Goal: Task Accomplishment & Management: Complete application form

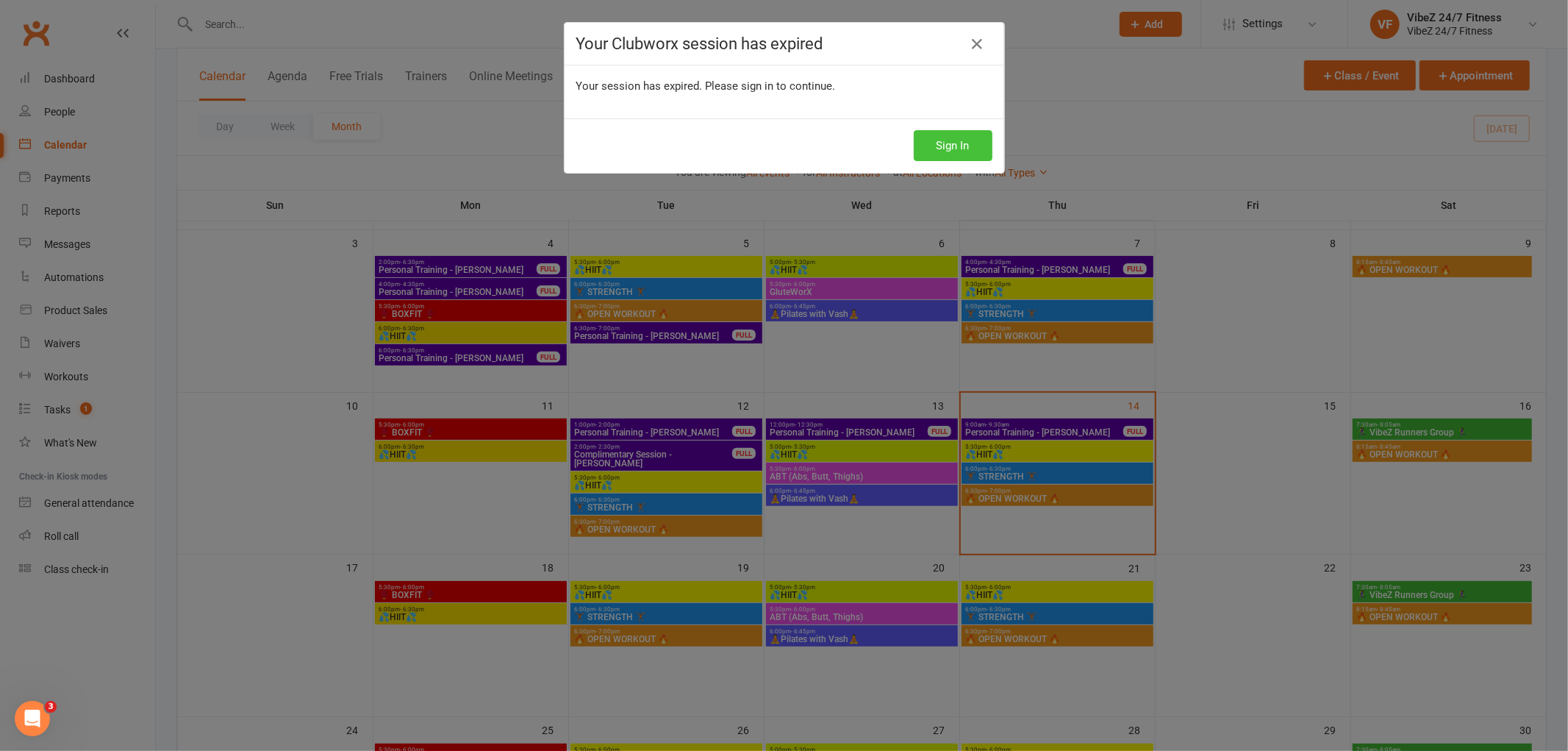
click at [915, 147] on button "Sign In" at bounding box center [952, 145] width 78 height 31
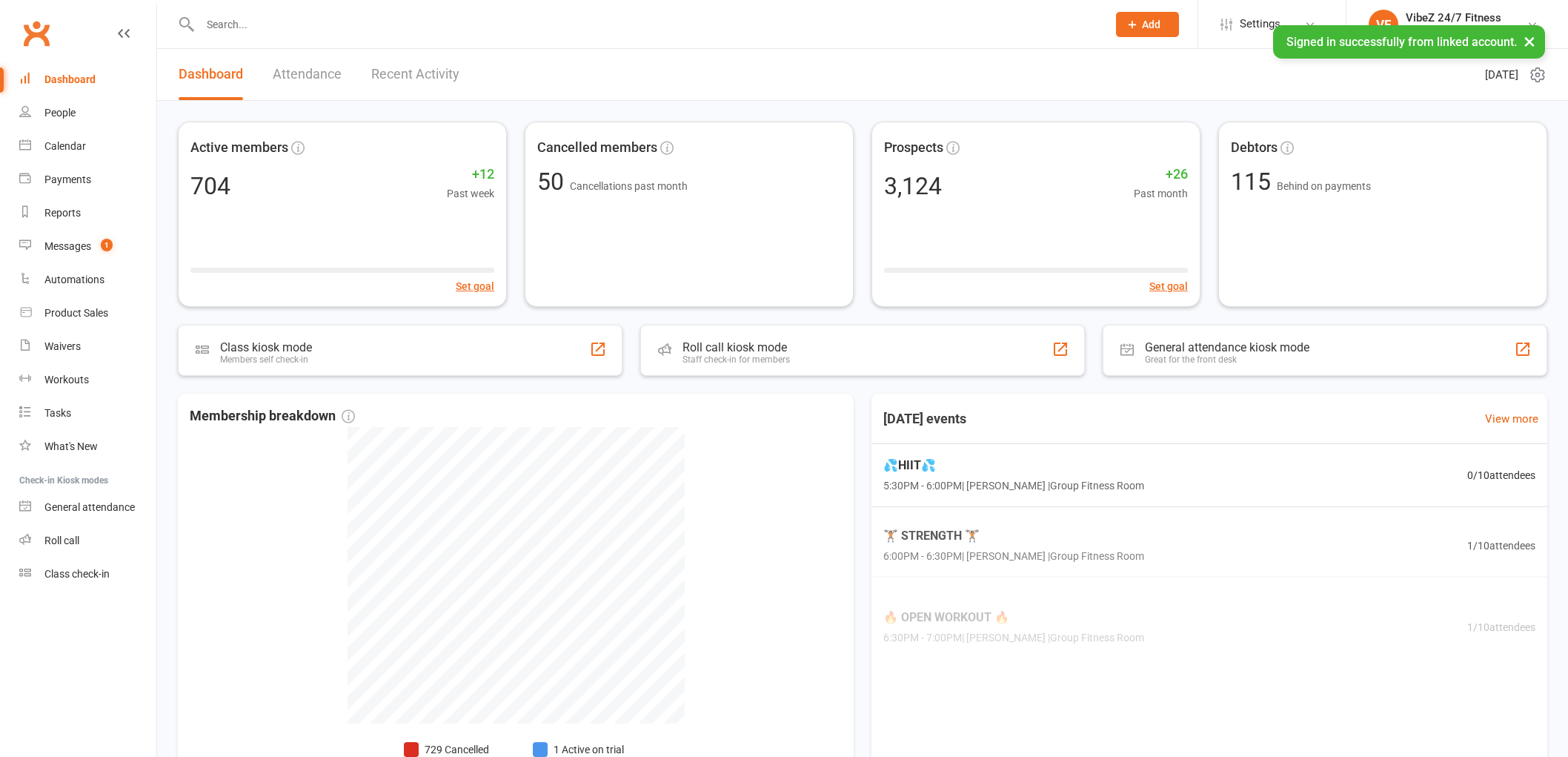
click at [443, 24] on input "text" at bounding box center [646, 24] width 901 height 21
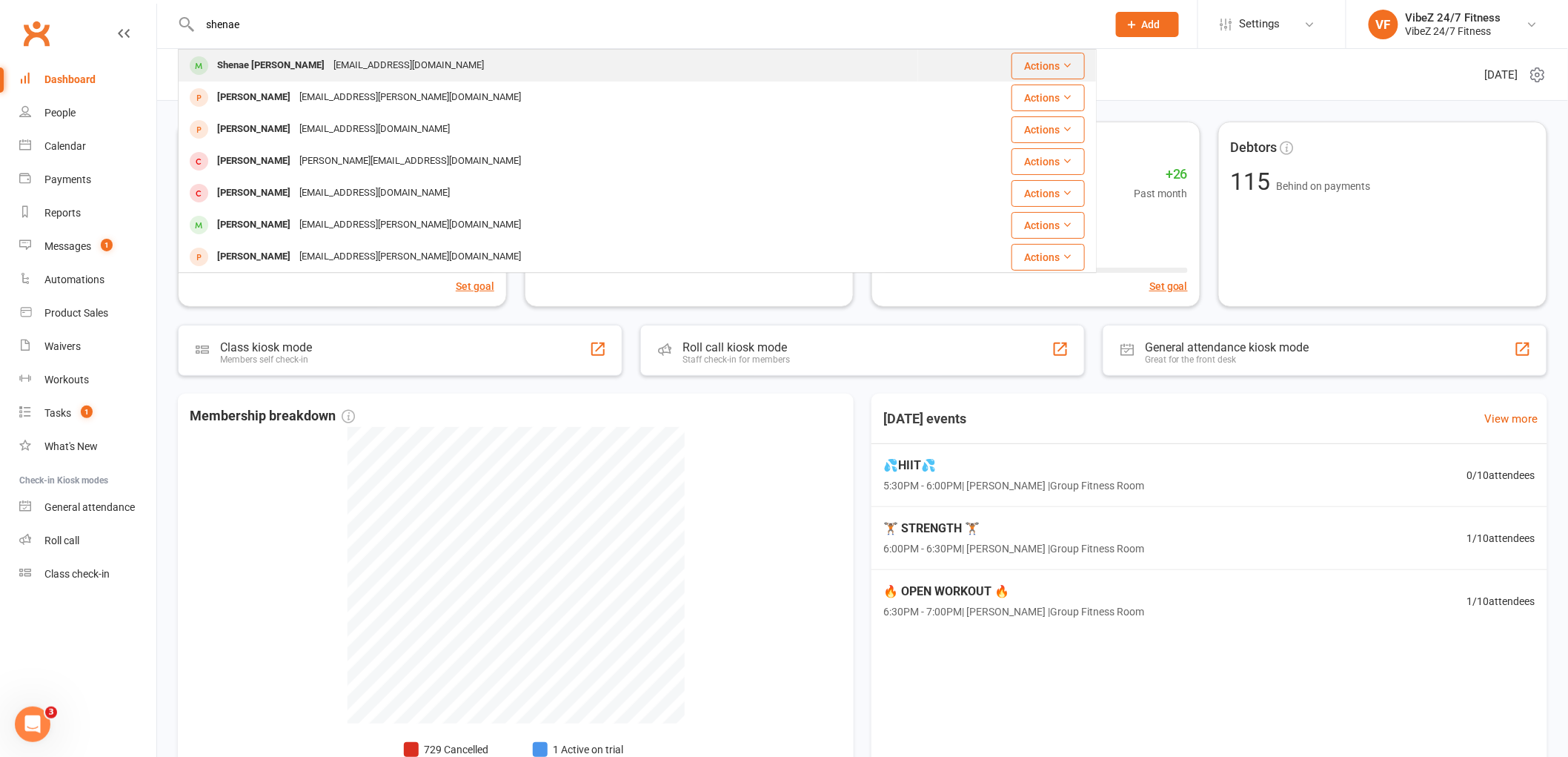
type input "shenae"
click at [456, 71] on div "Shenae Kirk politeiguana97@gmail.com" at bounding box center [549, 66] width 738 height 31
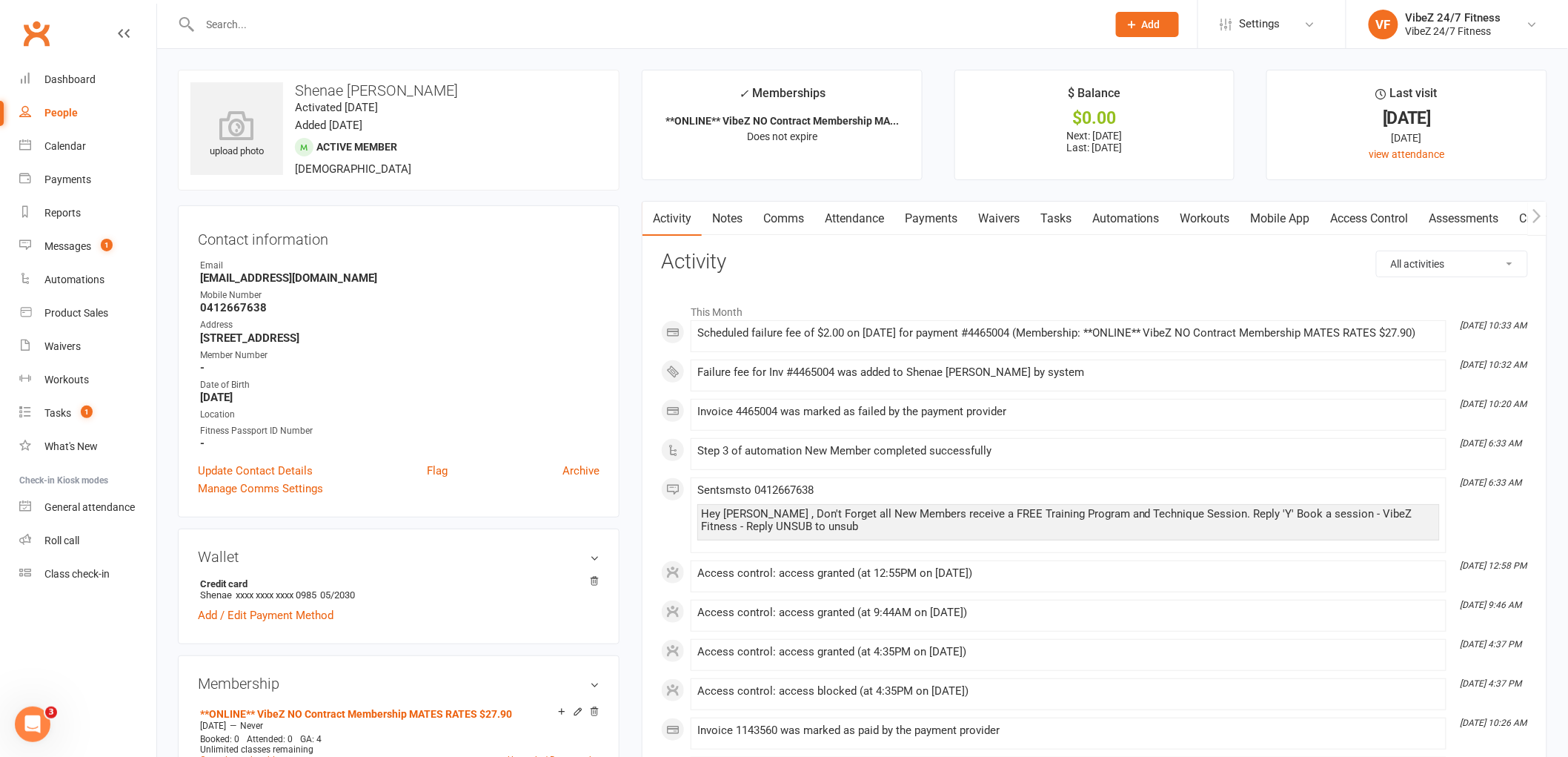
click at [1353, 215] on link "Access Control" at bounding box center [1370, 219] width 98 height 34
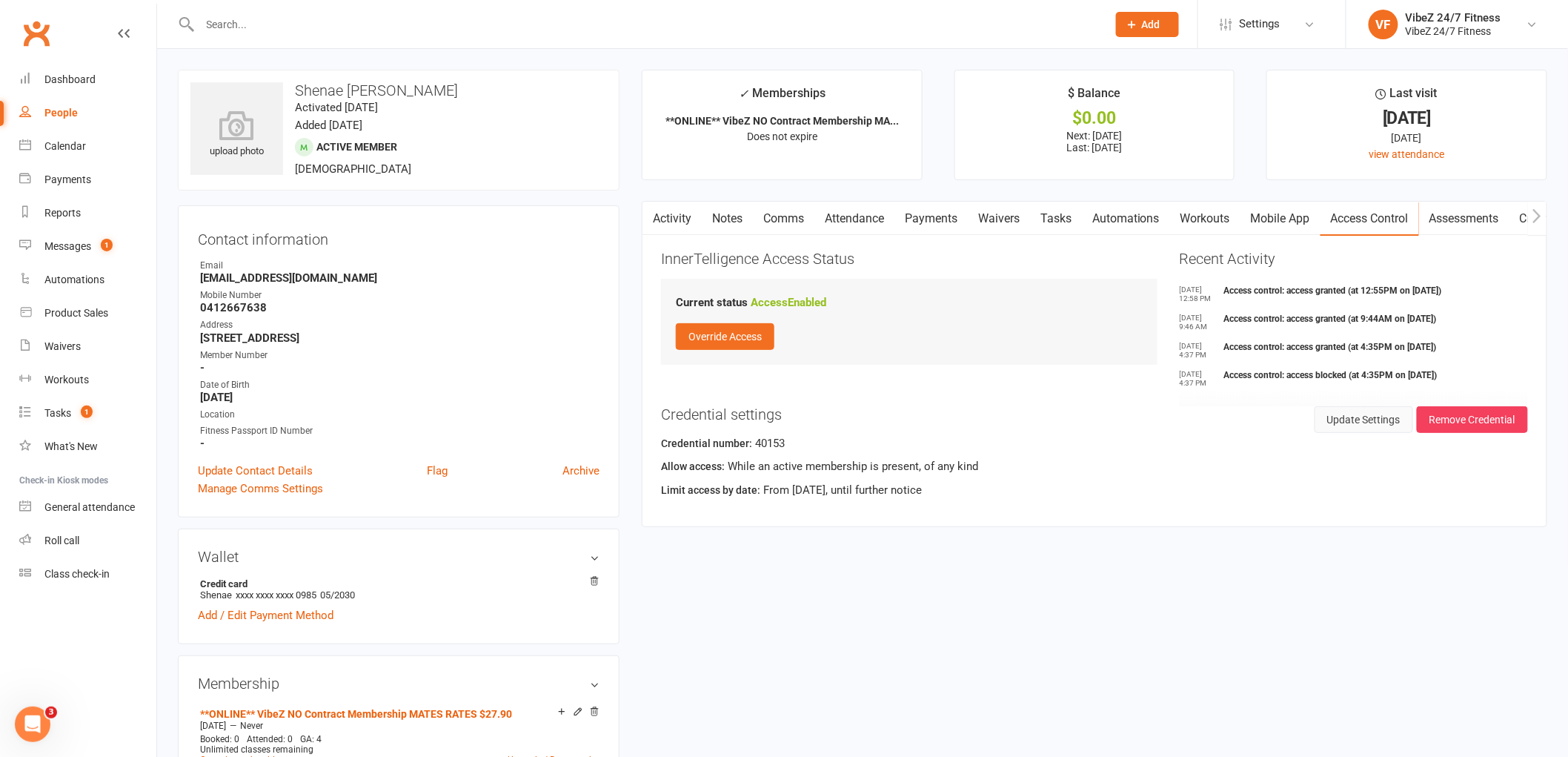
click at [1357, 421] on button "Update Settings" at bounding box center [1364, 419] width 98 height 27
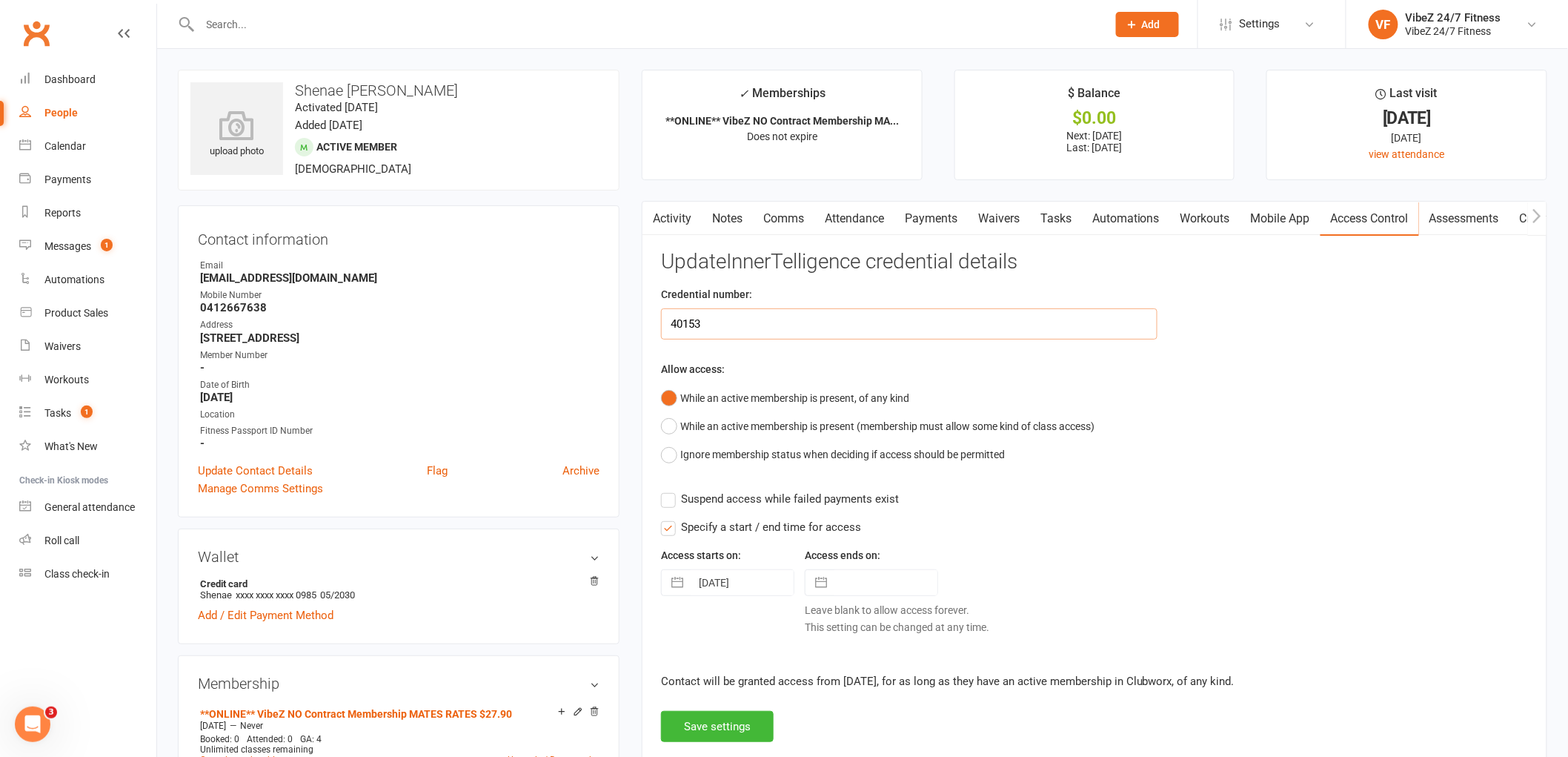
click at [995, 329] on input "40153" at bounding box center [909, 324] width 497 height 31
click at [995, 327] on input "40153" at bounding box center [909, 324] width 497 height 31
type input "34613"
click at [670, 499] on label "Suspend access while failed payments exist" at bounding box center [780, 498] width 238 height 18
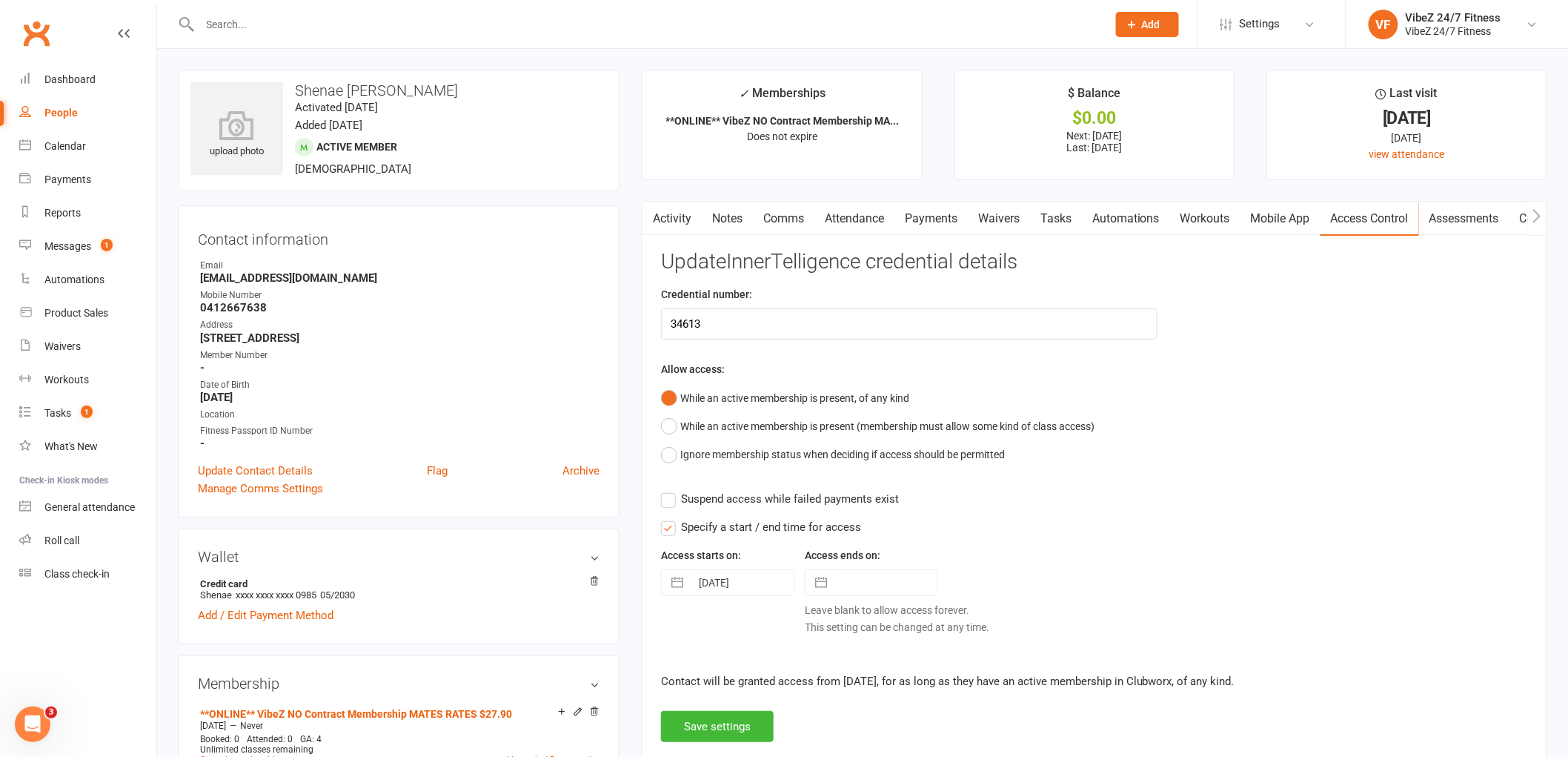
click at [670, 490] on input "Suspend access while failed payments exist" at bounding box center [780, 490] width 238 height 0
click at [721, 728] on button "Save settings" at bounding box center [717, 726] width 113 height 31
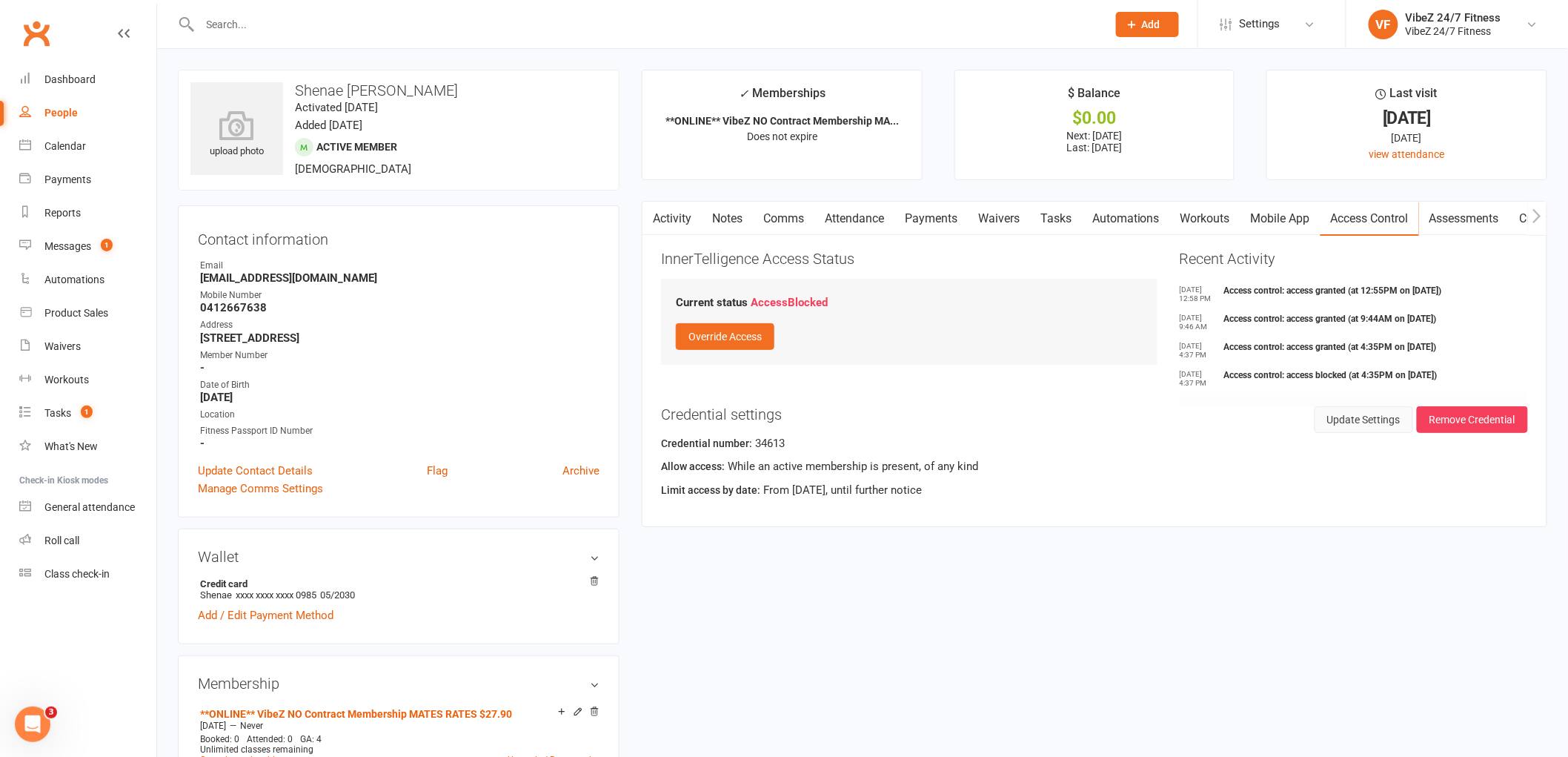
click at [1329, 419] on button "Update Settings" at bounding box center [1364, 419] width 98 height 27
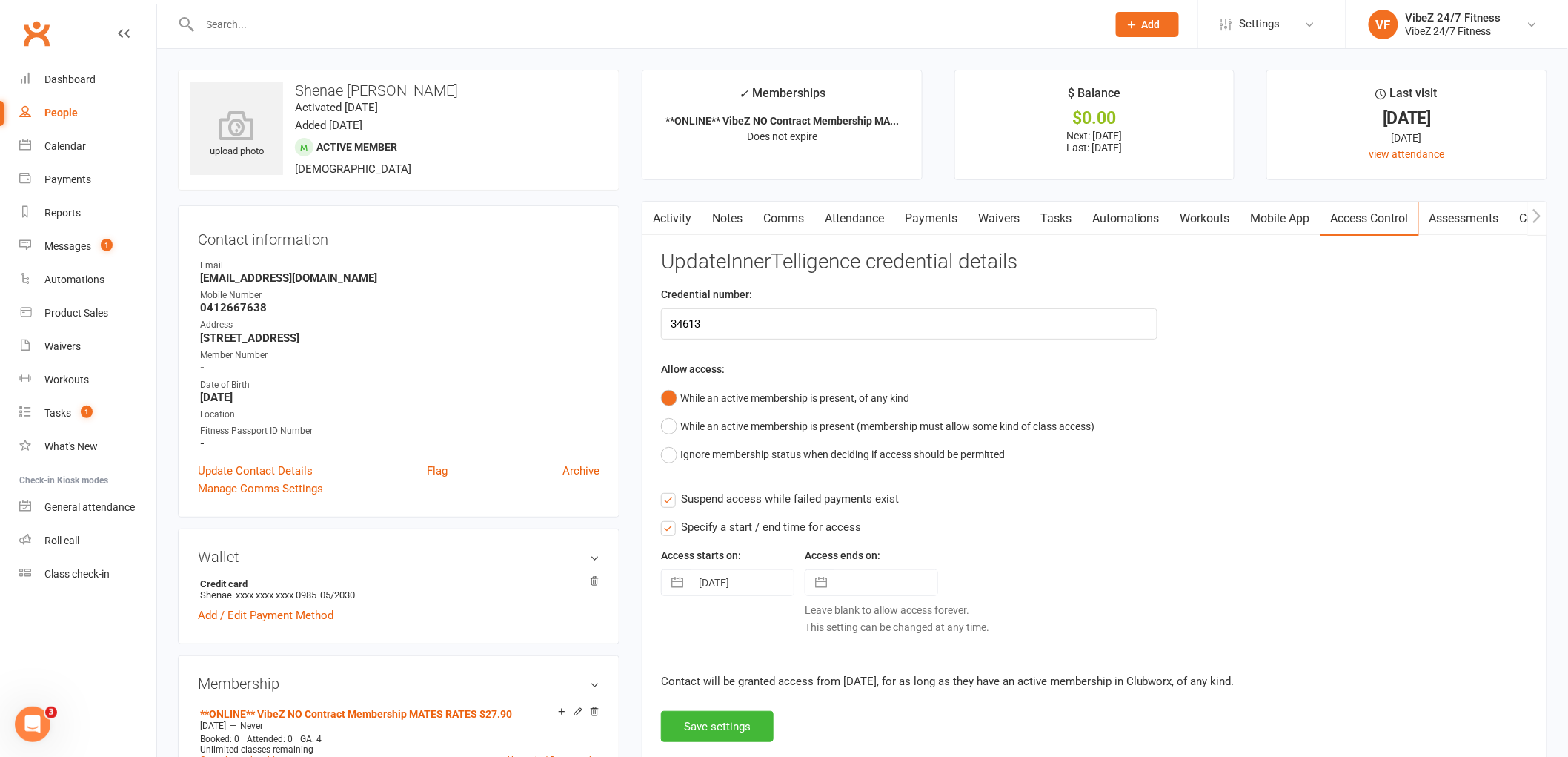
click at [669, 503] on label "Suspend access while failed payments exist" at bounding box center [780, 498] width 238 height 18
click at [669, 490] on input "Suspend access while failed payments exist" at bounding box center [780, 490] width 238 height 0
click at [667, 528] on label "Specify a start / end time for access" at bounding box center [761, 527] width 200 height 18
click at [667, 518] on input "Specify a start / end time for access" at bounding box center [761, 518] width 200 height 0
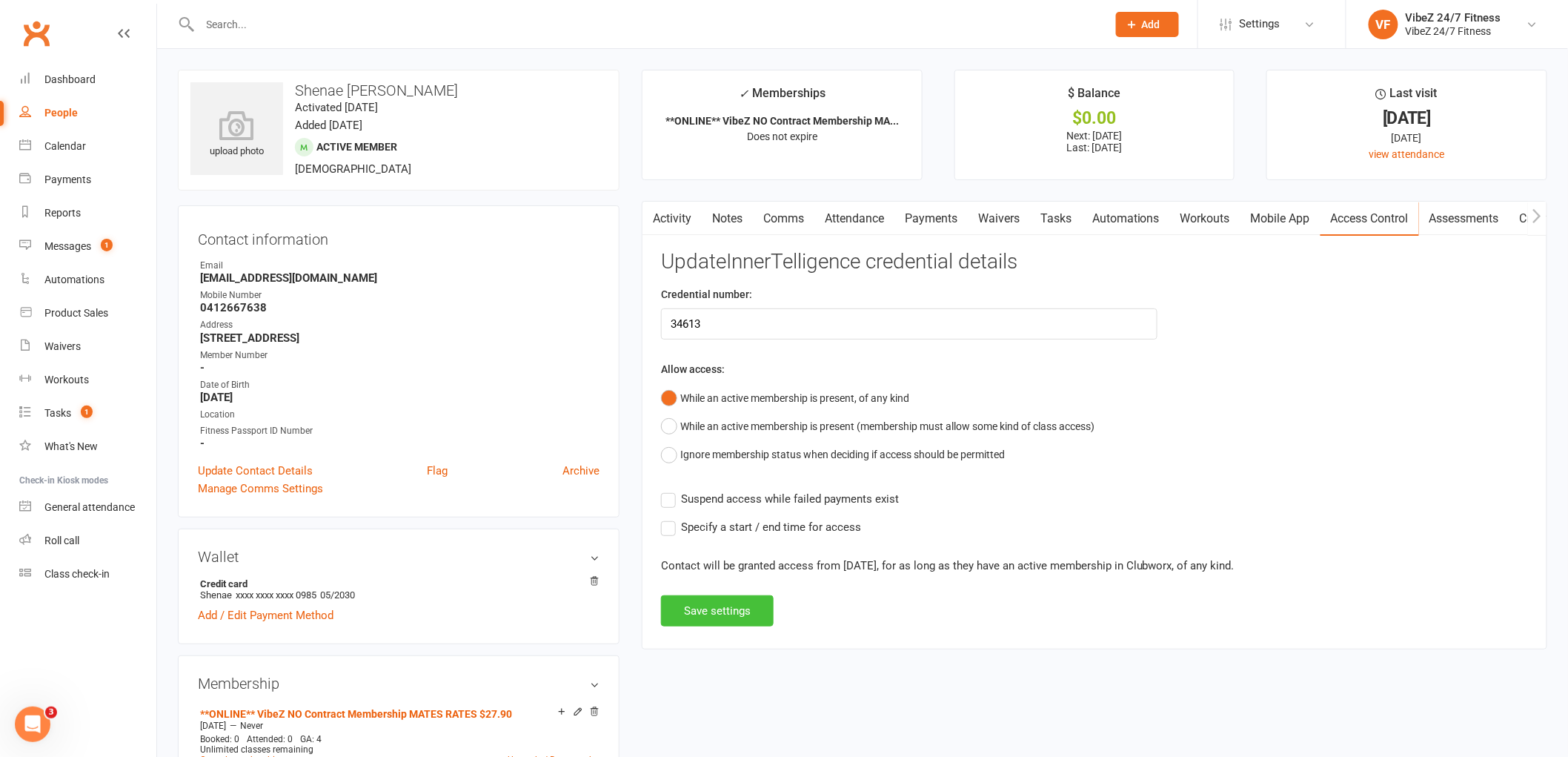
click at [717, 608] on button "Save settings" at bounding box center [717, 610] width 113 height 31
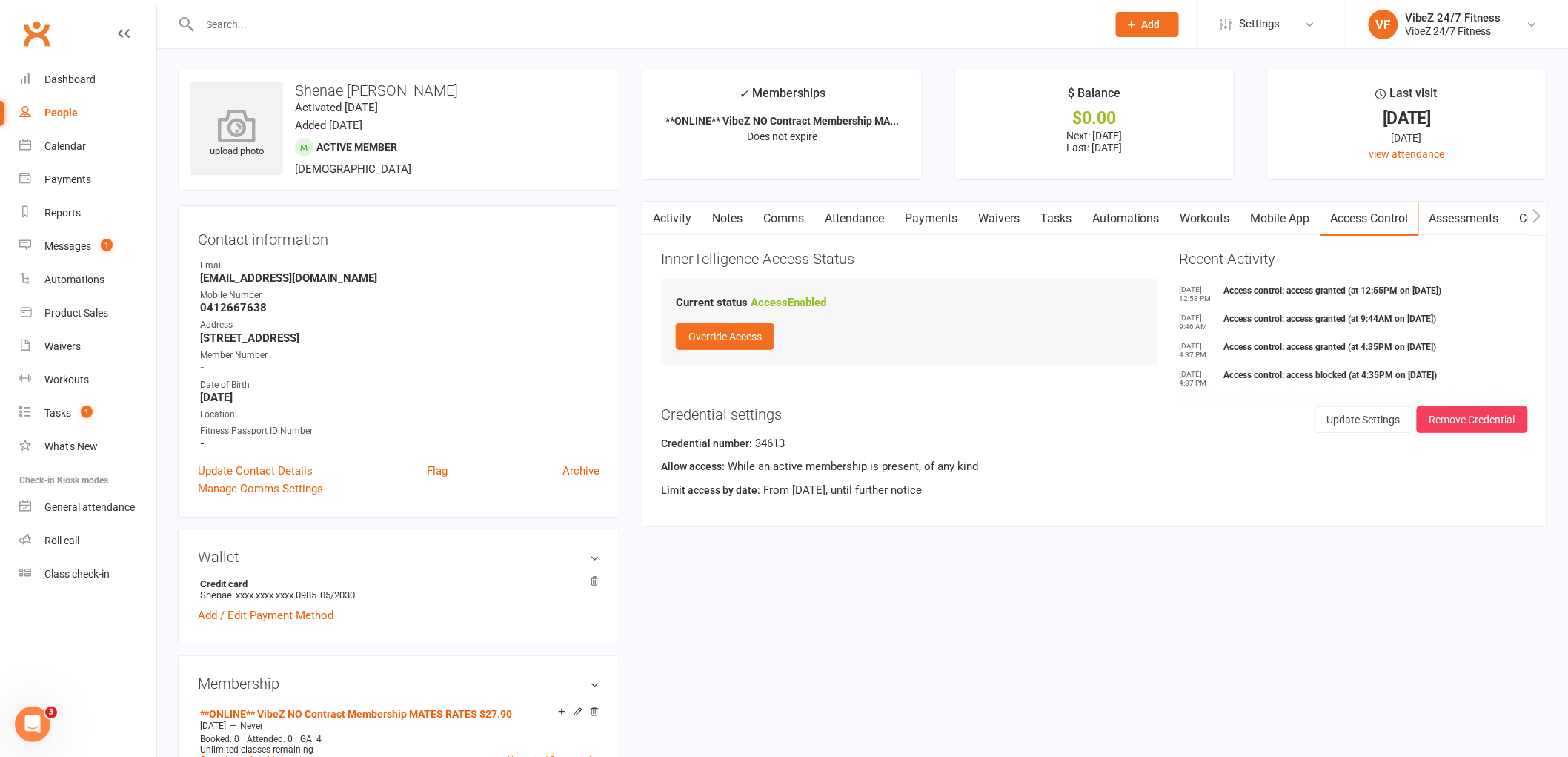
click at [213, 144] on div "upload photo" at bounding box center [236, 135] width 93 height 49
click at [936, 224] on link "Payments" at bounding box center [932, 219] width 74 height 34
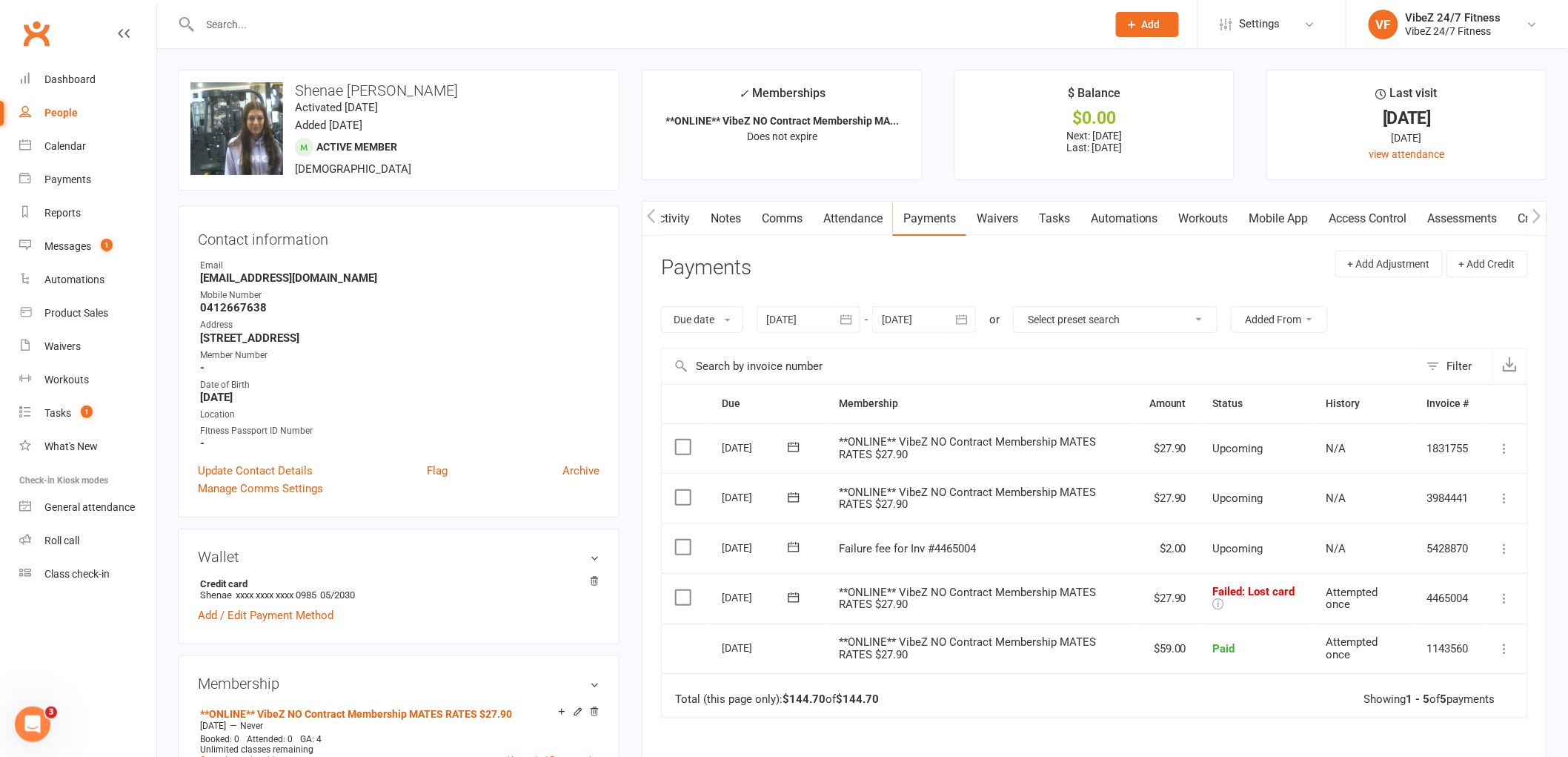
click at [669, 218] on link "Activity" at bounding box center [670, 219] width 59 height 34
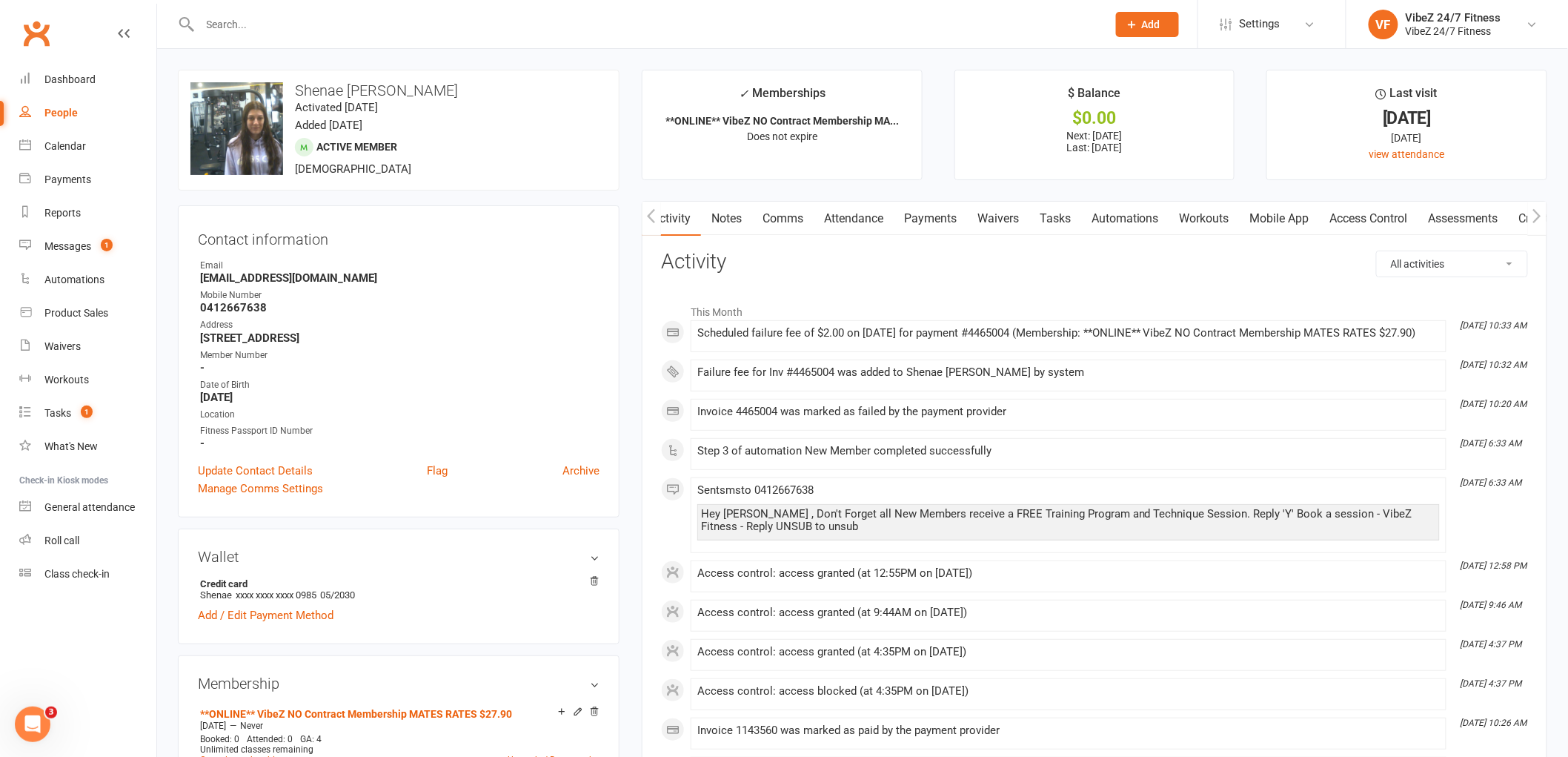
click at [731, 220] on link "Notes" at bounding box center [726, 219] width 51 height 34
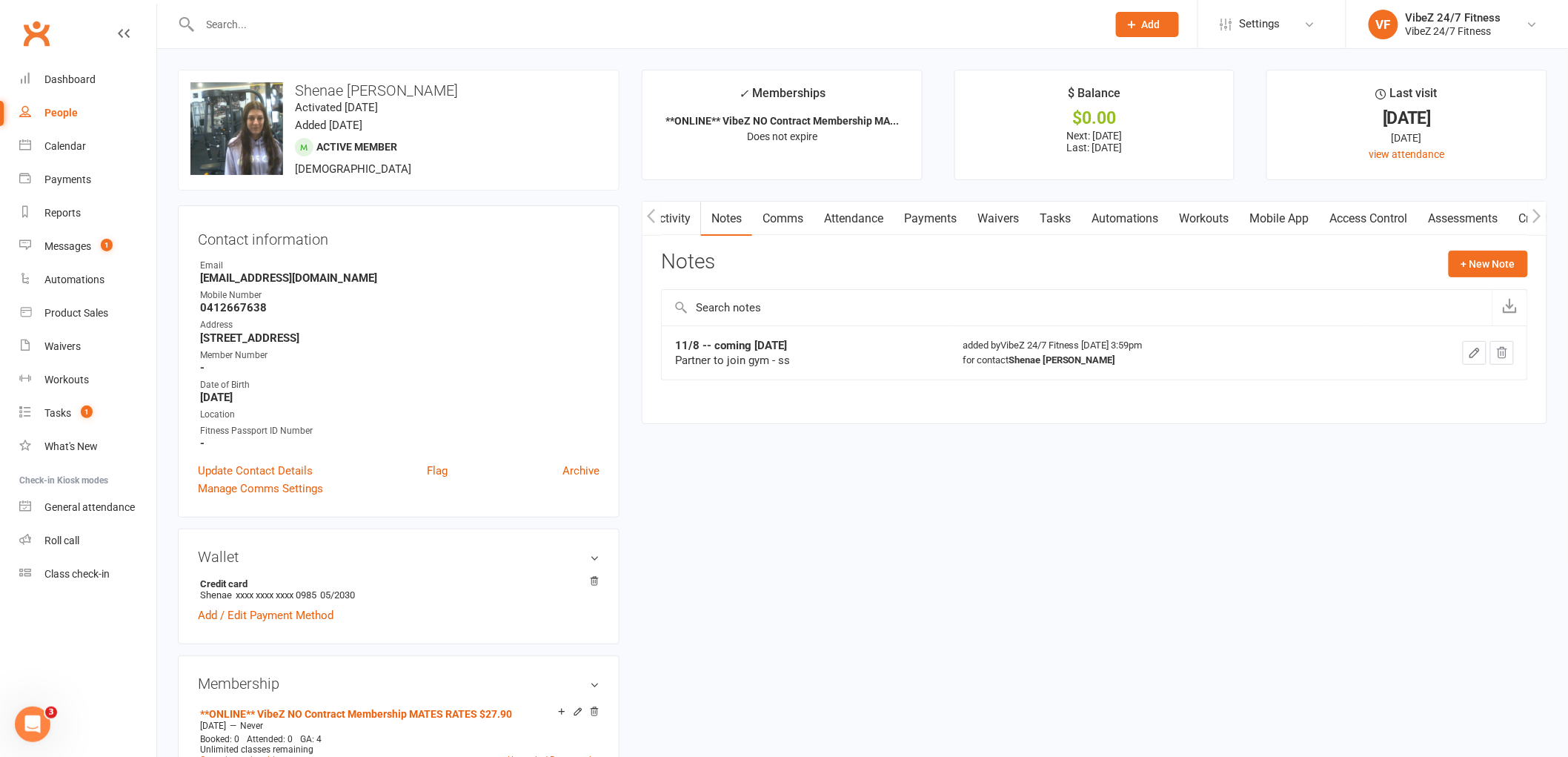
click at [1142, 26] on span "Add" at bounding box center [1151, 24] width 18 height 12
click at [1107, 105] on link "Member" at bounding box center [1132, 101] width 132 height 34
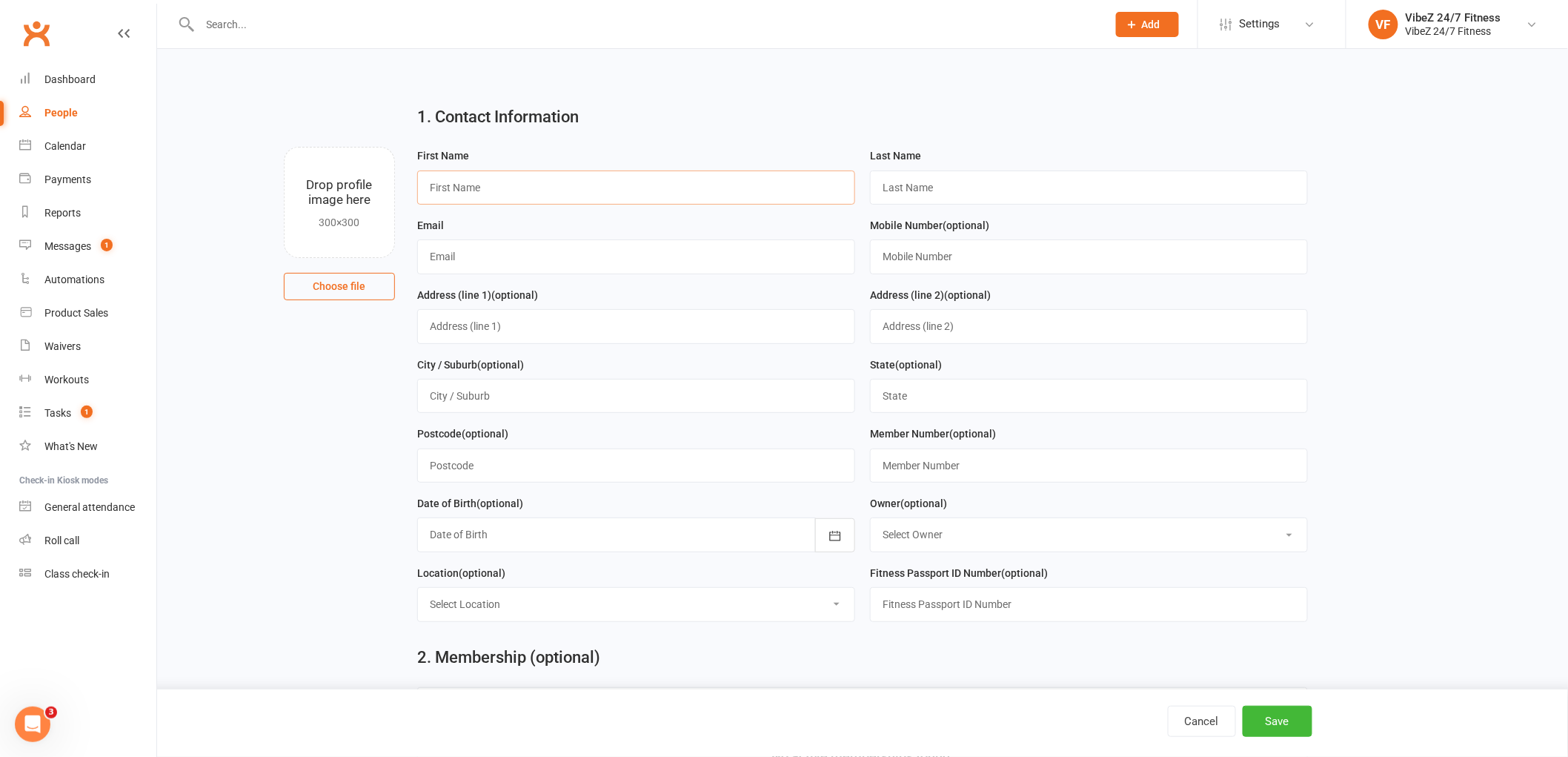
click at [612, 187] on input "text" at bounding box center [636, 187] width 438 height 34
type input "Tohri"
type input "Sheridan"
type input "[EMAIL_ADDRESS][DOMAIN_NAME]"
type input "0421256504"
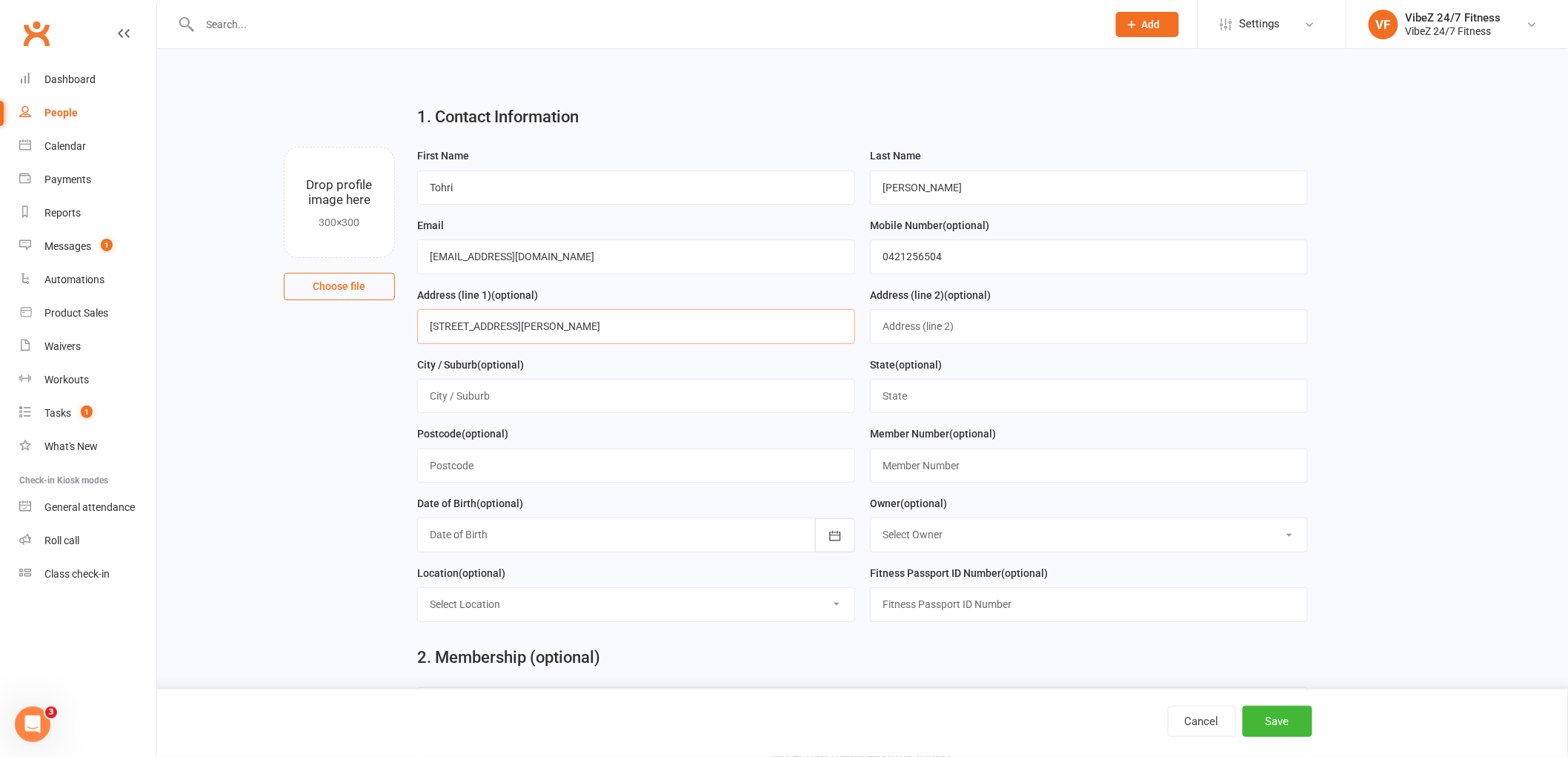
type input "272 Mann Road"
type input "Toukley"
type input "NSW"
type input "2263"
click at [835, 537] on icon "button" at bounding box center [835, 535] width 15 height 15
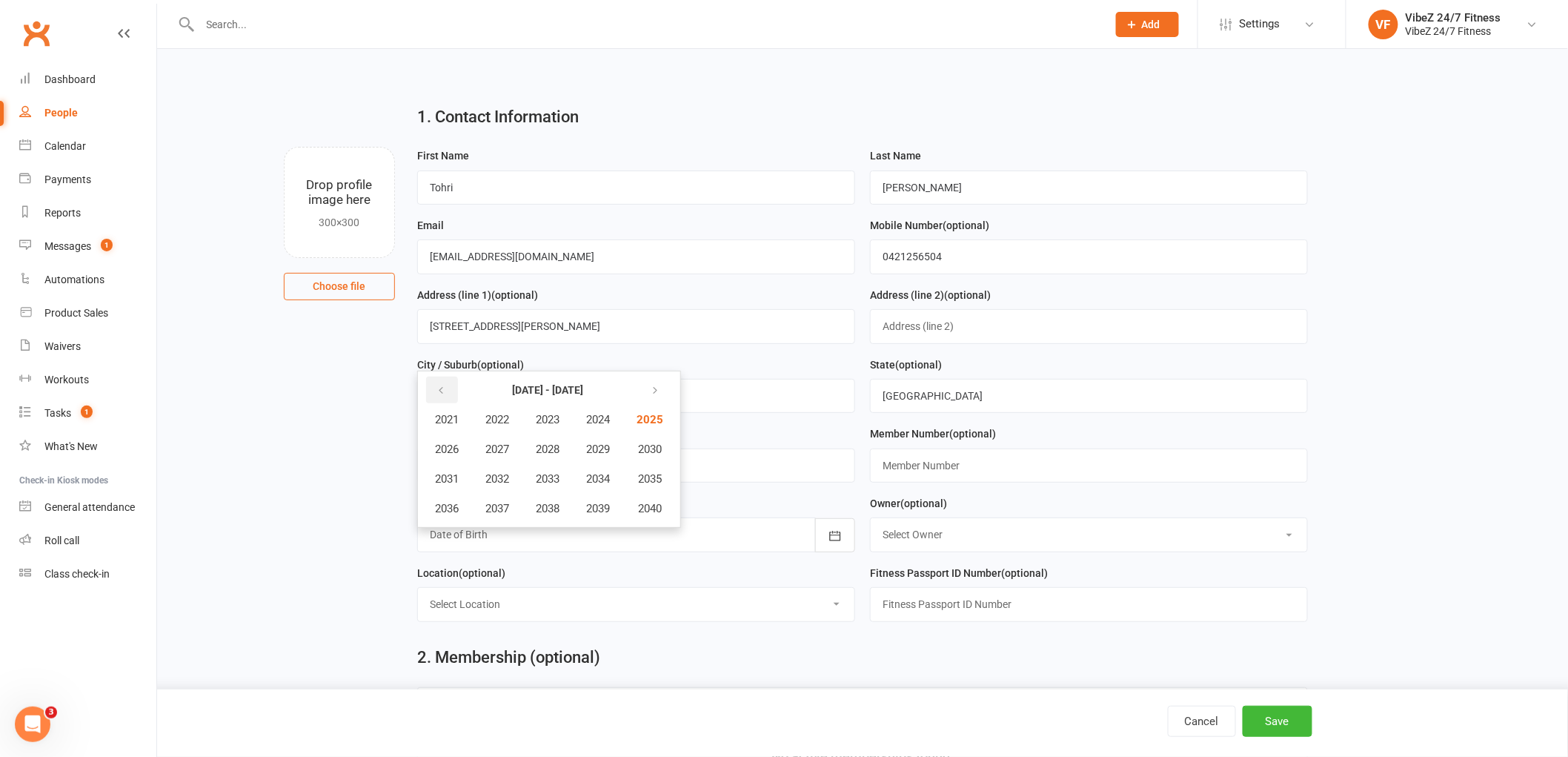
click at [450, 384] on button "button" at bounding box center [442, 390] width 32 height 27
click at [492, 413] on span "1982" at bounding box center [497, 419] width 24 height 13
click at [602, 415] on span "March" at bounding box center [606, 419] width 31 height 13
click at [513, 527] on span "22" at bounding box center [510, 533] width 12 height 12
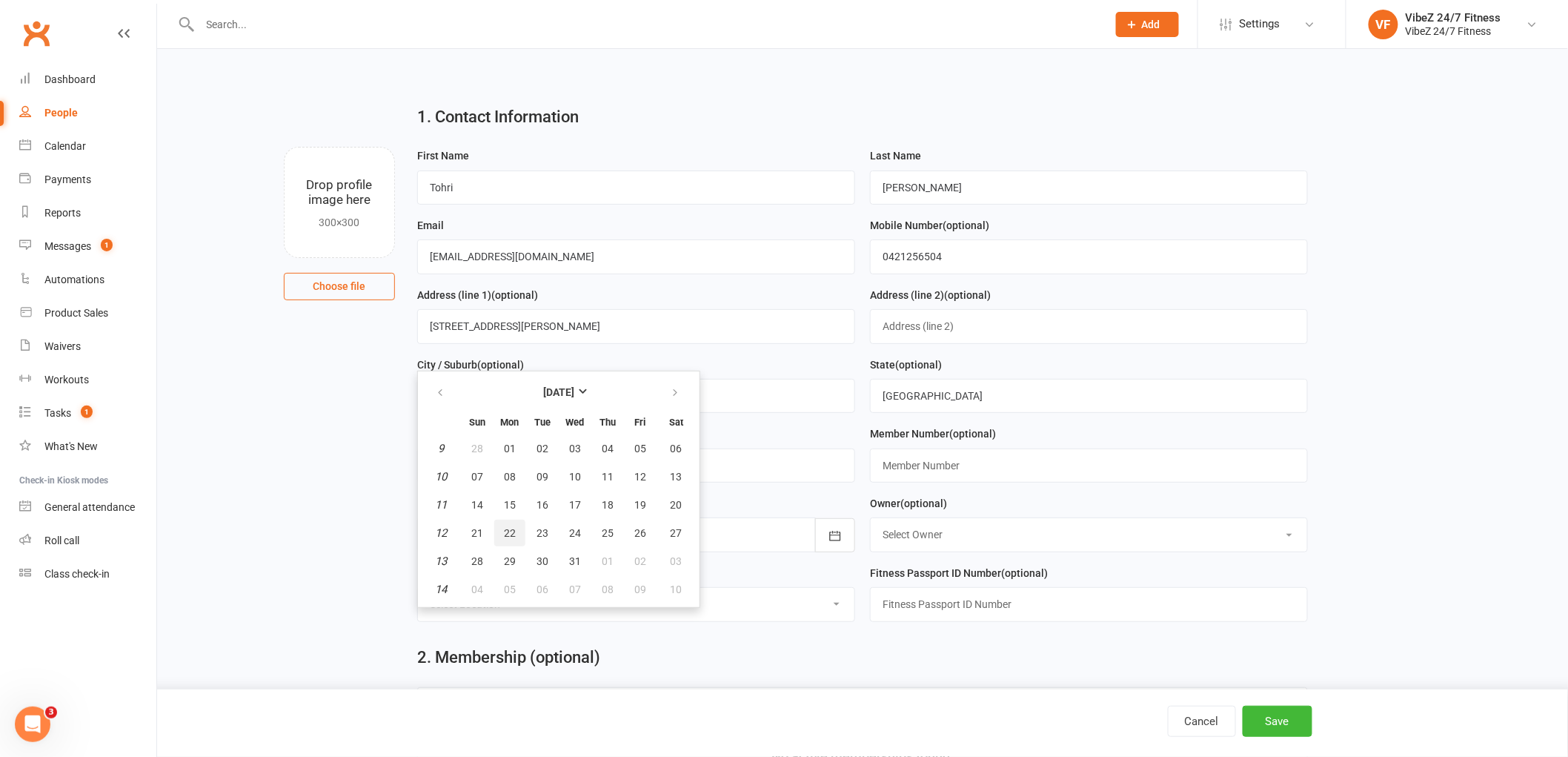
type input "22 Mar 1982"
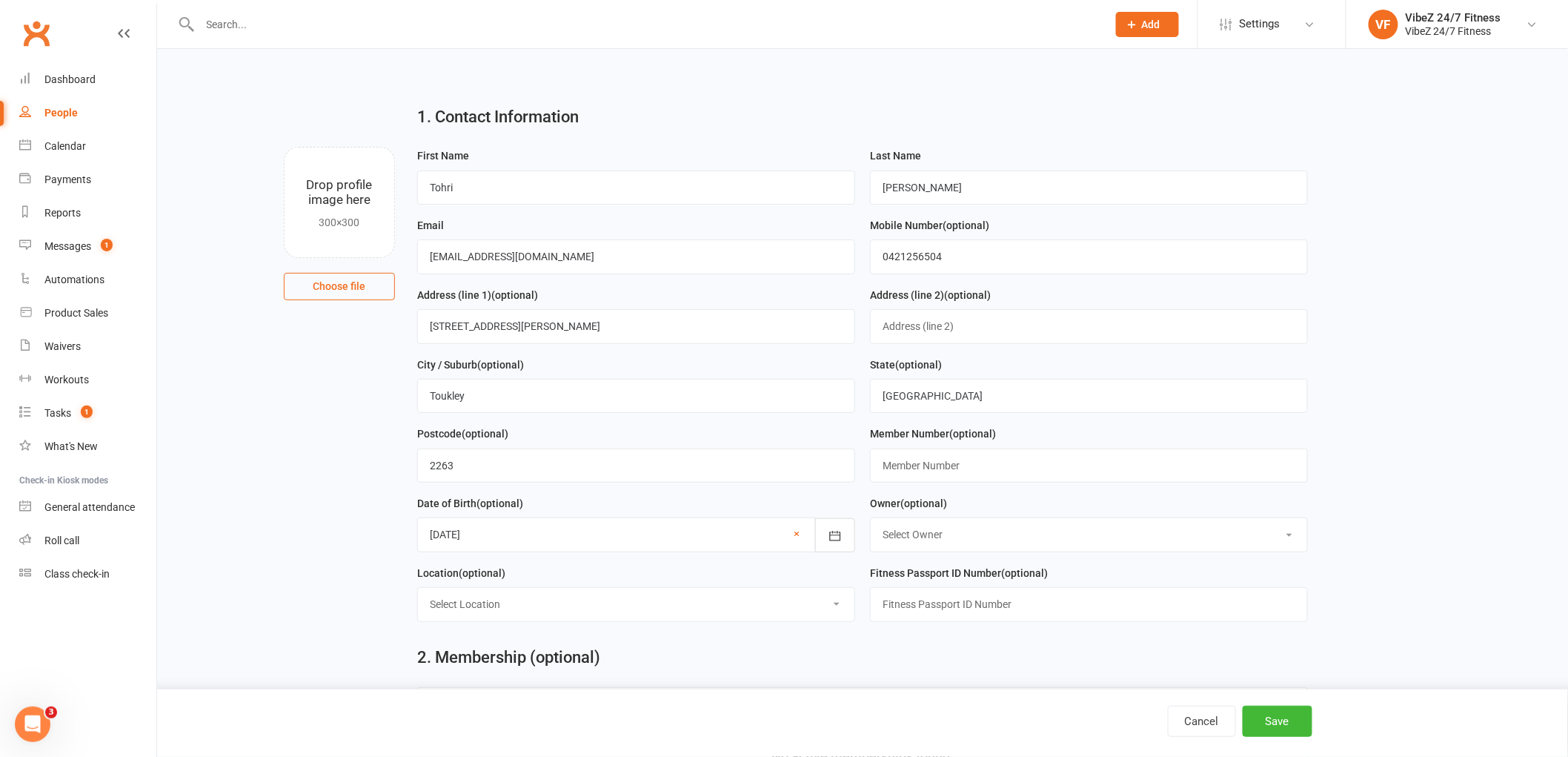
click at [917, 542] on select "Select Owner Matt Eschler VibeZ 24/7 Fitness Nick Hawthorne Ricci Crittenden Ad…" at bounding box center [1089, 534] width 437 height 32
select select "3"
click at [871, 519] on select "Select Owner Matt Eschler VibeZ 24/7 Fitness Nick Hawthorne Ricci Crittenden Ad…" at bounding box center [1089, 534] width 437 height 32
click at [612, 597] on select "Select Location Group Fitness Room Gym Floor Indoor/Outdoor Reception" at bounding box center [636, 604] width 437 height 32
select select "3"
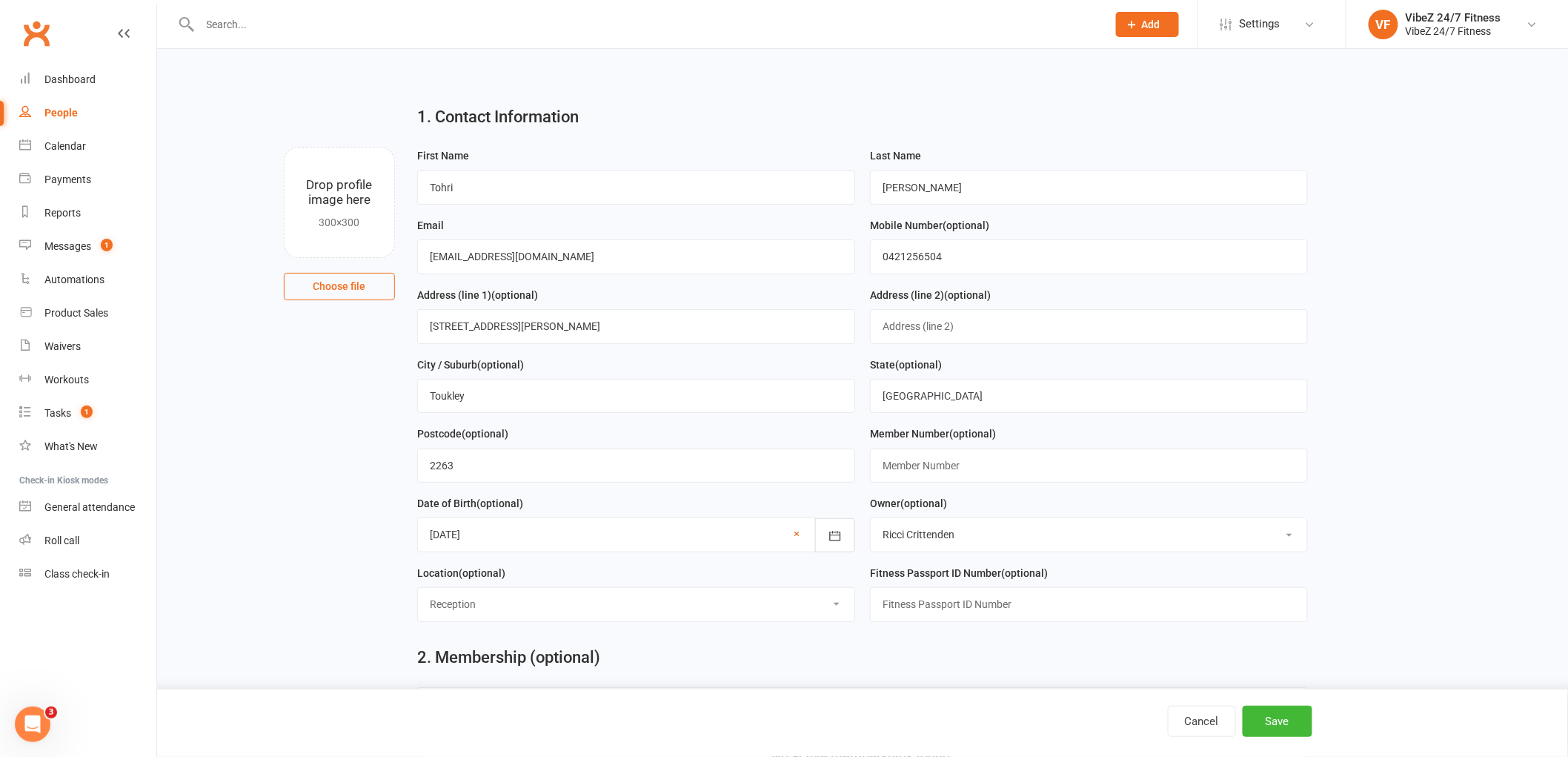
click at [418, 590] on select "Select Location Group Fitness Room Gym Floor Indoor/Outdoor Reception" at bounding box center [636, 604] width 437 height 32
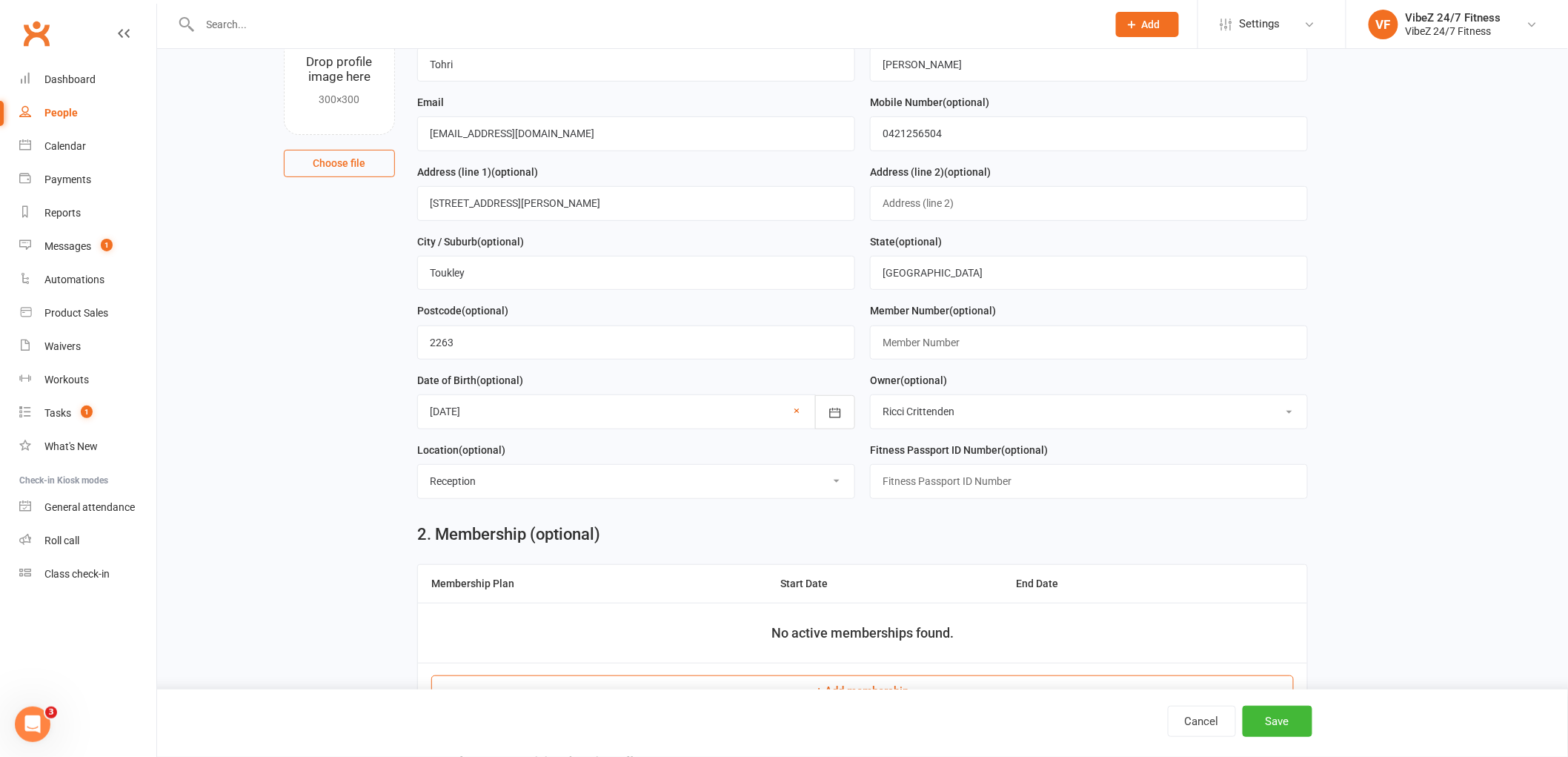
scroll to position [329, 0]
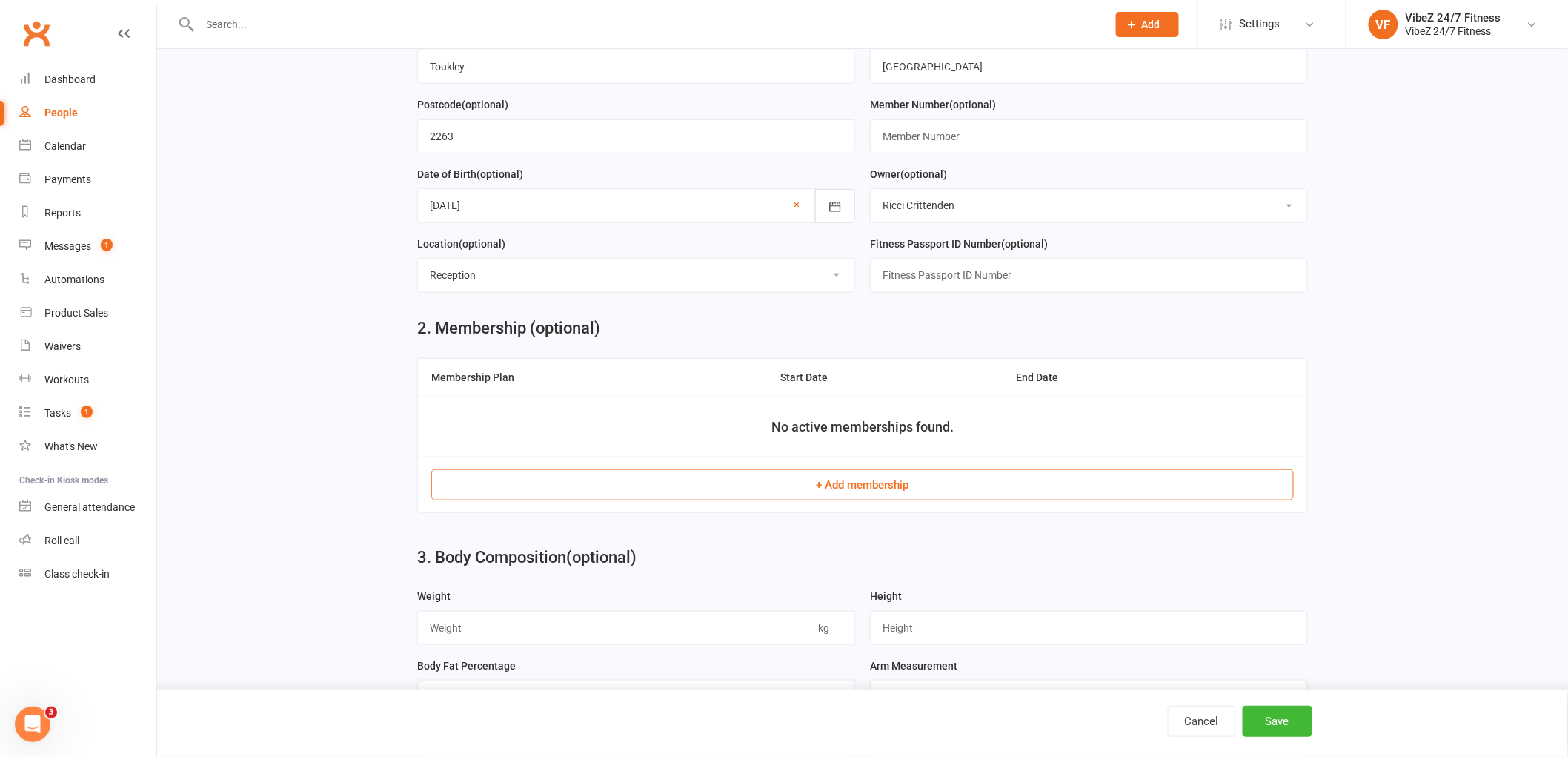
click at [766, 469] on td "+ Add membership" at bounding box center [863, 484] width 890 height 55
click at [773, 478] on button "+ Add membership" at bounding box center [863, 484] width 863 height 31
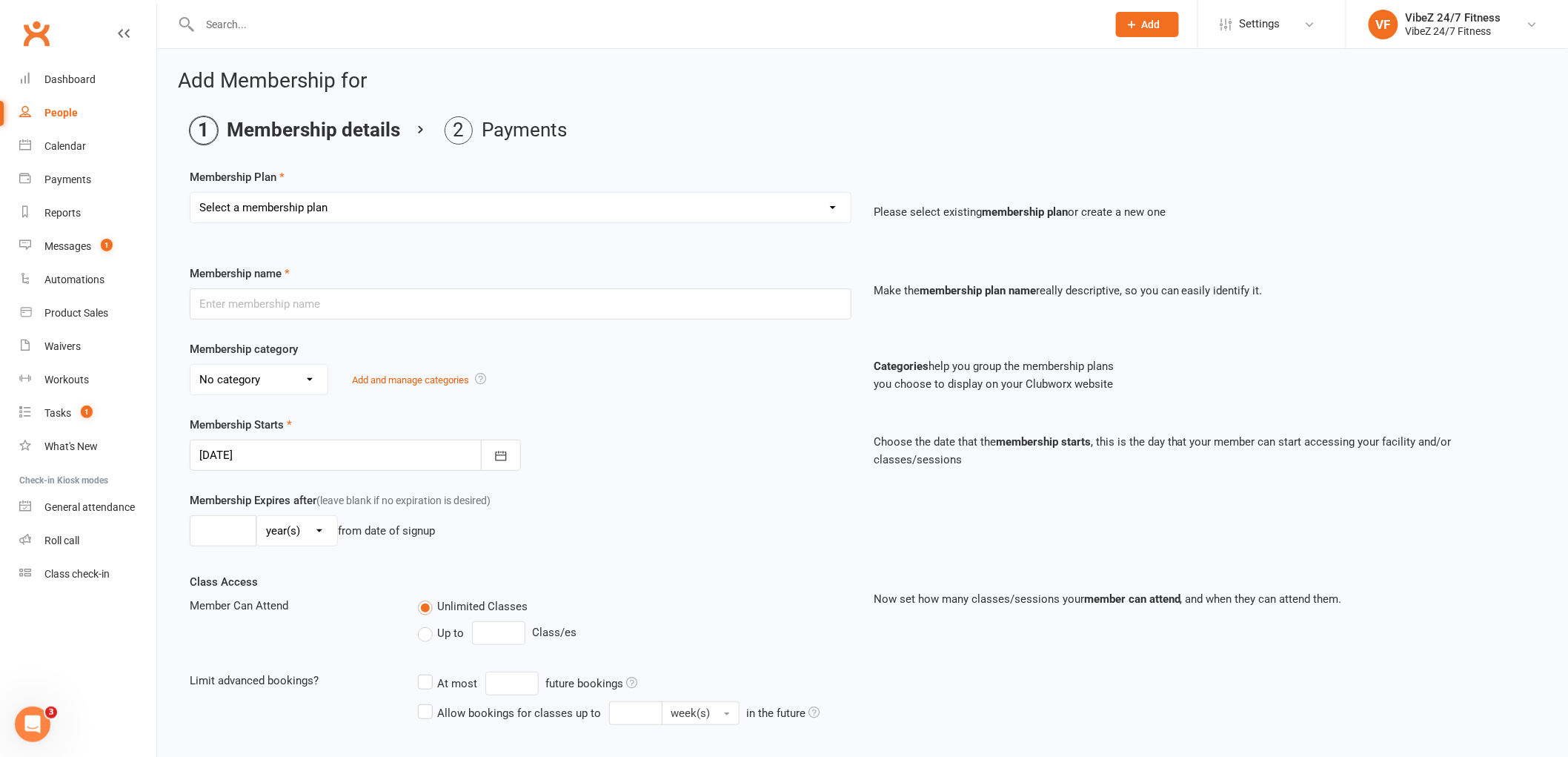
click at [408, 207] on select "Select a membership plan Create new Membership Plan Complimentary 12 Month Memb…" at bounding box center [520, 207] width 660 height 30
select select "14"
click at [190, 193] on select "Select a membership plan Create new Membership Plan Complimentary 12 Month Memb…" at bounding box center [520, 207] width 660 height 30
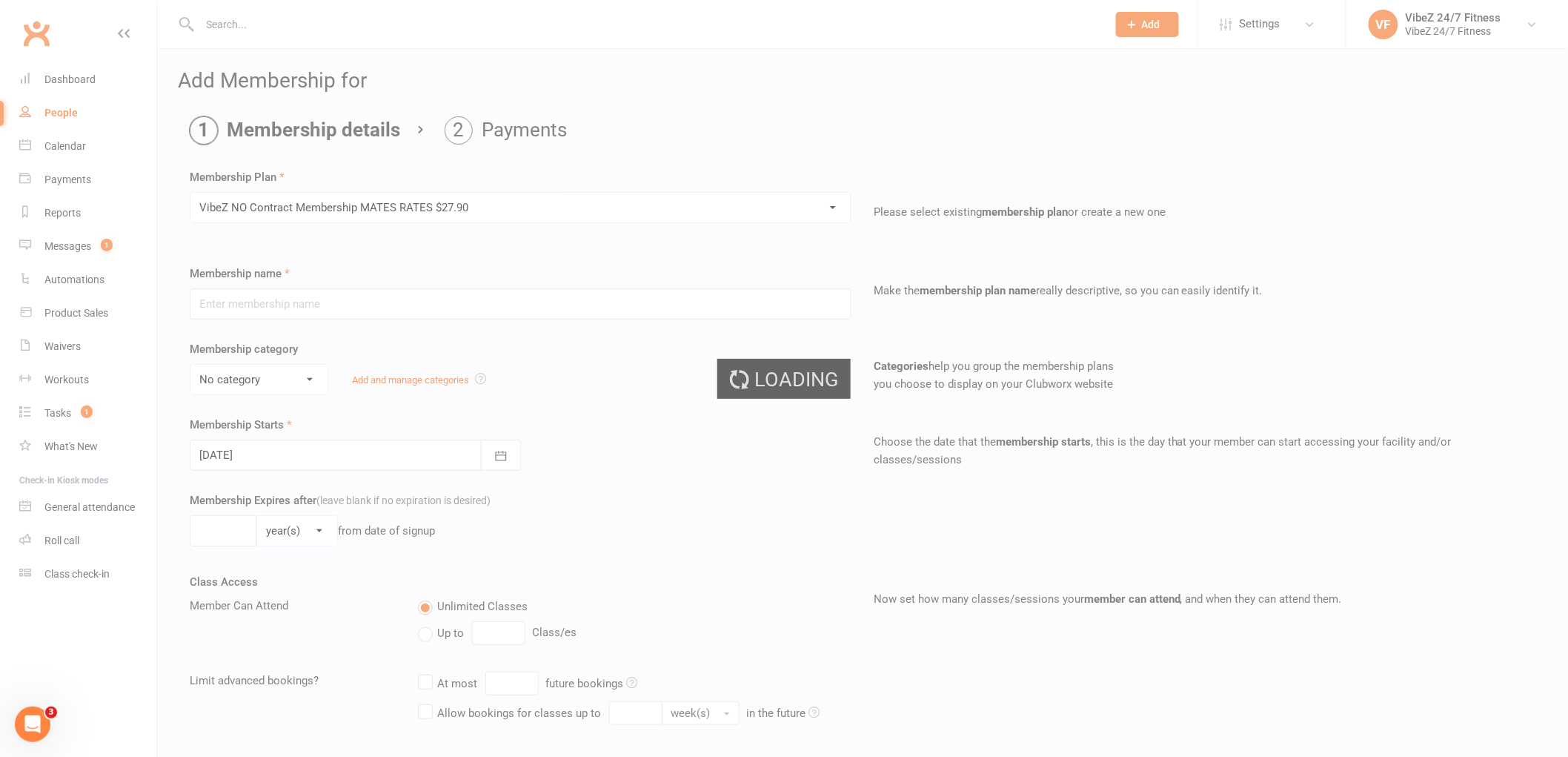
type input "VibeZ NO Contract Membership MATES RATES $27.90"
select select "2"
type input "0"
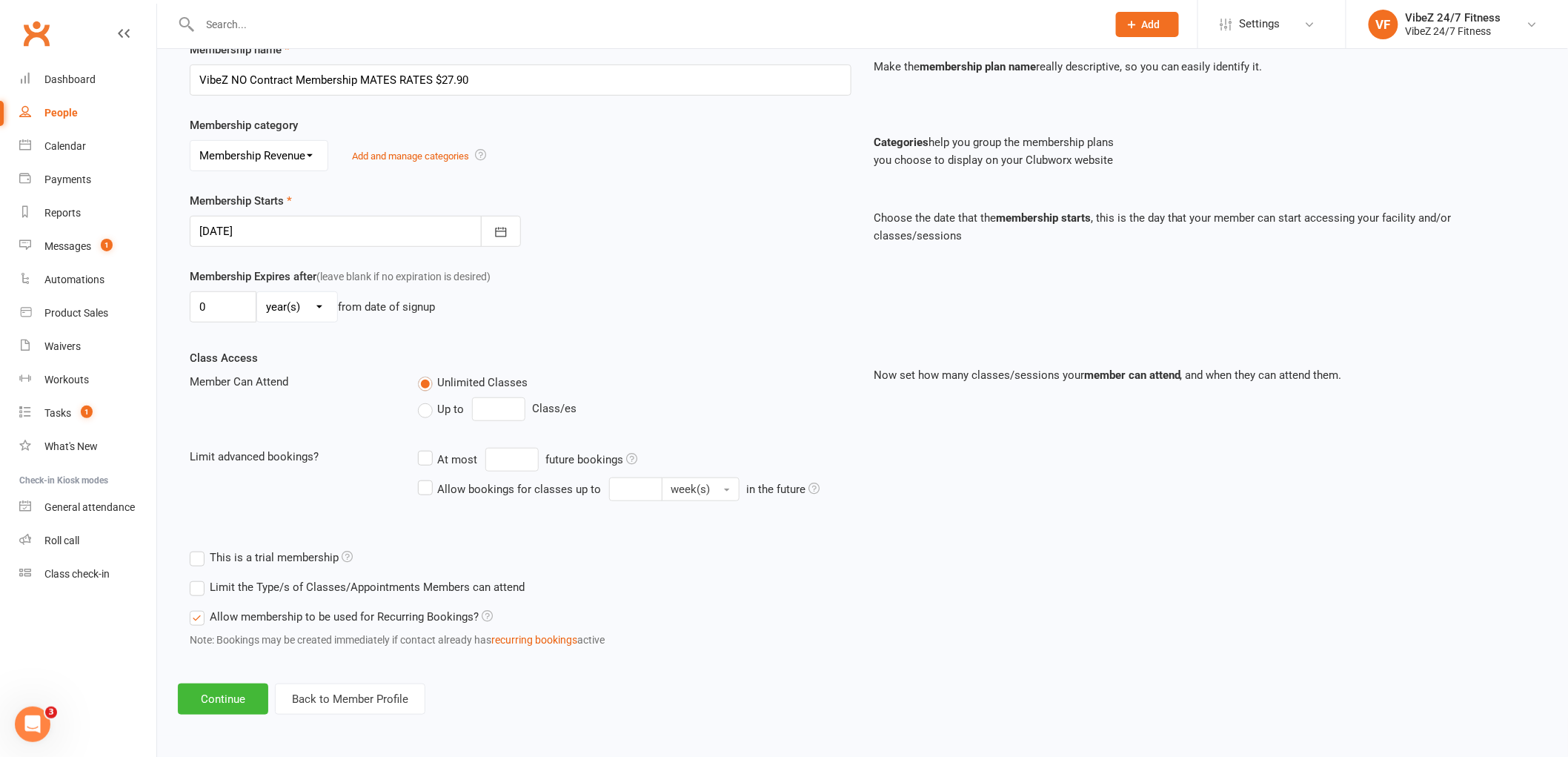
scroll to position [225, 0]
click at [223, 693] on button "Continue" at bounding box center [223, 699] width 91 height 31
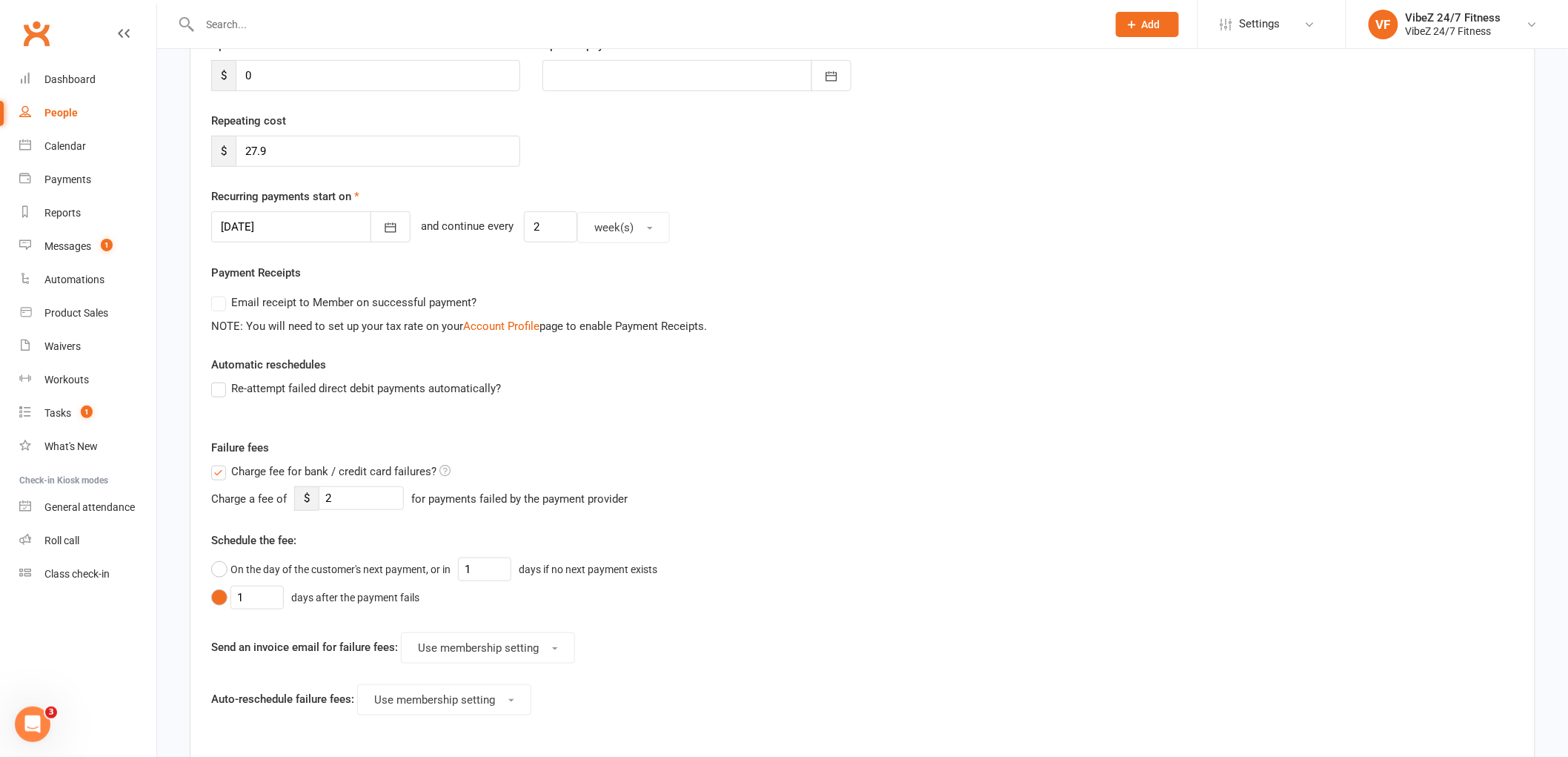
scroll to position [0, 0]
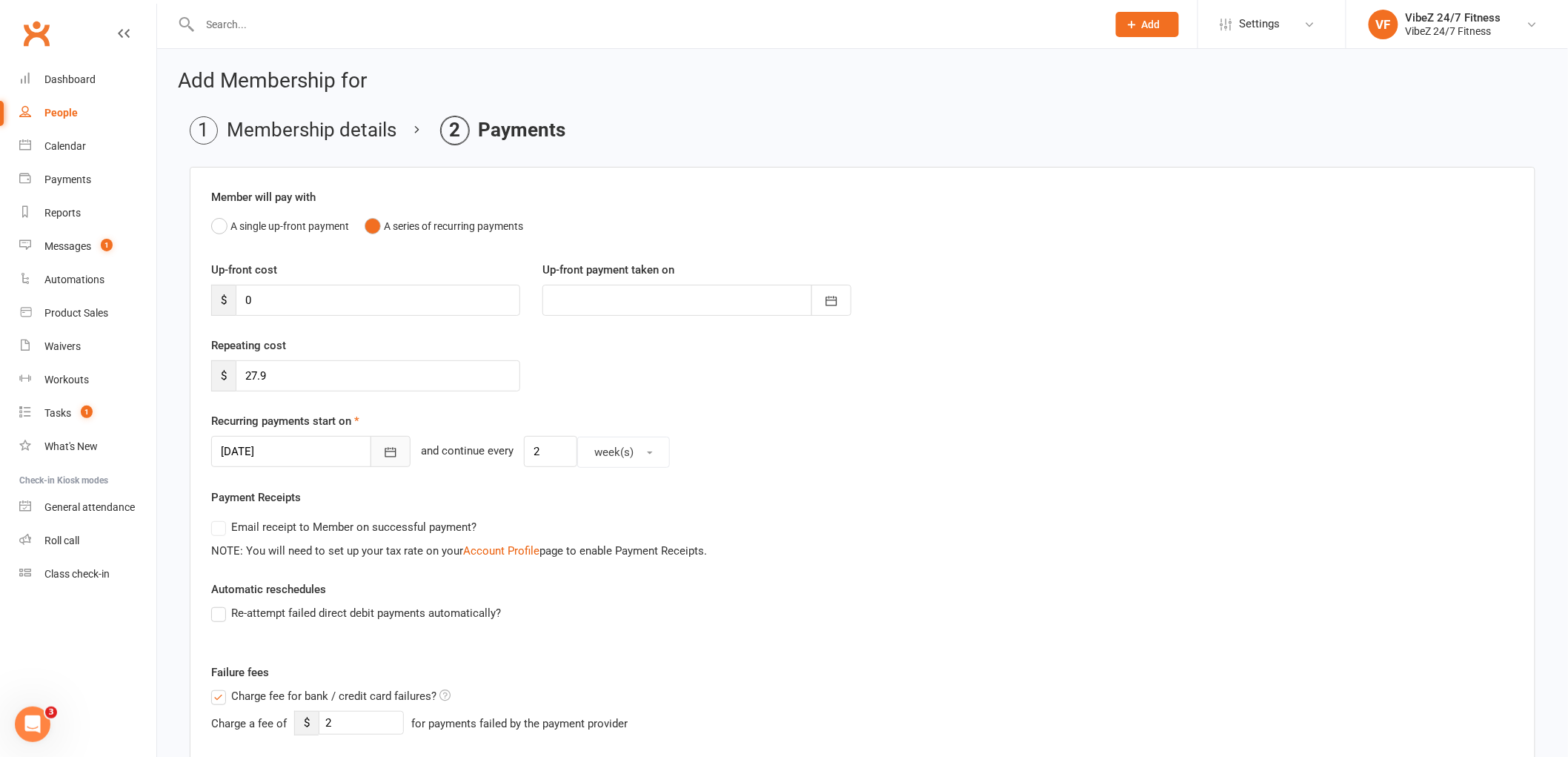
click at [383, 455] on icon "button" at bounding box center [390, 451] width 15 height 15
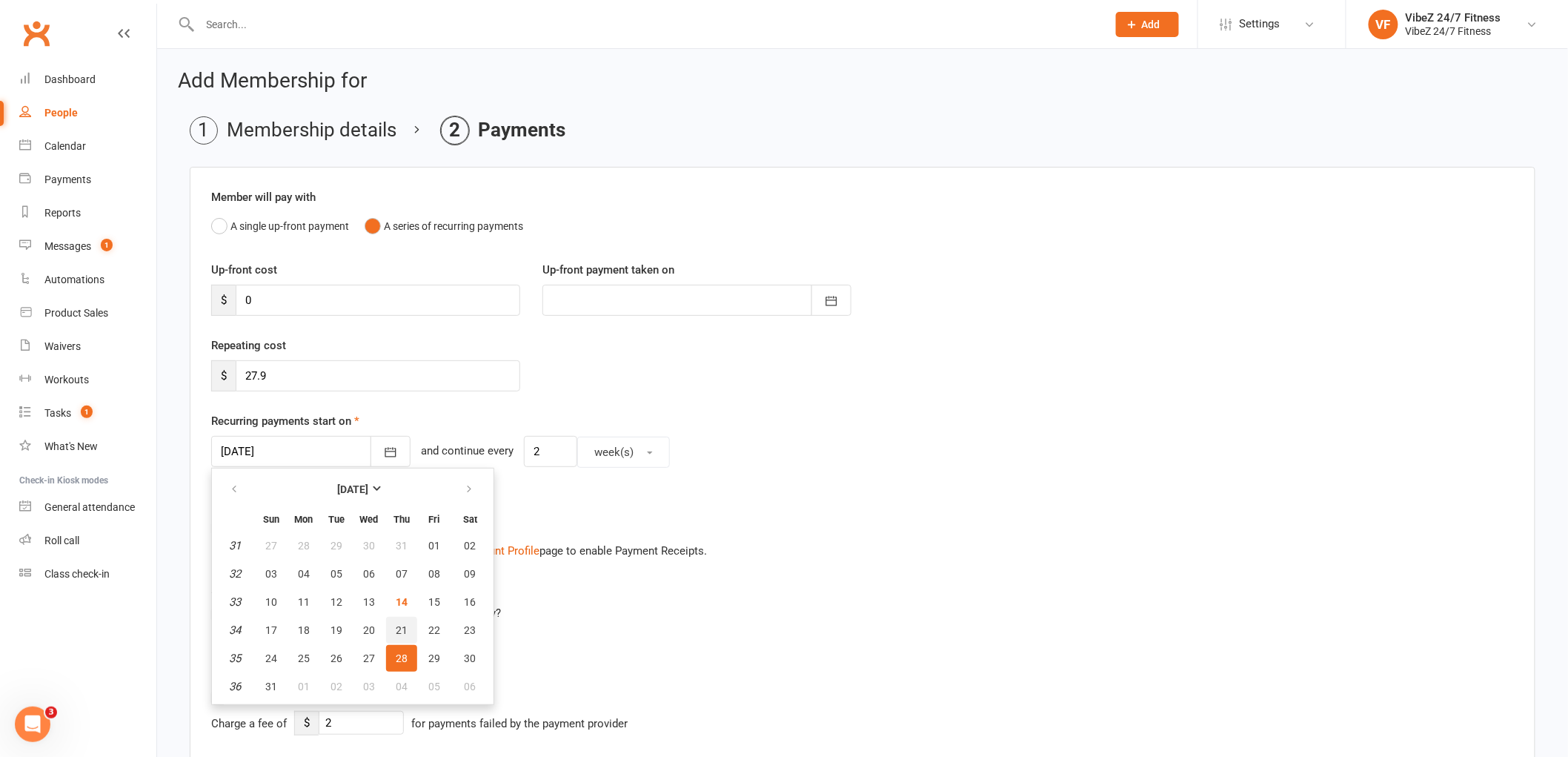
click at [396, 624] on span "21" at bounding box center [401, 630] width 12 height 12
type input "[DATE]"
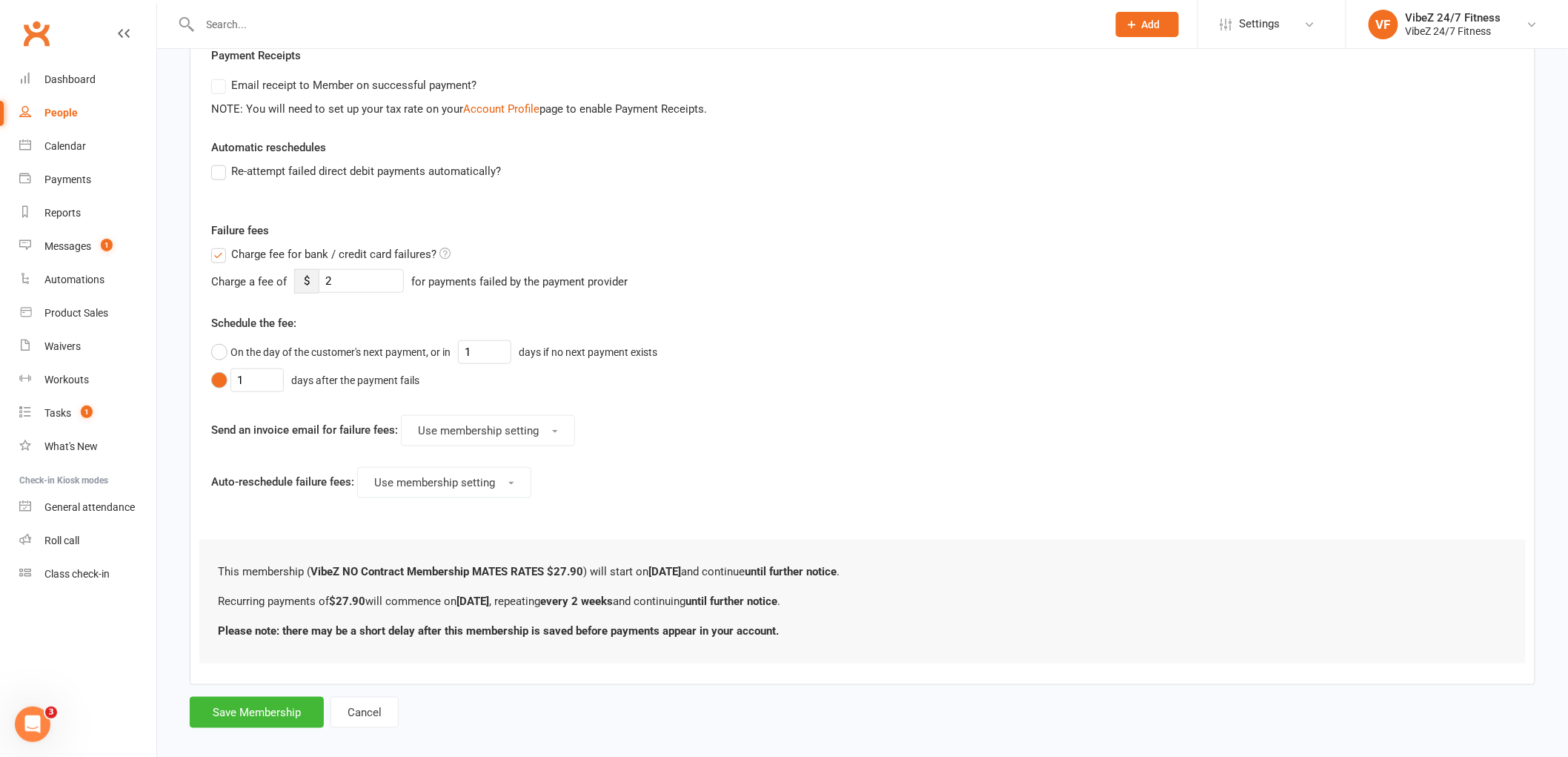
scroll to position [458, 0]
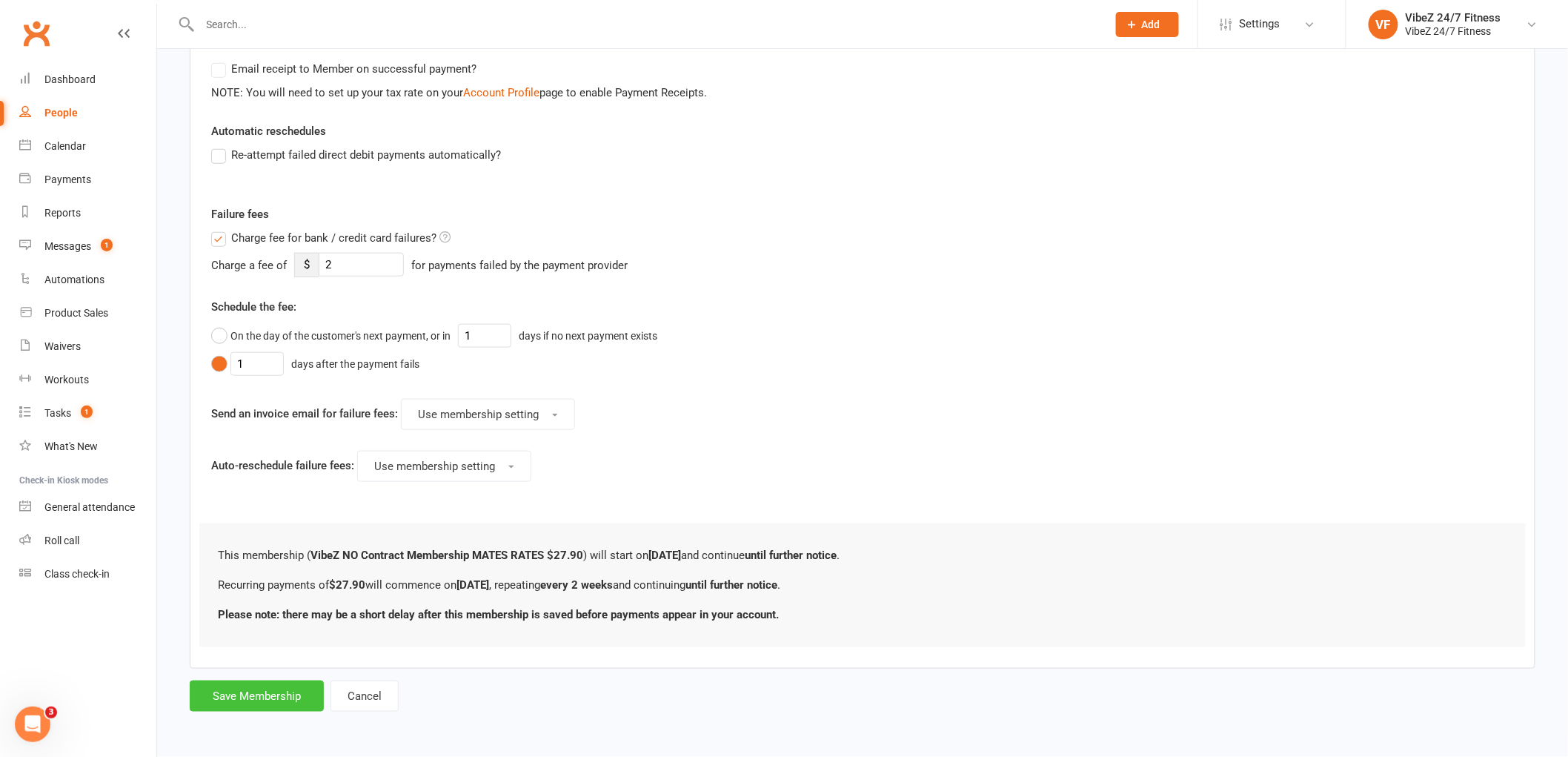
click at [270, 702] on button "Save Membership" at bounding box center [256, 696] width 134 height 31
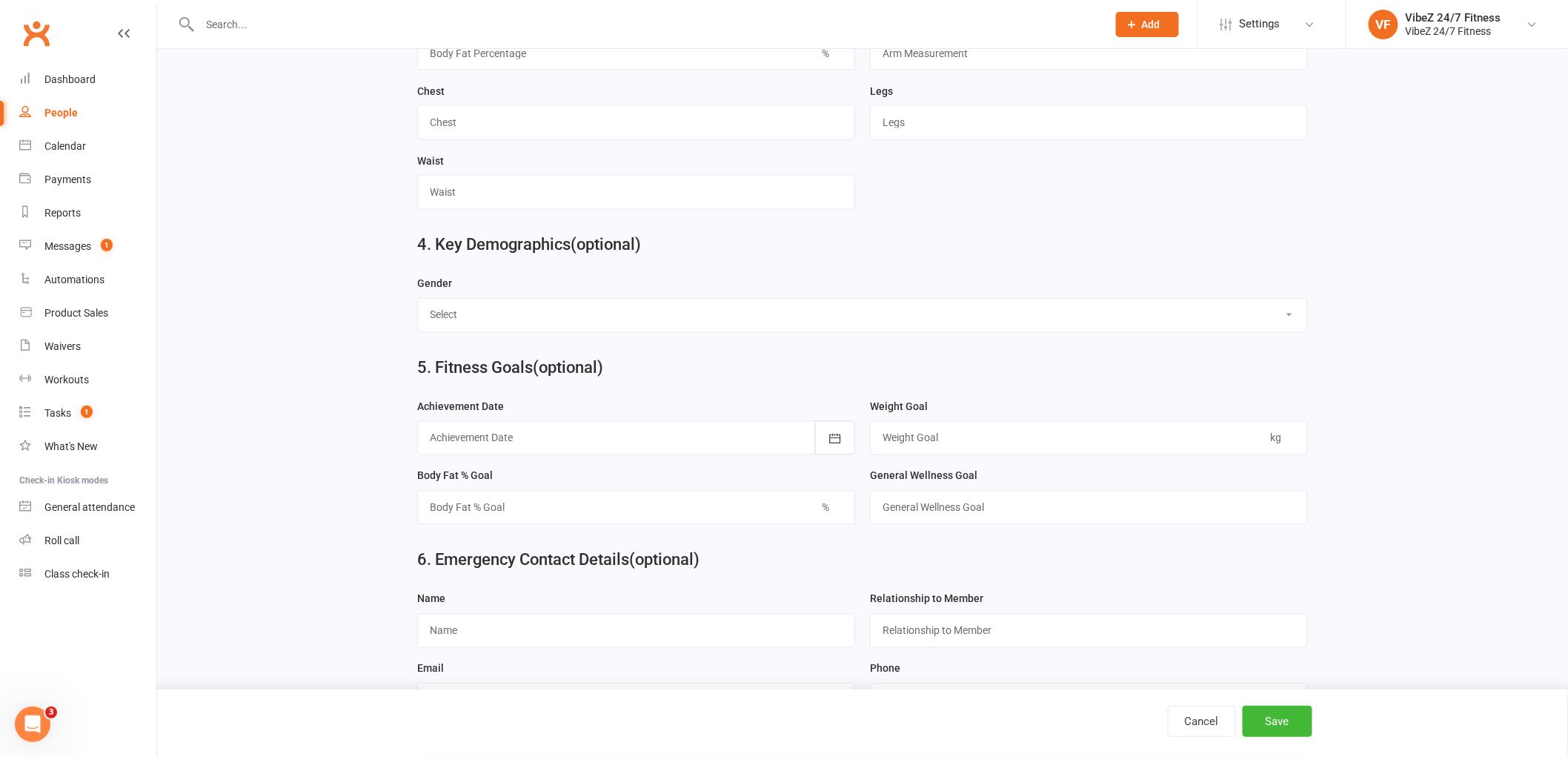
scroll to position [1216, 0]
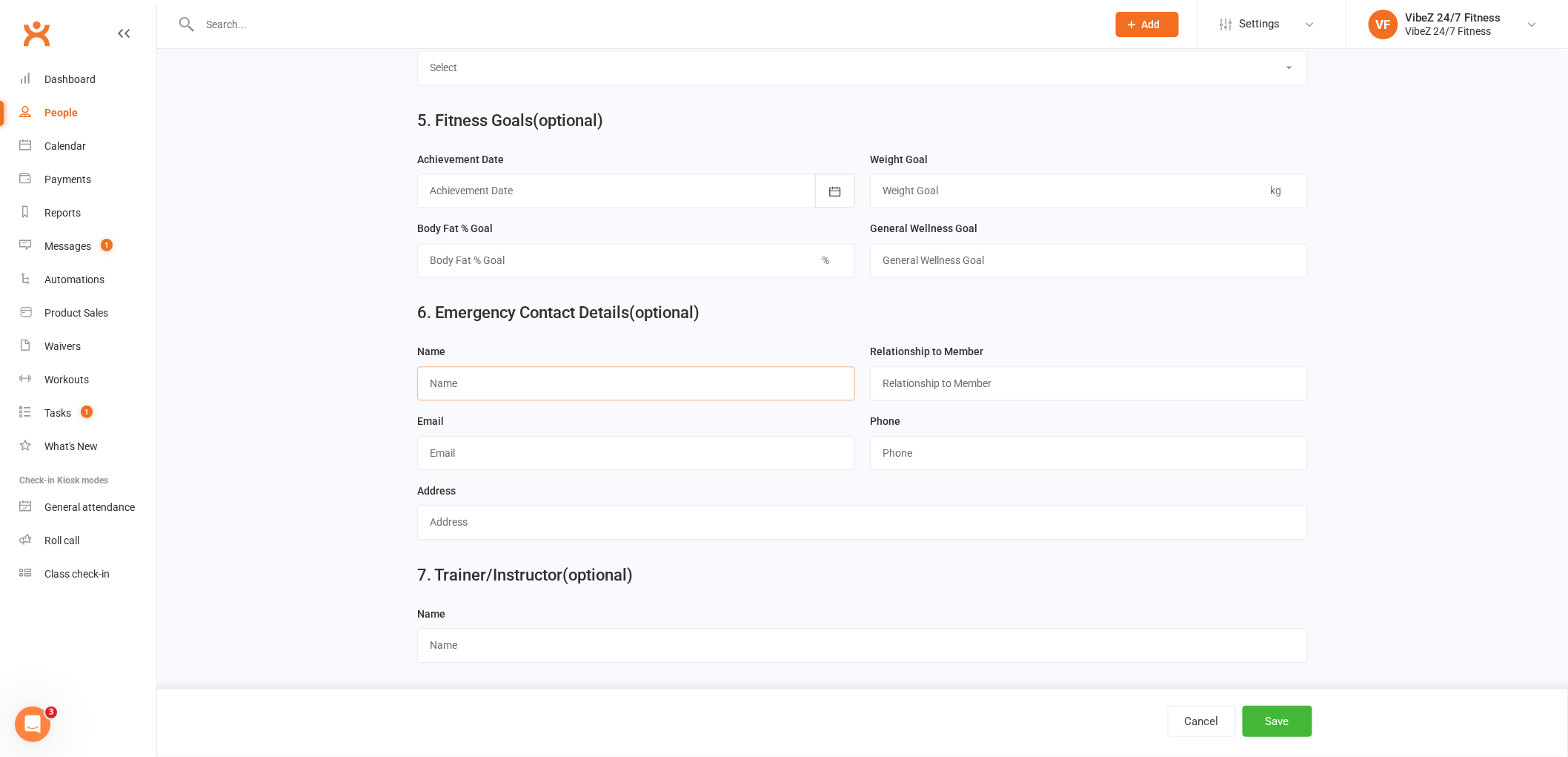
click at [564, 386] on input "text" at bounding box center [636, 383] width 438 height 34
type input "Shenae"
type input "Partner"
type input "0412667638"
click at [1269, 731] on button "Save" at bounding box center [1277, 721] width 70 height 31
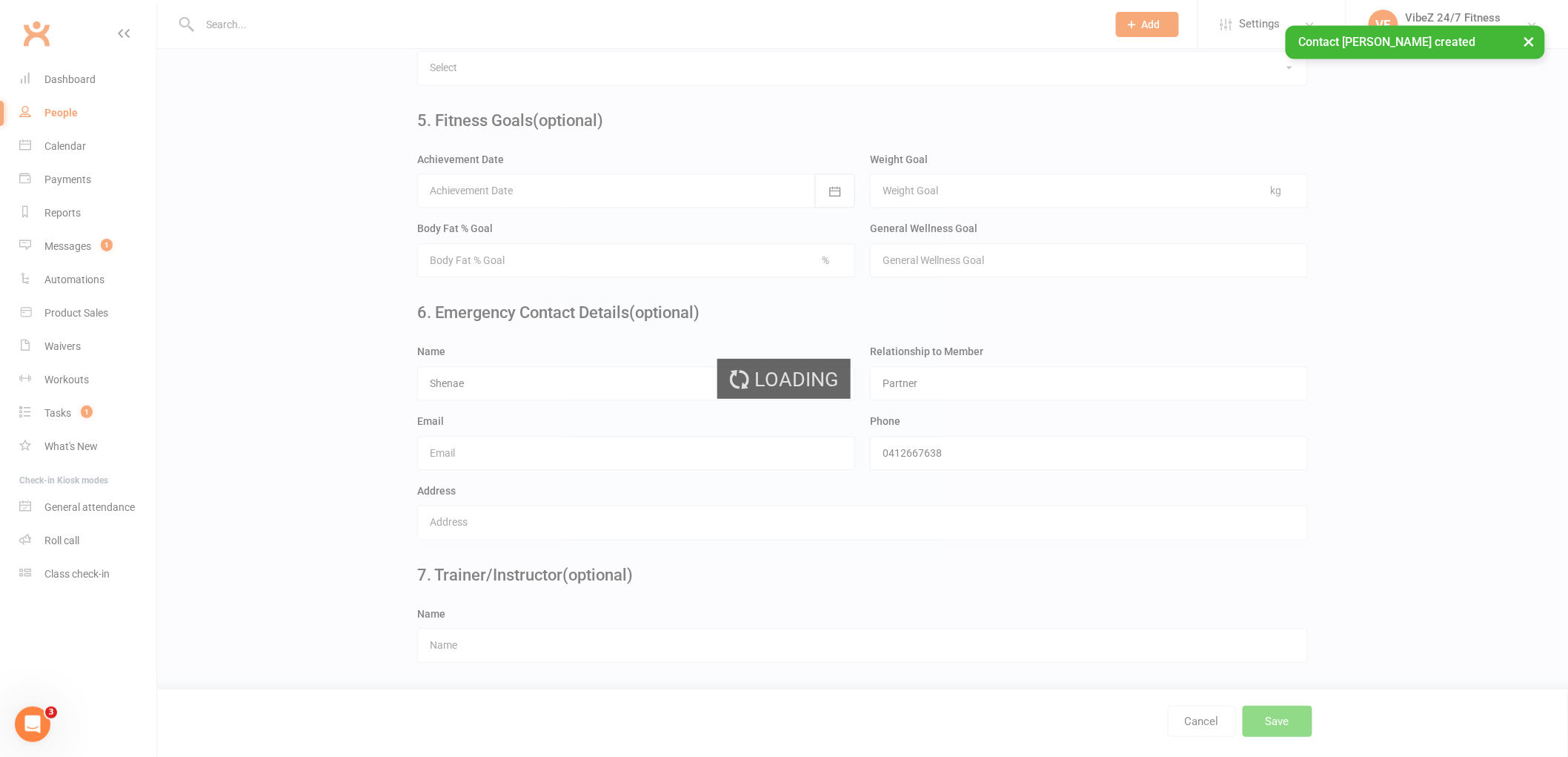
scroll to position [0, 0]
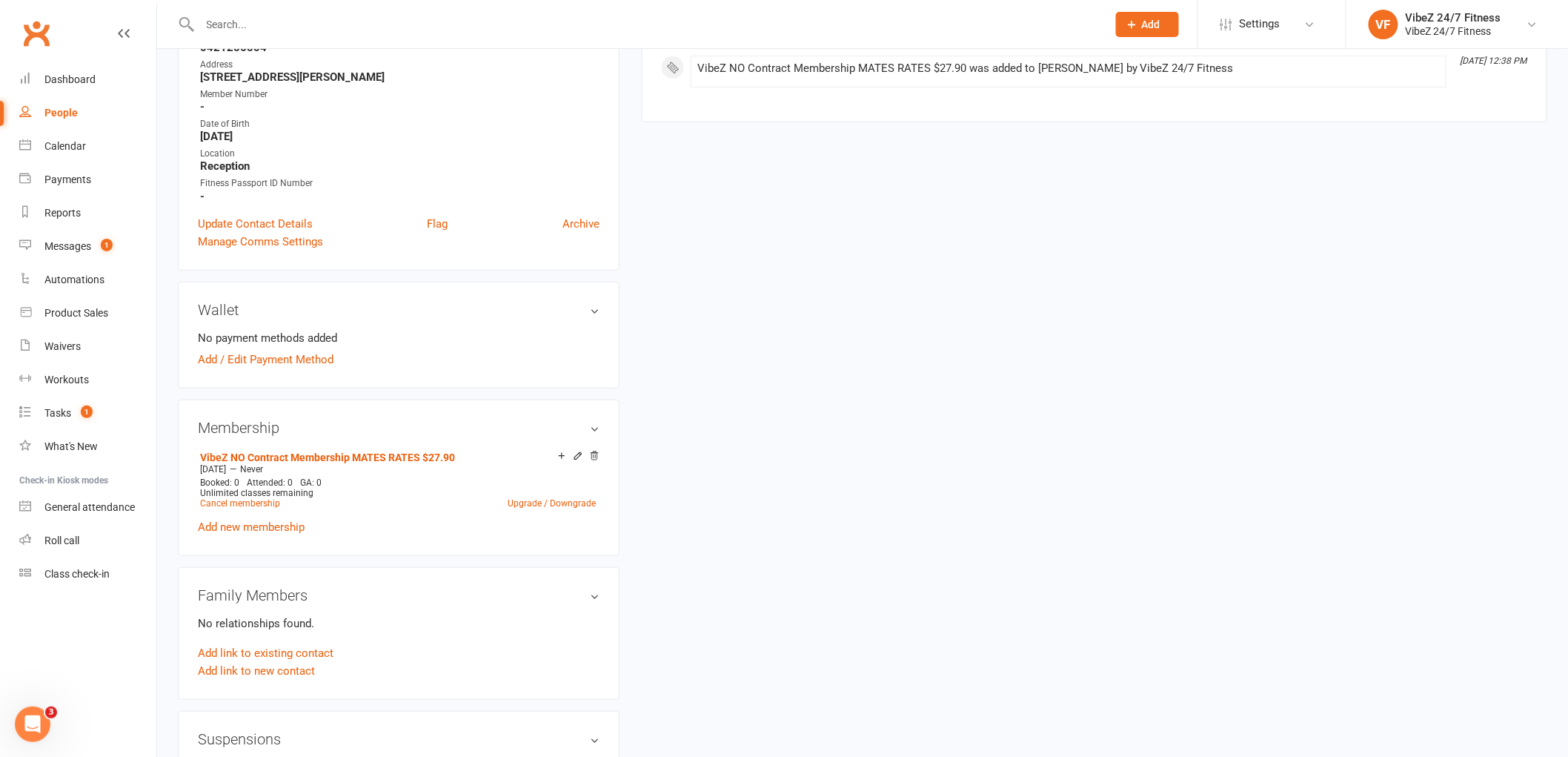
scroll to position [412, 0]
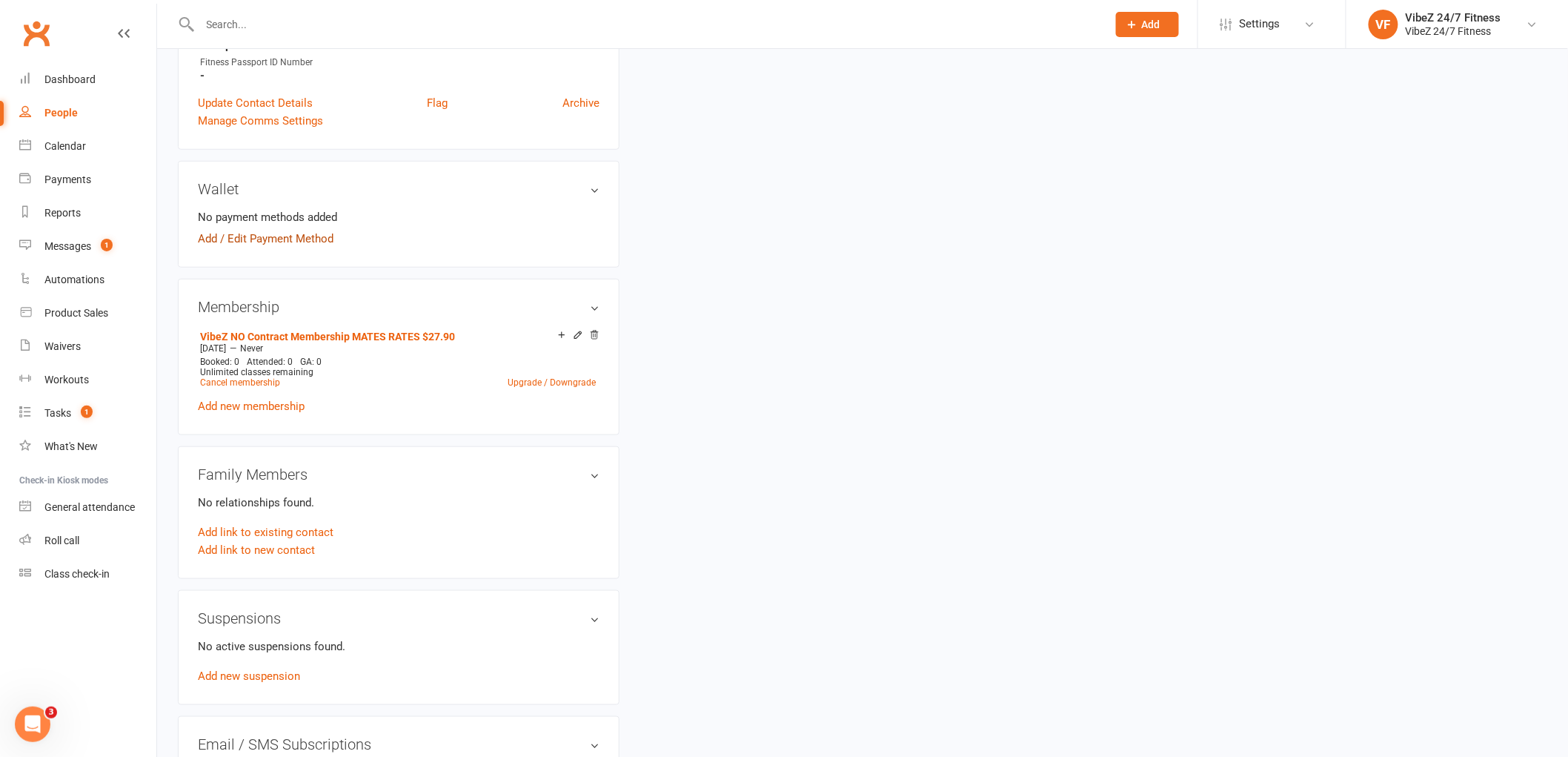
click at [264, 239] on link "Add / Edit Payment Method" at bounding box center [266, 238] width 136 height 18
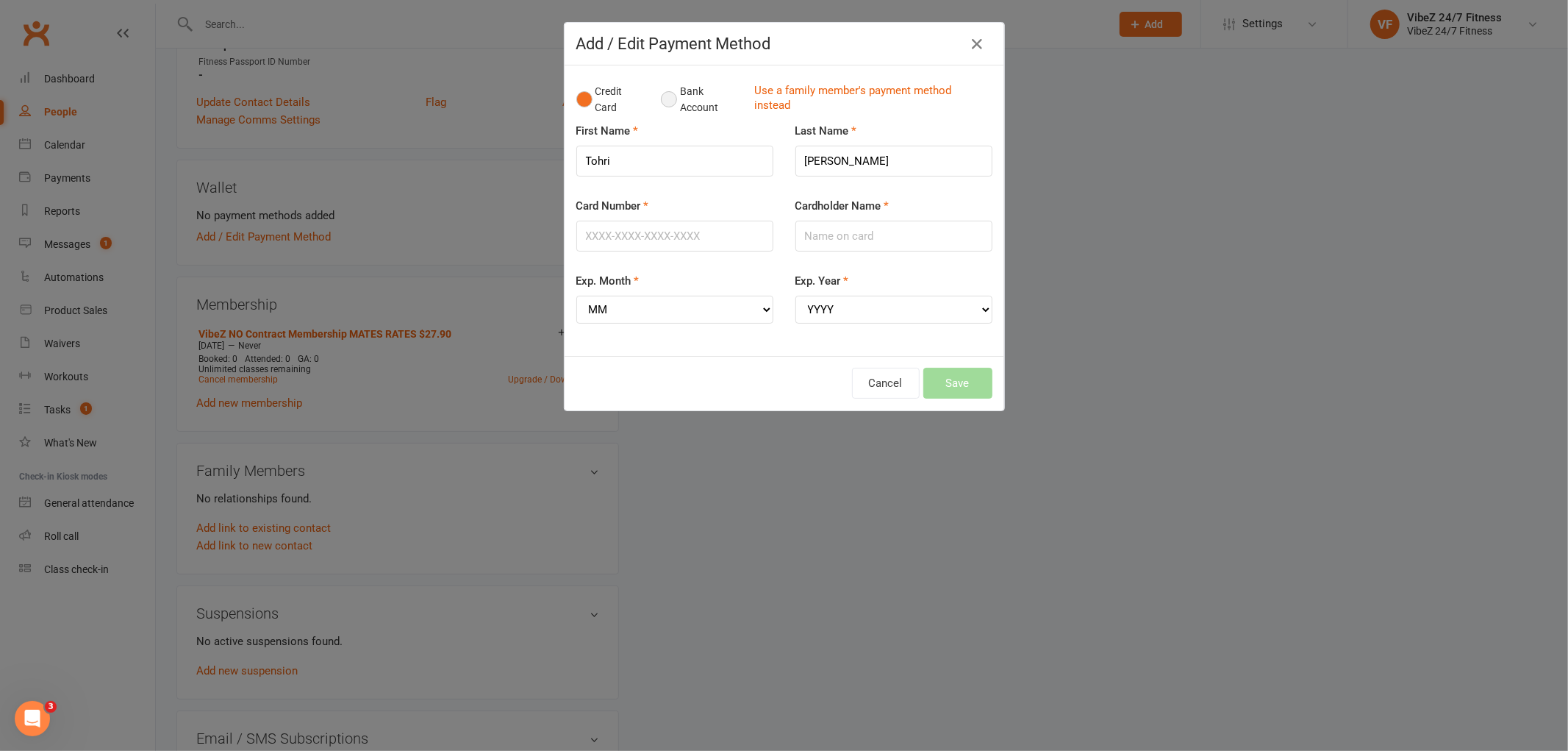
click at [664, 93] on button "Bank Account" at bounding box center [701, 99] width 81 height 45
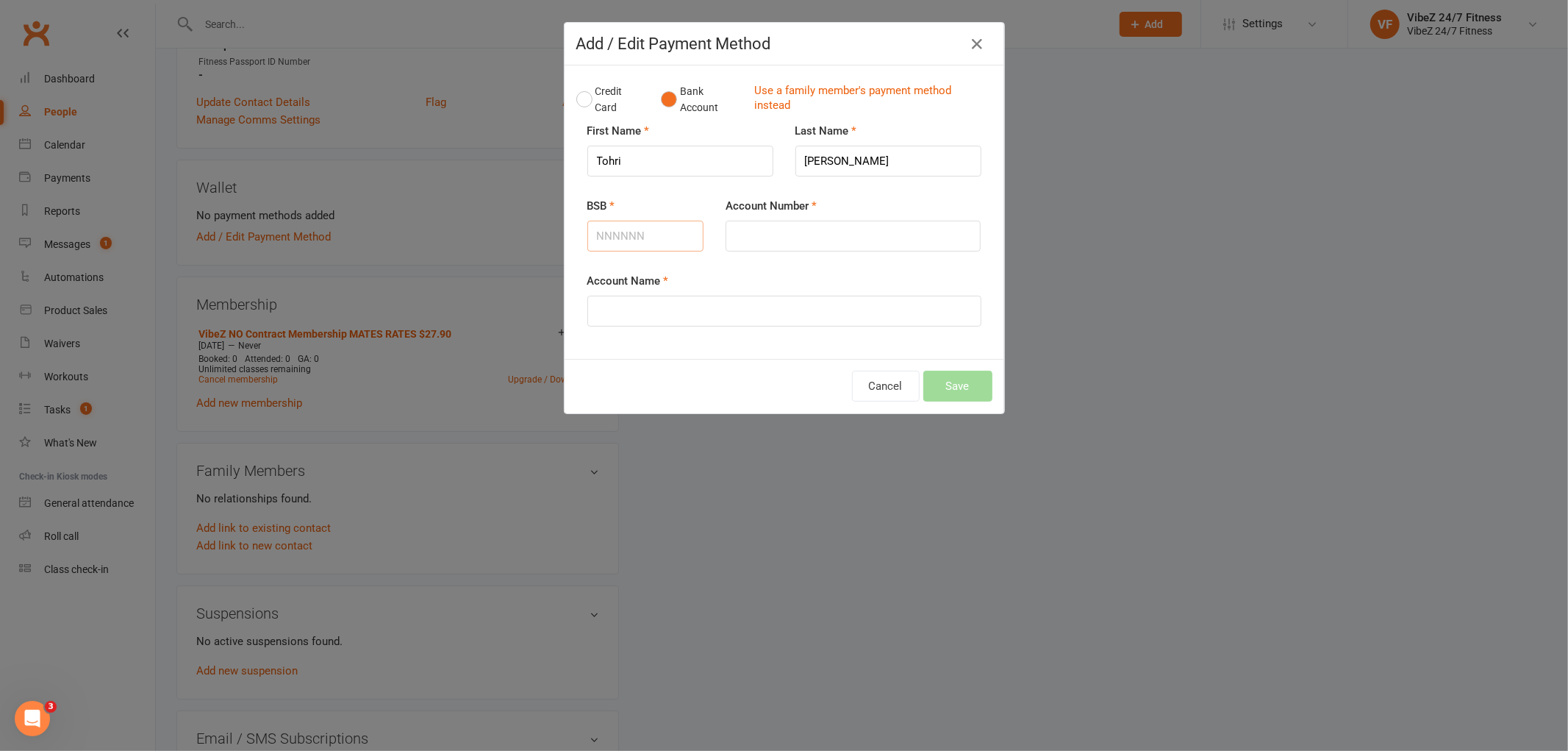
click at [641, 228] on input "BSB" at bounding box center [646, 236] width 117 height 31
type input "062697"
type input "10080422"
click at [643, 318] on input "Account Name" at bounding box center [785, 311] width 394 height 31
type input "[PERSON_NAME]"
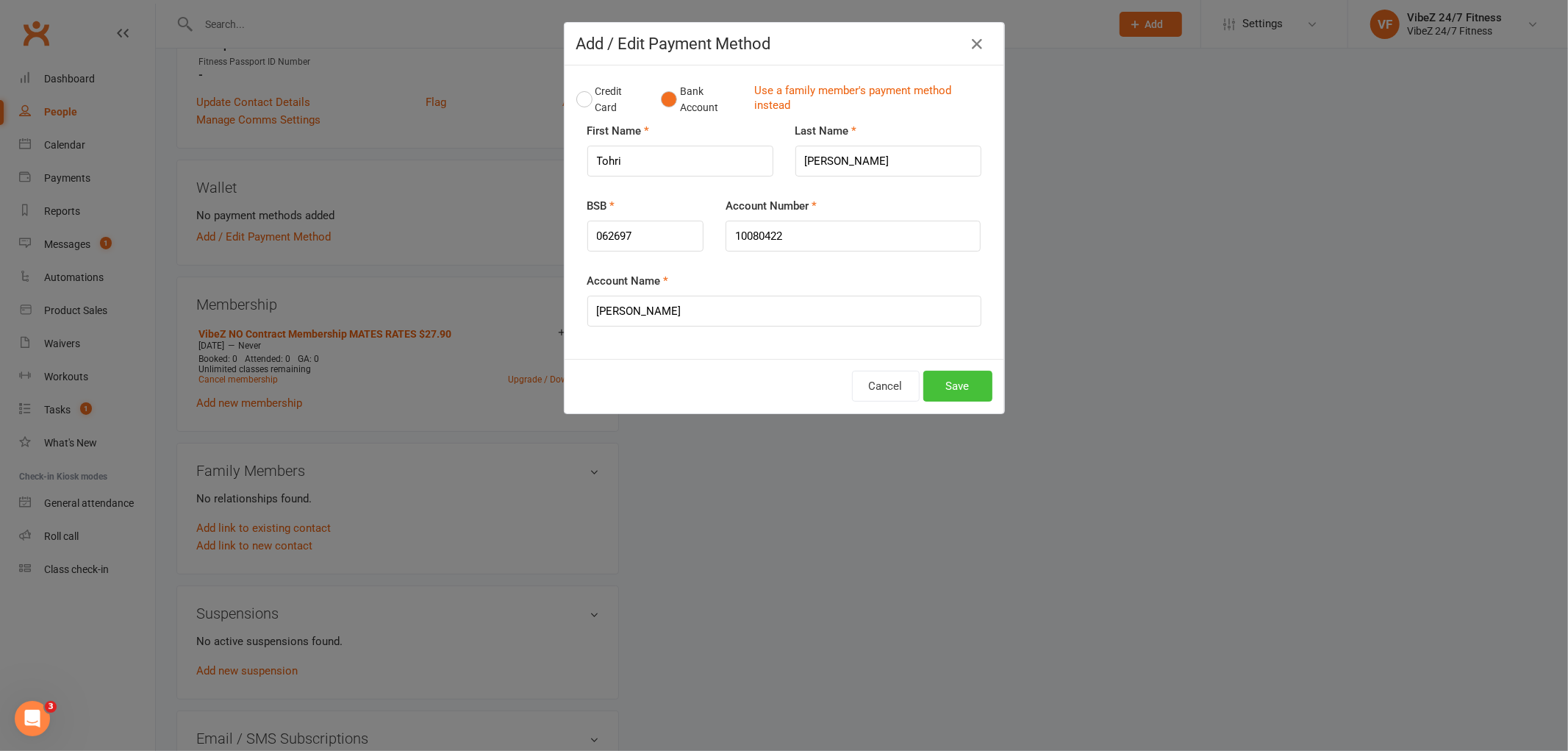
click at [958, 394] on button "Save" at bounding box center [958, 386] width 69 height 31
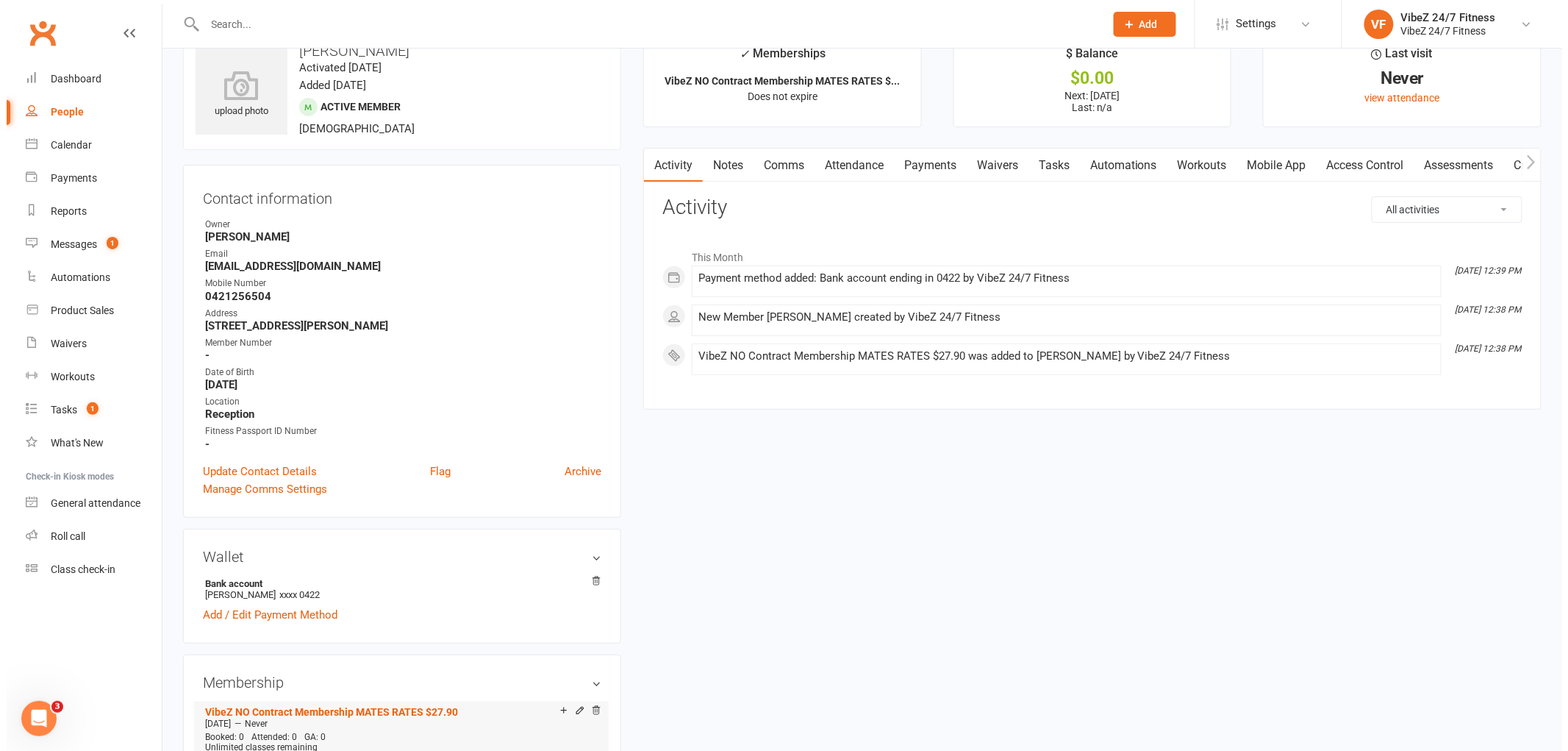
scroll to position [0, 0]
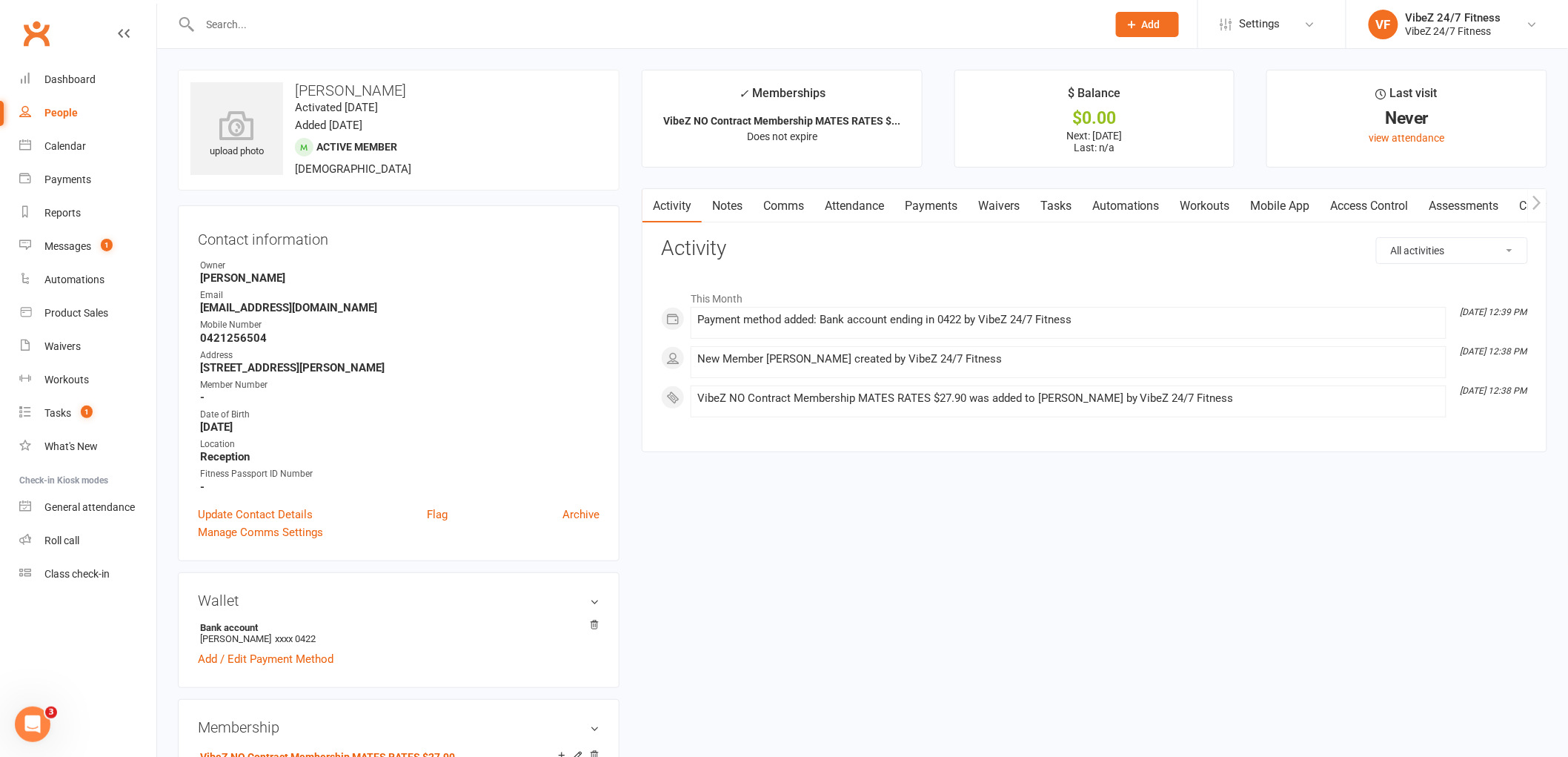
click at [1339, 201] on link "Access Control" at bounding box center [1370, 206] width 98 height 34
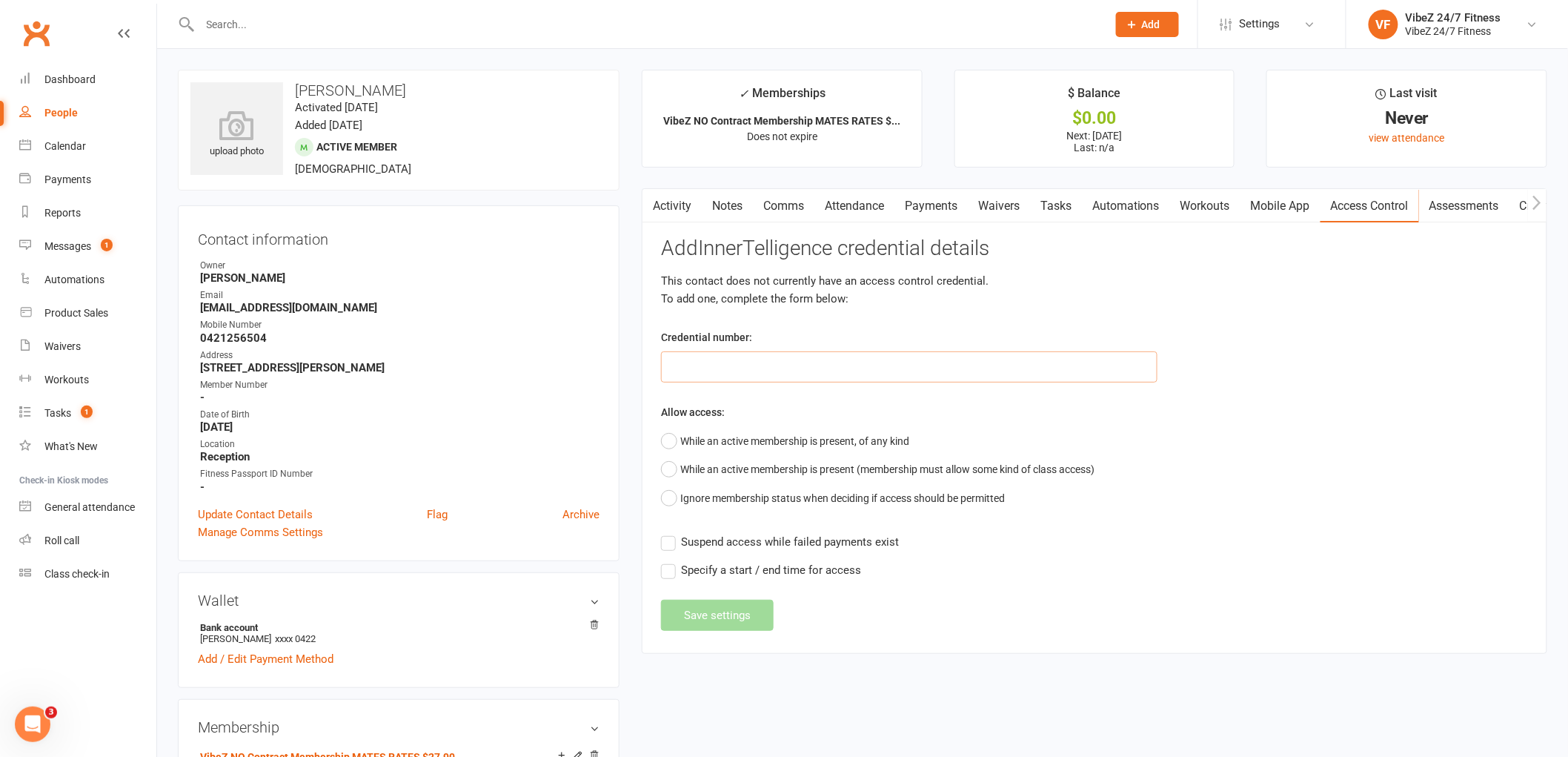
click at [899, 360] on input "text" at bounding box center [909, 367] width 497 height 31
type input "34728"
click at [665, 441] on button "While an active membership is present, of any kind" at bounding box center [784, 441] width 248 height 28
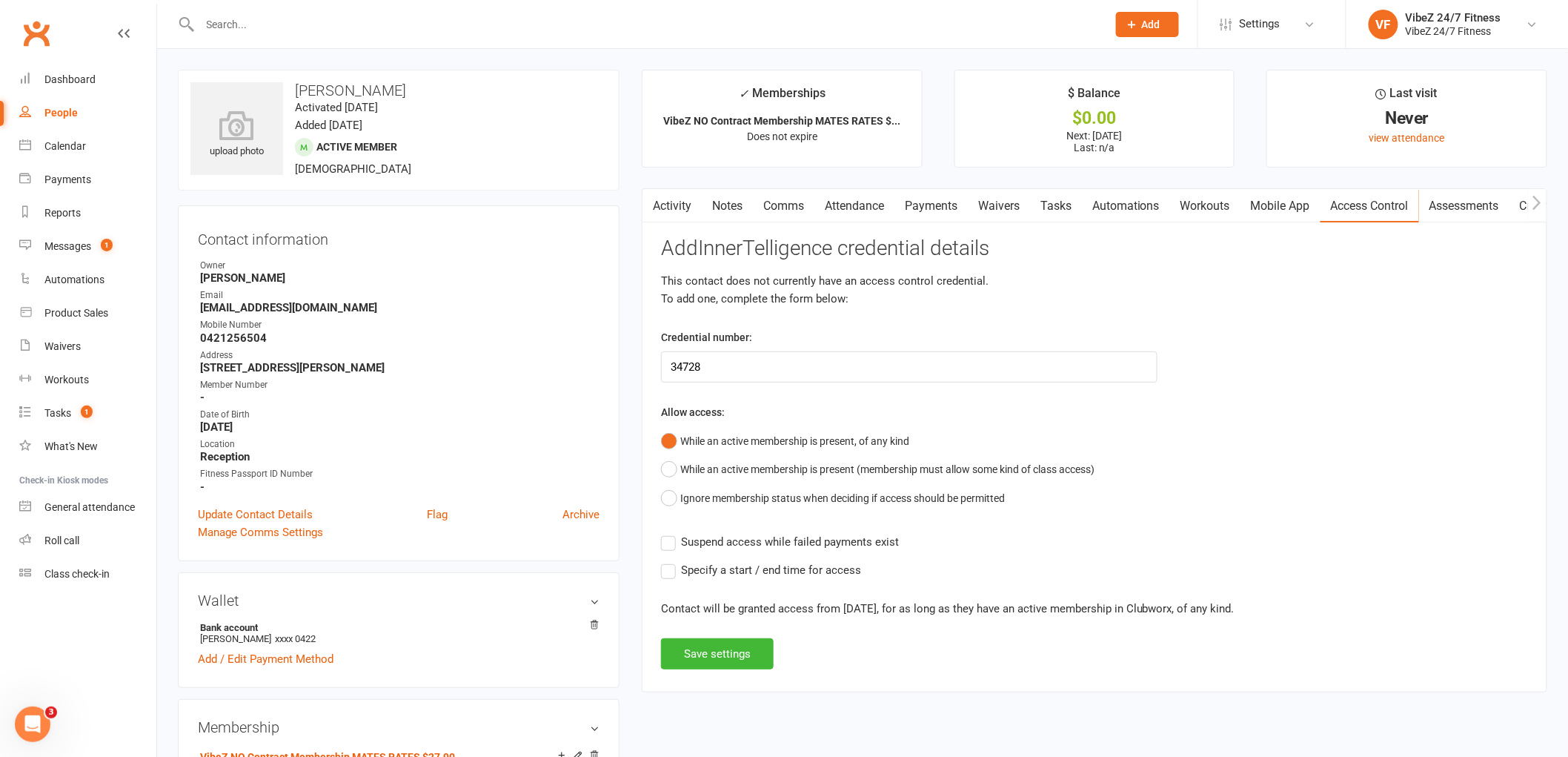
drag, startPoint x: 668, startPoint y: 544, endPoint x: 683, endPoint y: 619, distance: 76.5
click at [668, 546] on label "Suspend access while failed payments exist" at bounding box center [780, 541] width 238 height 18
click at [668, 533] on input "Suspend access while failed payments exist" at bounding box center [780, 533] width 238 height 0
click at [698, 651] on button "Save settings" at bounding box center [717, 653] width 113 height 31
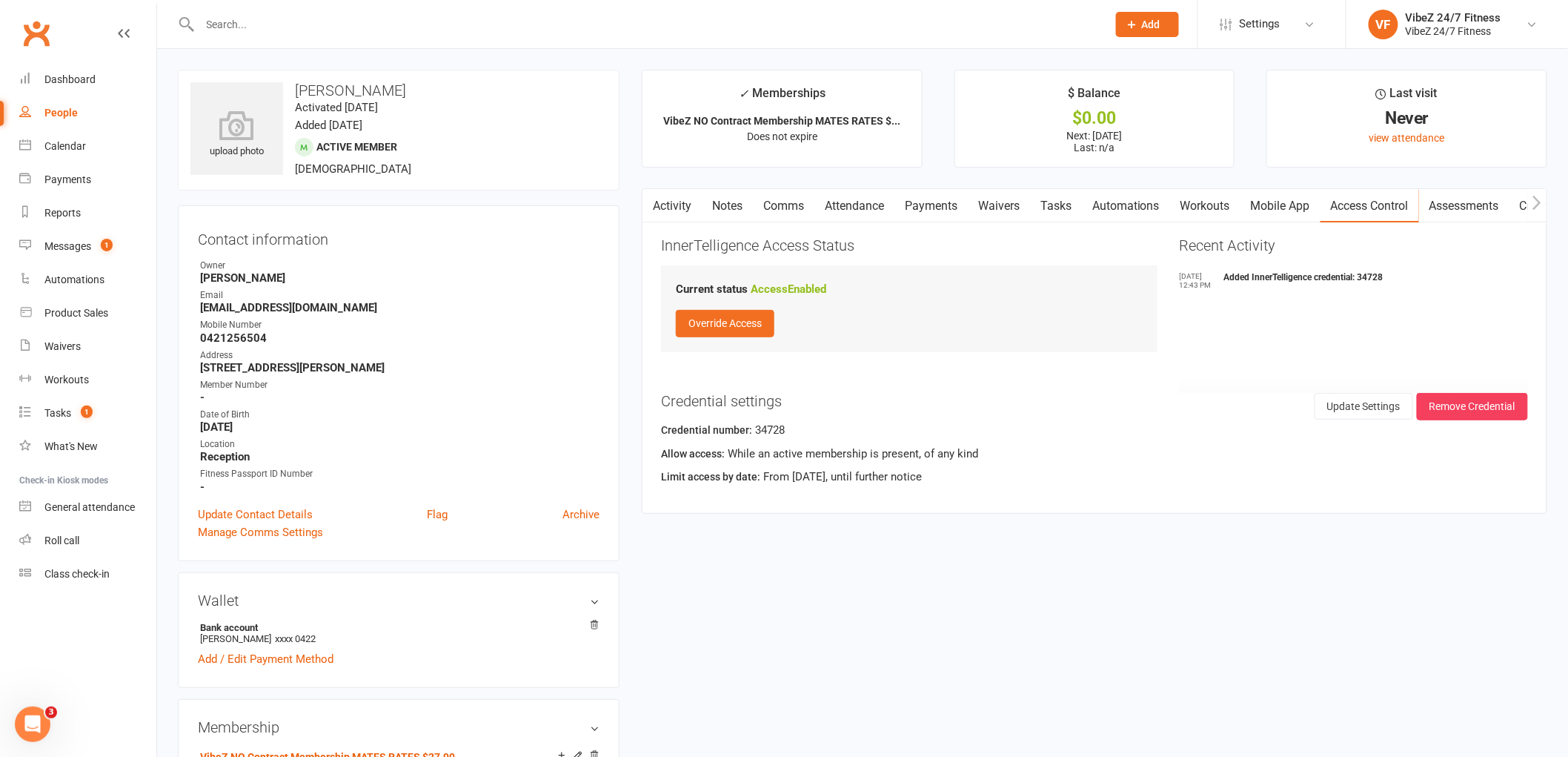
click at [938, 197] on link "Payments" at bounding box center [932, 206] width 74 height 34
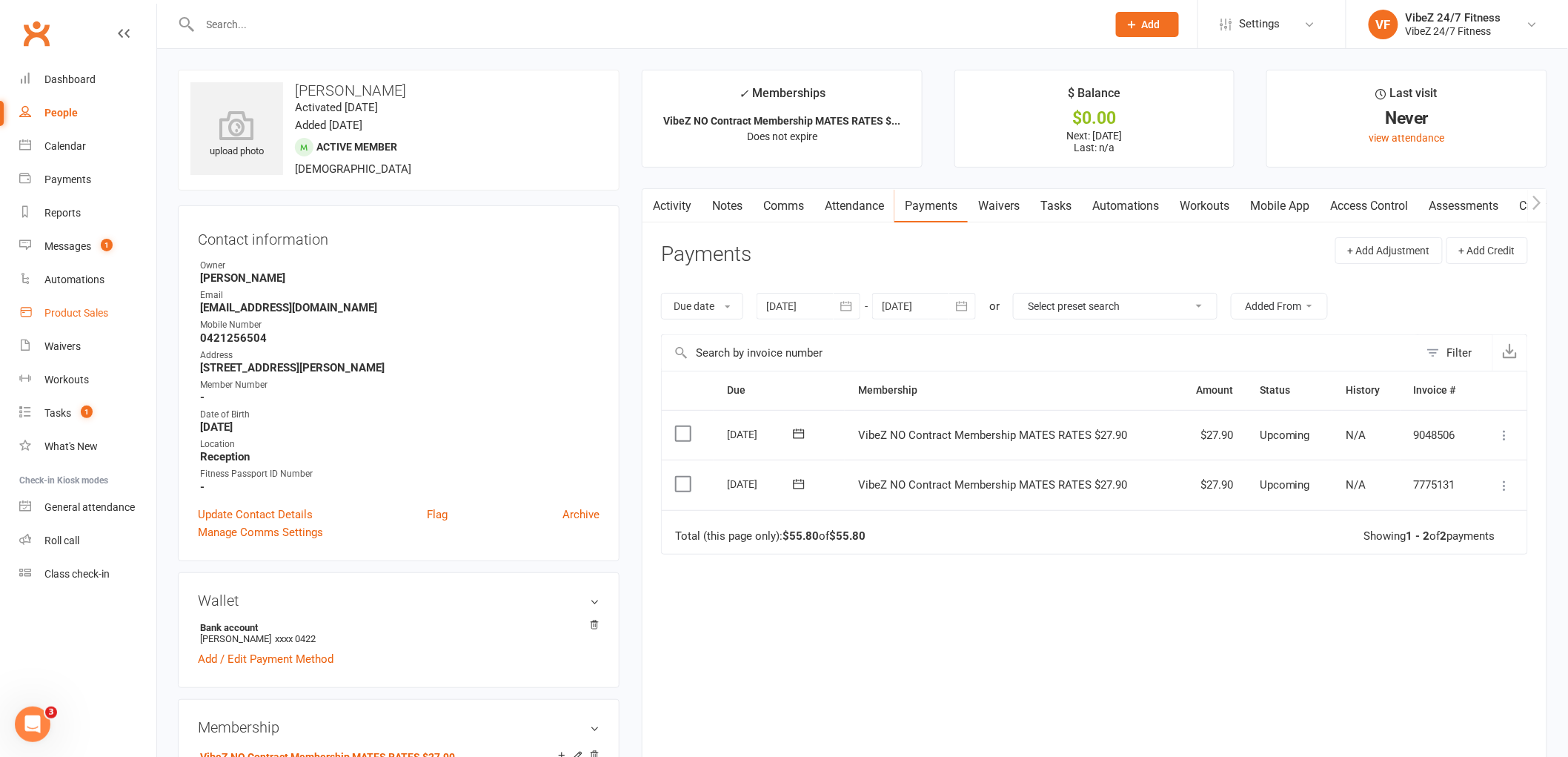
click at [81, 309] on div "Product Sales" at bounding box center [76, 312] width 64 height 12
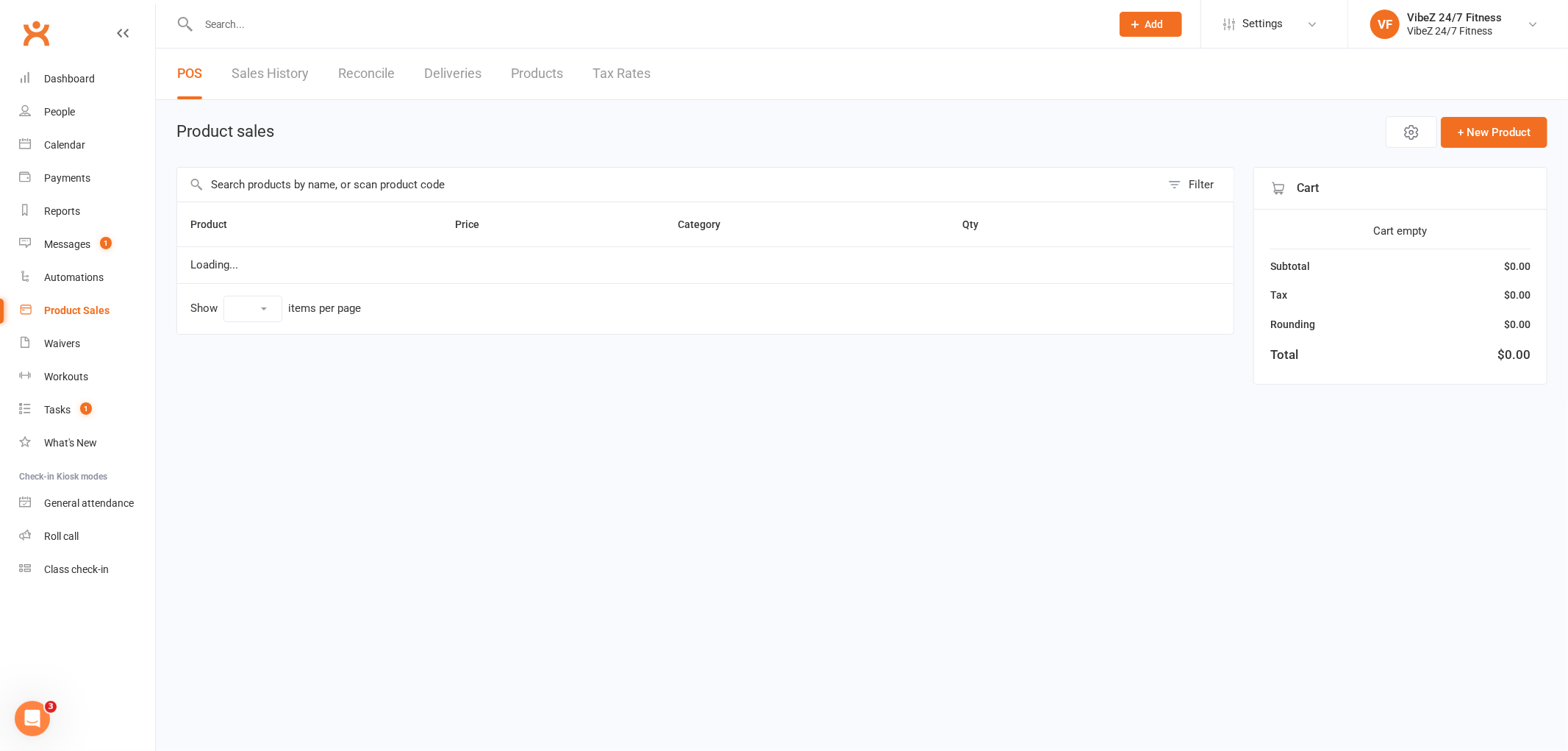
select select "100"
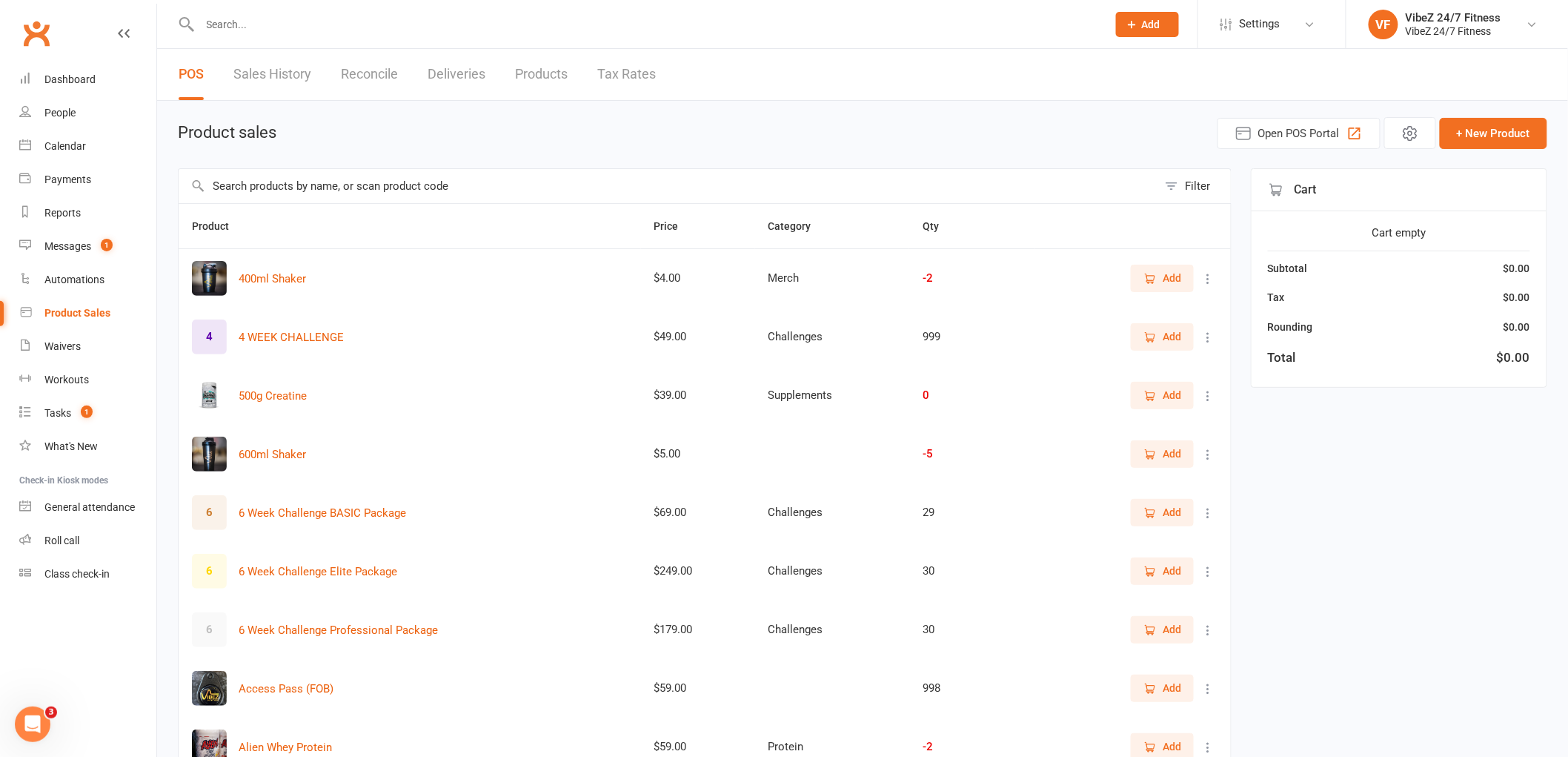
click at [325, 188] on input "text" at bounding box center [668, 186] width 979 height 34
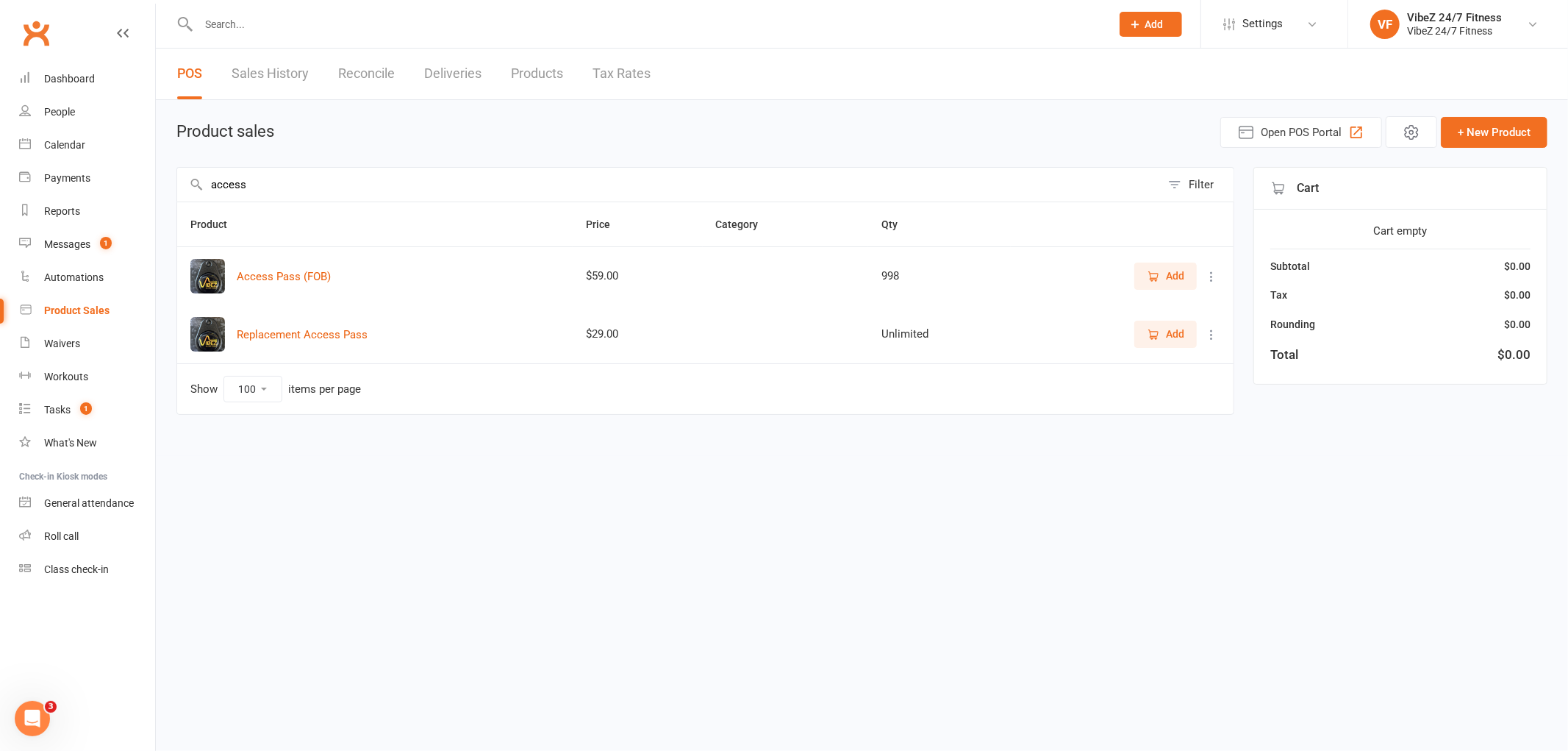
type input "access"
click at [1182, 272] on span "Add" at bounding box center [1174, 275] width 18 height 16
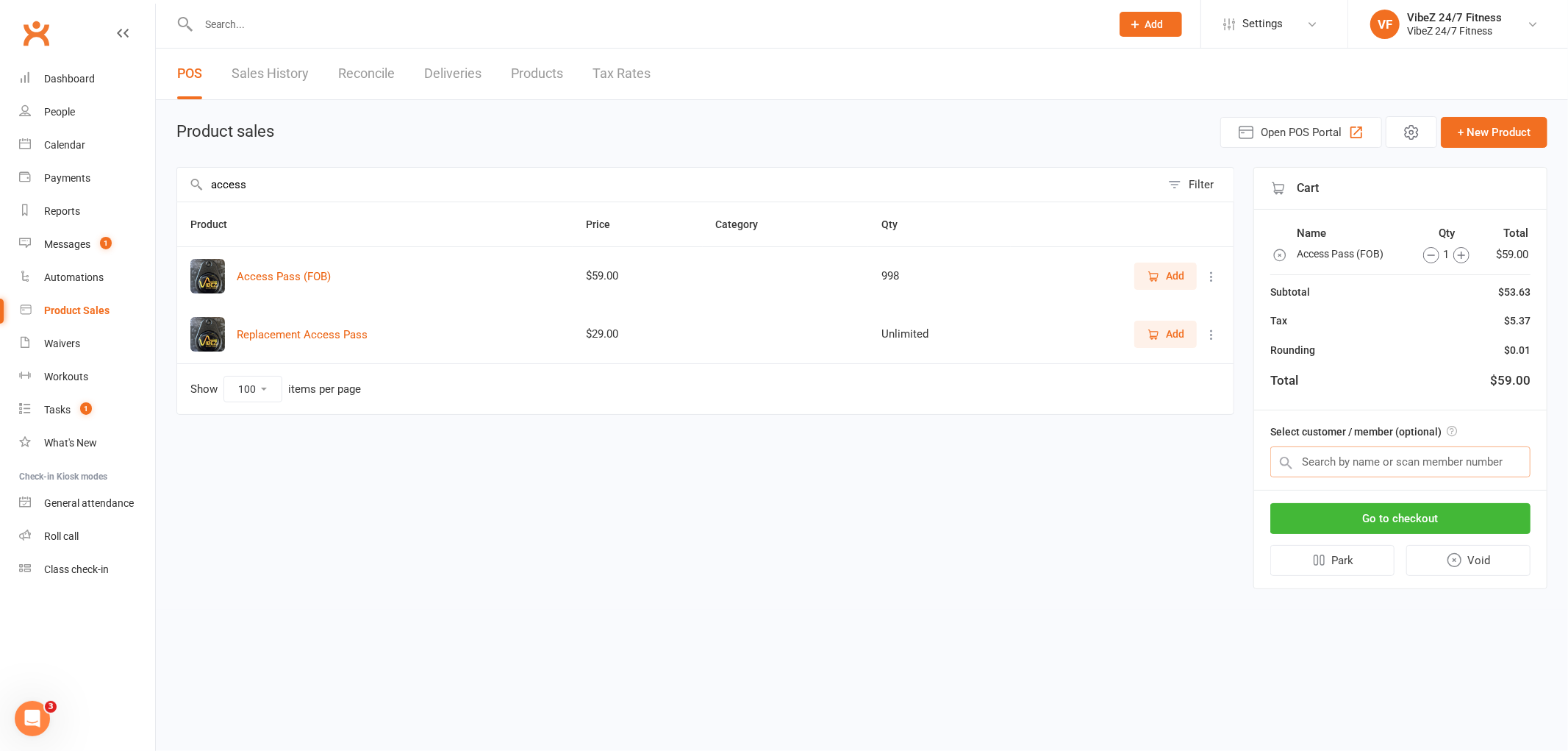
click at [1372, 471] on input "text" at bounding box center [1401, 462] width 260 height 31
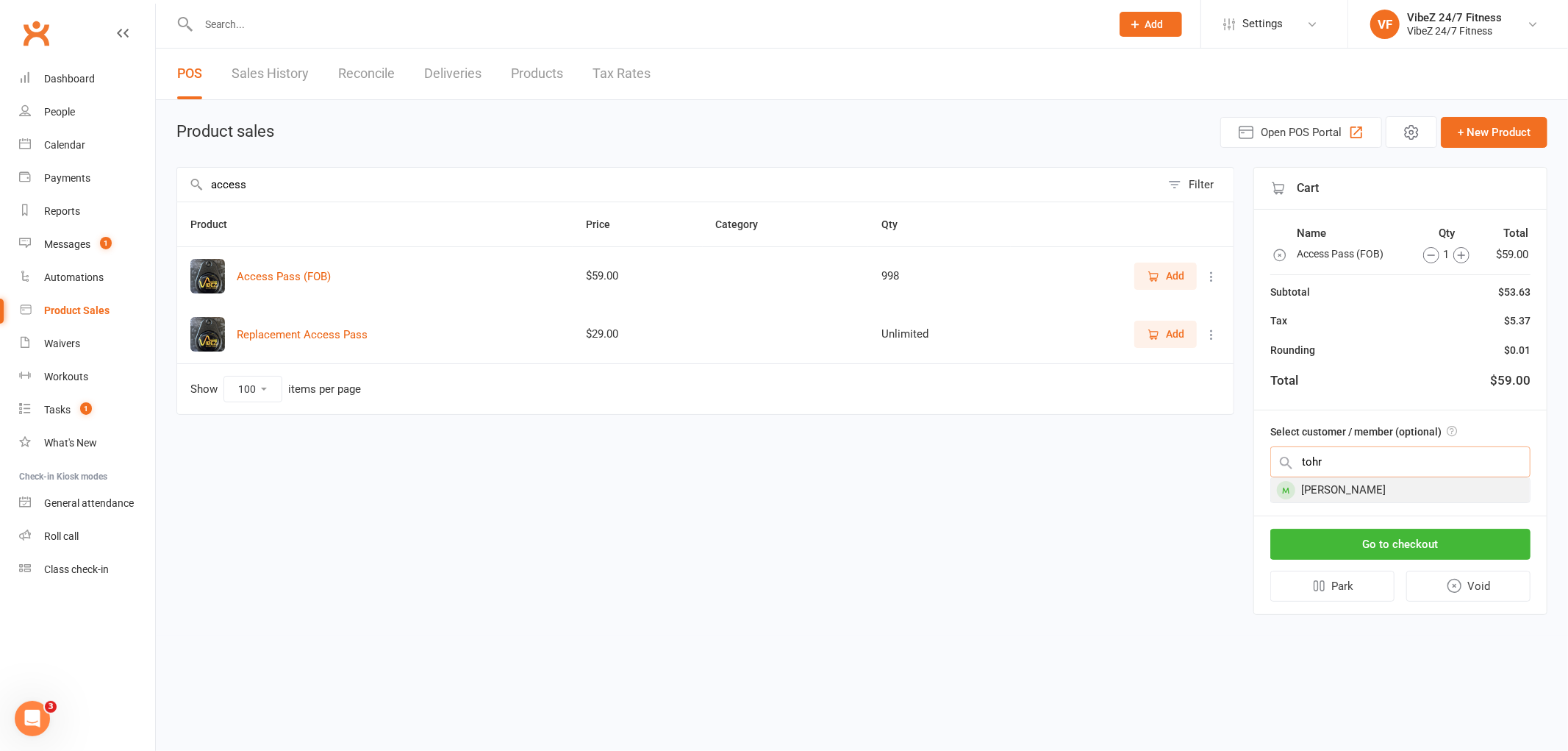
type input "tohr"
click at [1369, 488] on div "[PERSON_NAME]" at bounding box center [1401, 491] width 259 height 24
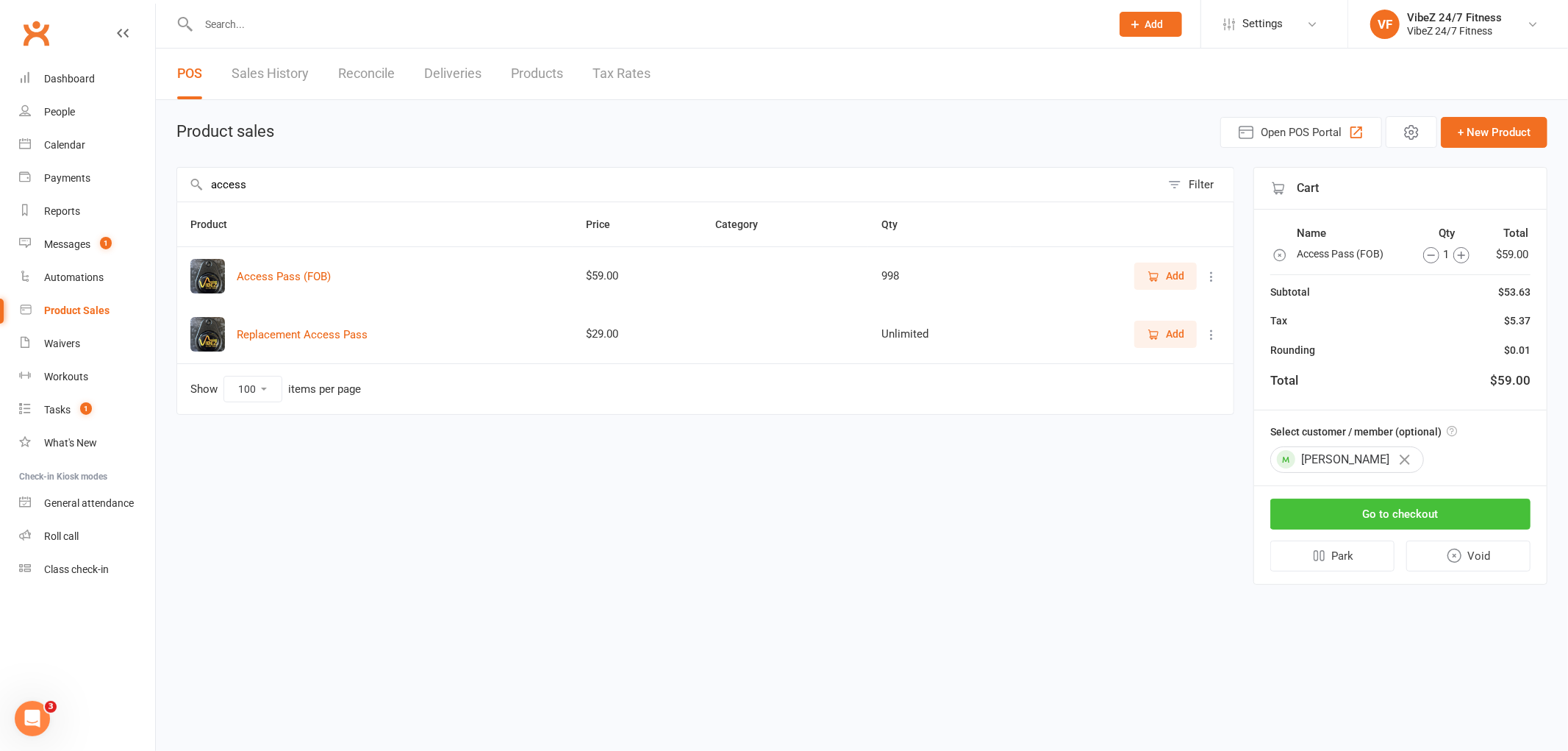
click at [1382, 516] on button "Go to checkout" at bounding box center [1401, 514] width 260 height 31
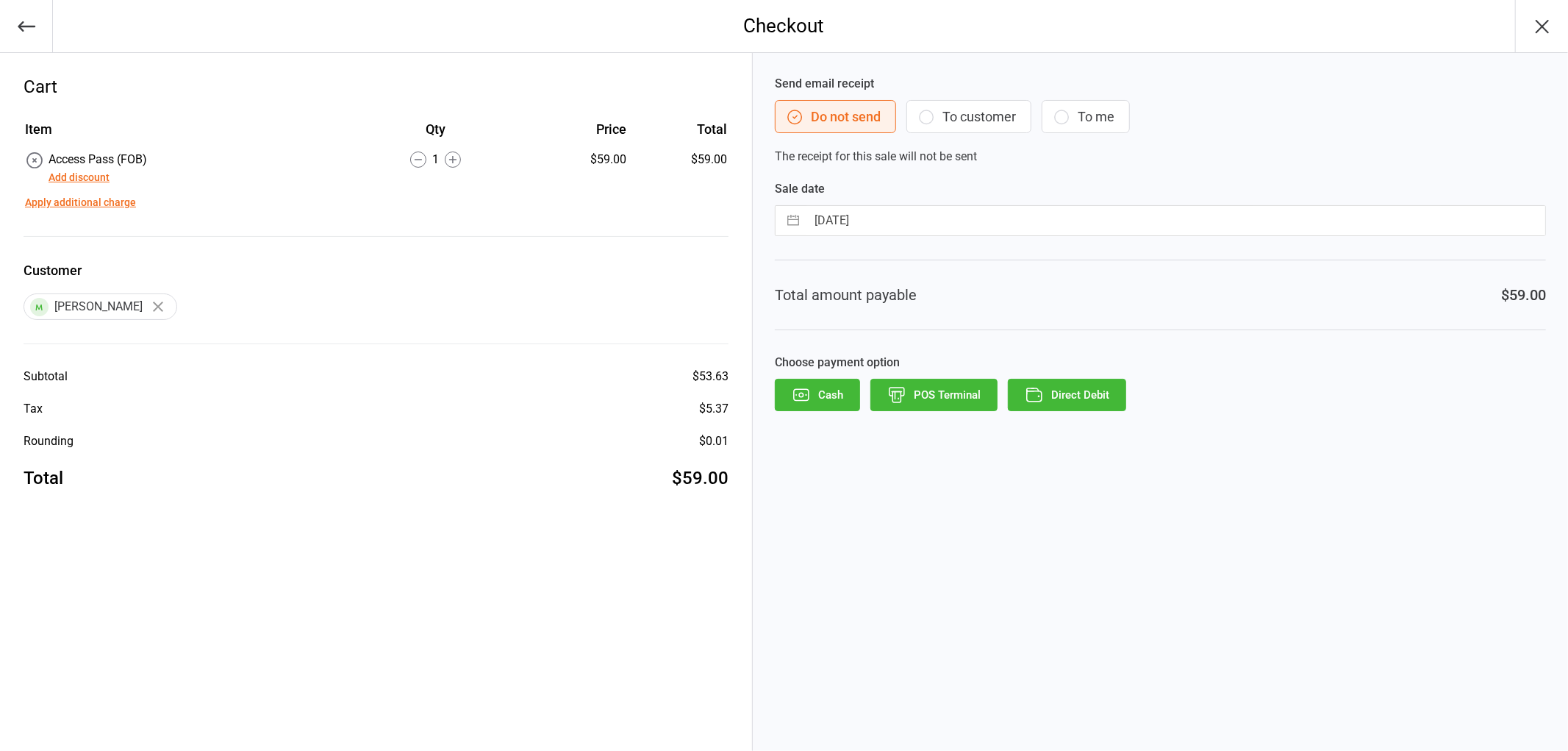
click at [1106, 400] on button "Direct Debit" at bounding box center [1066, 395] width 118 height 32
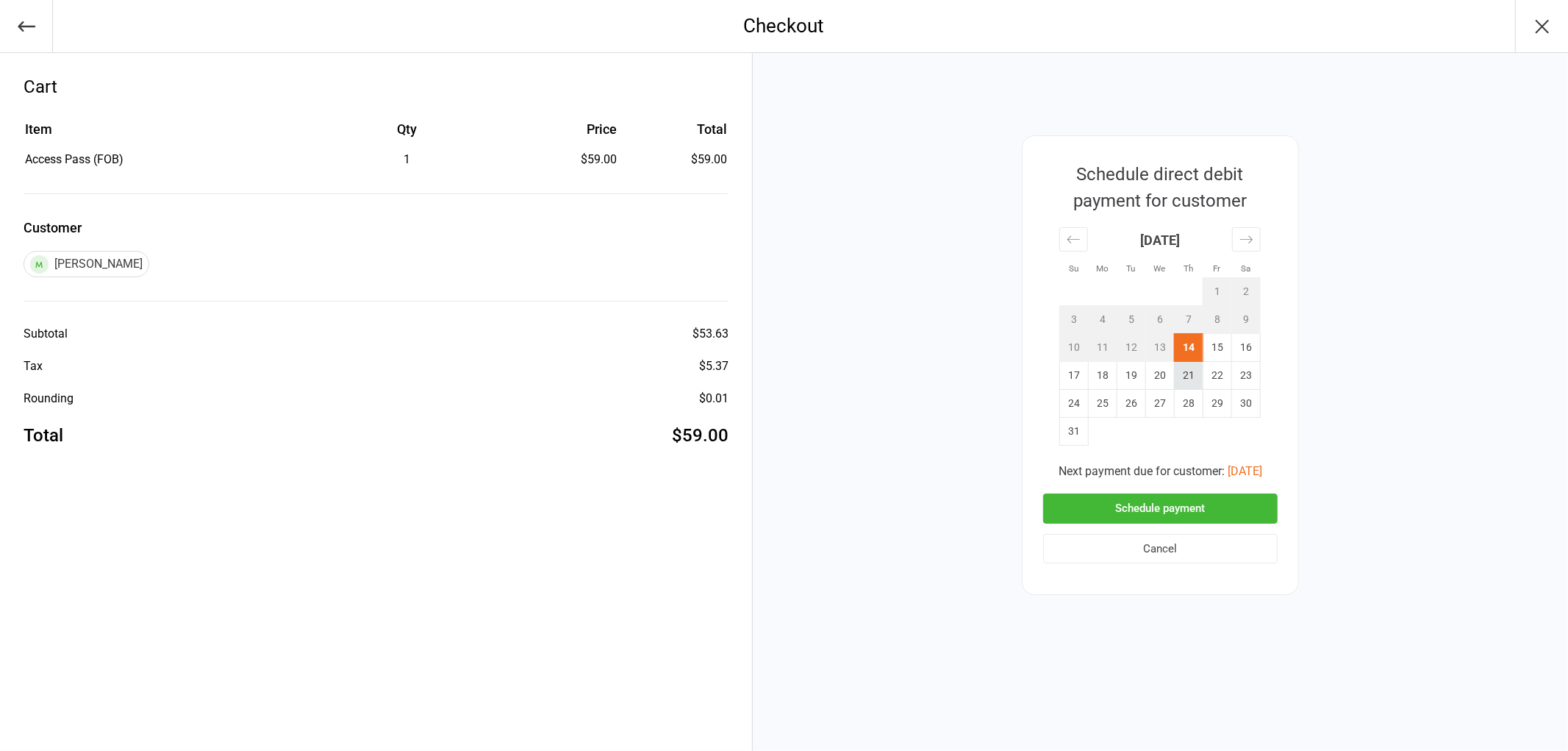
click at [1186, 379] on td "21" at bounding box center [1188, 376] width 29 height 28
click at [1171, 507] on button "Schedule payment" at bounding box center [1160, 509] width 234 height 30
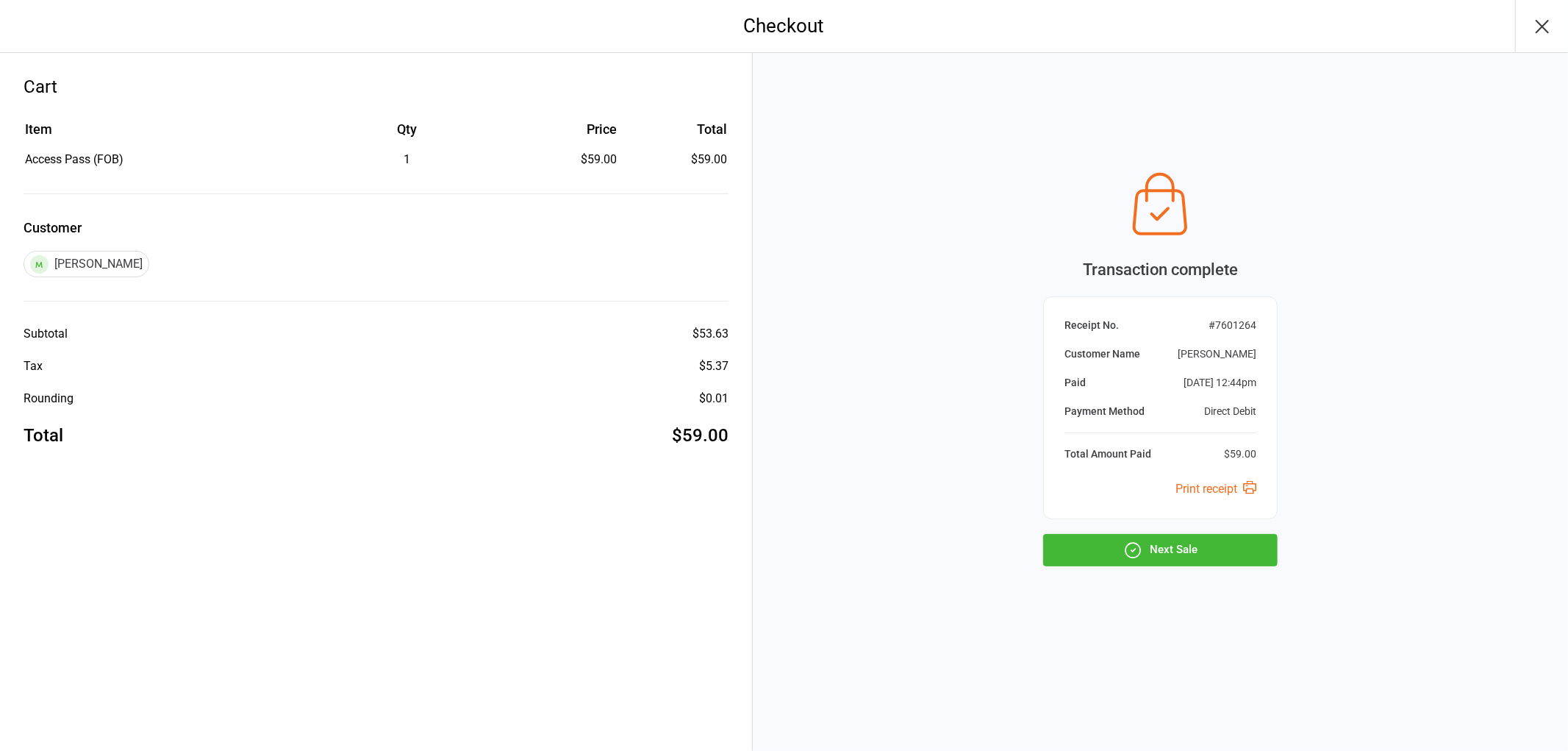
click at [1170, 548] on button "Next Sale" at bounding box center [1160, 550] width 234 height 32
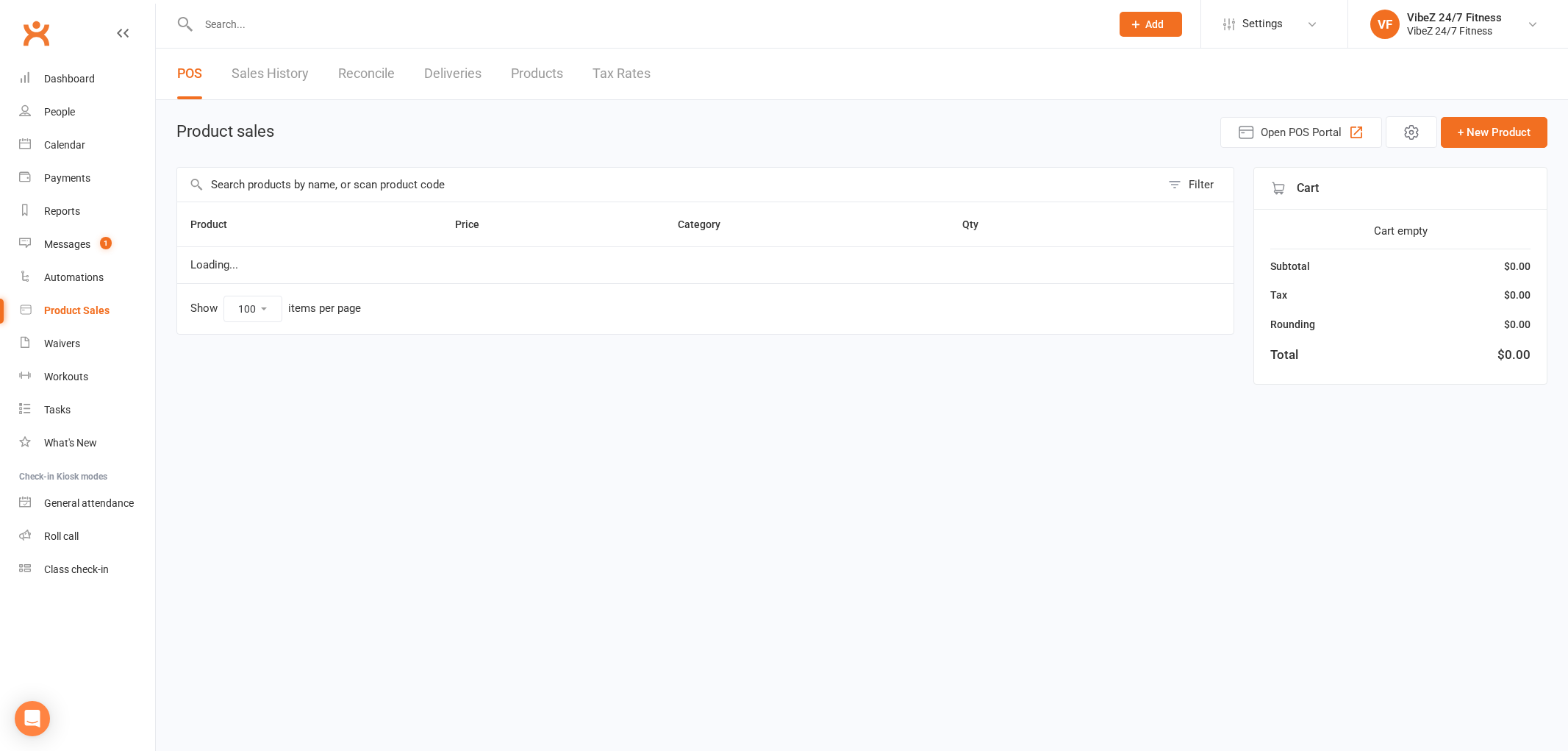
select select "100"
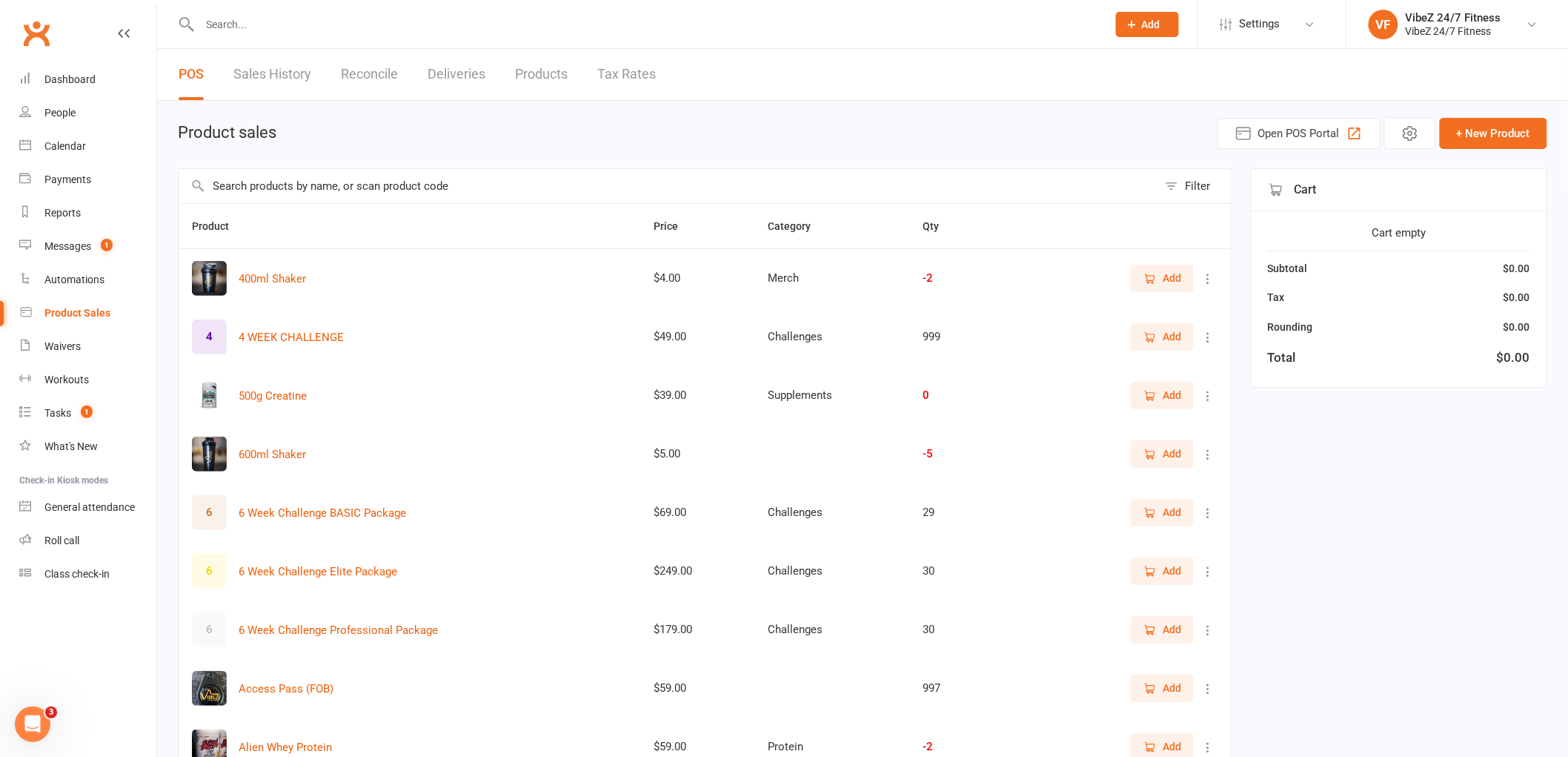
click at [279, 28] on input "text" at bounding box center [646, 24] width 901 height 21
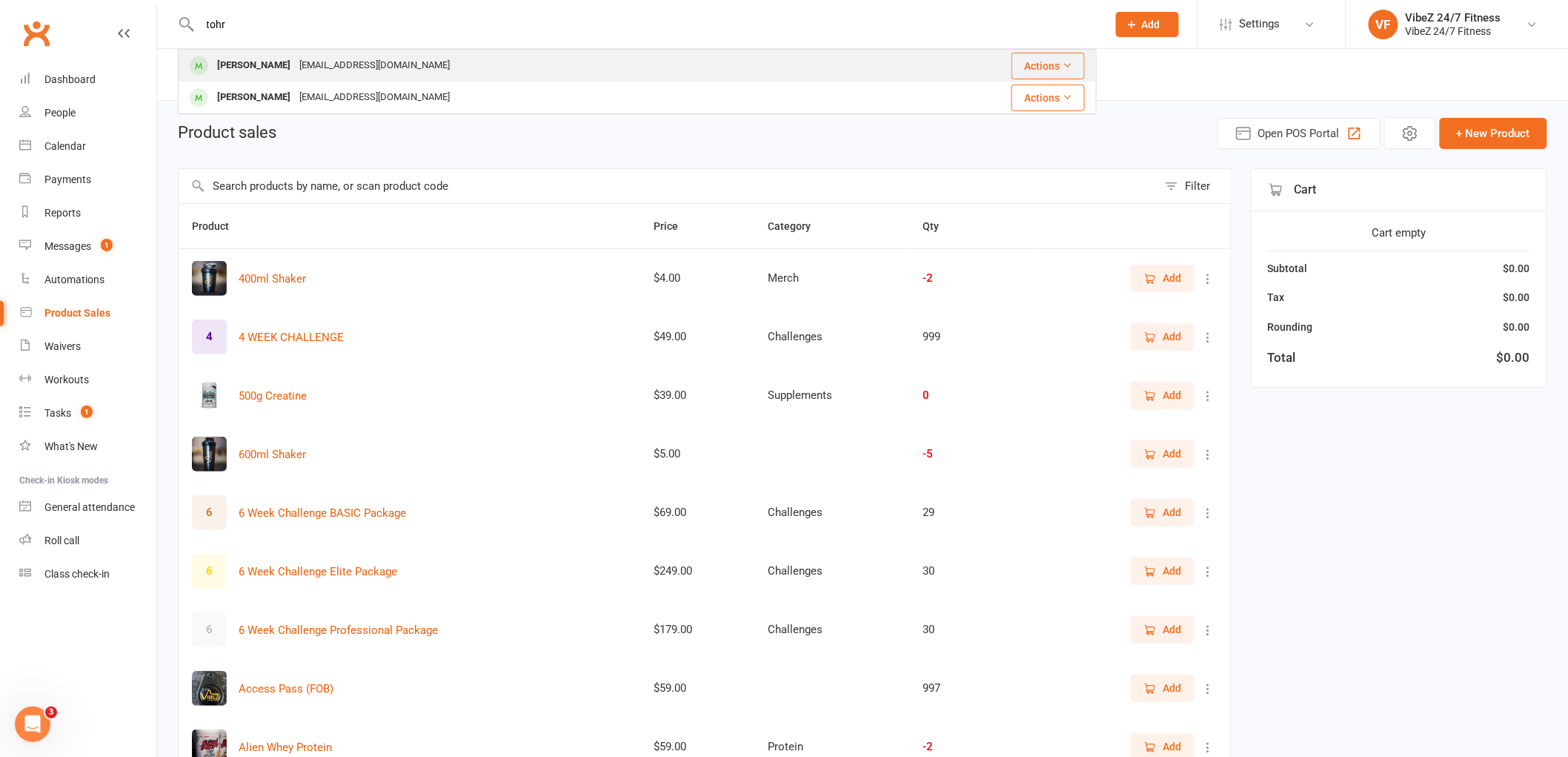
type input "tohr"
click at [280, 62] on div "[PERSON_NAME]" at bounding box center [253, 65] width 82 height 21
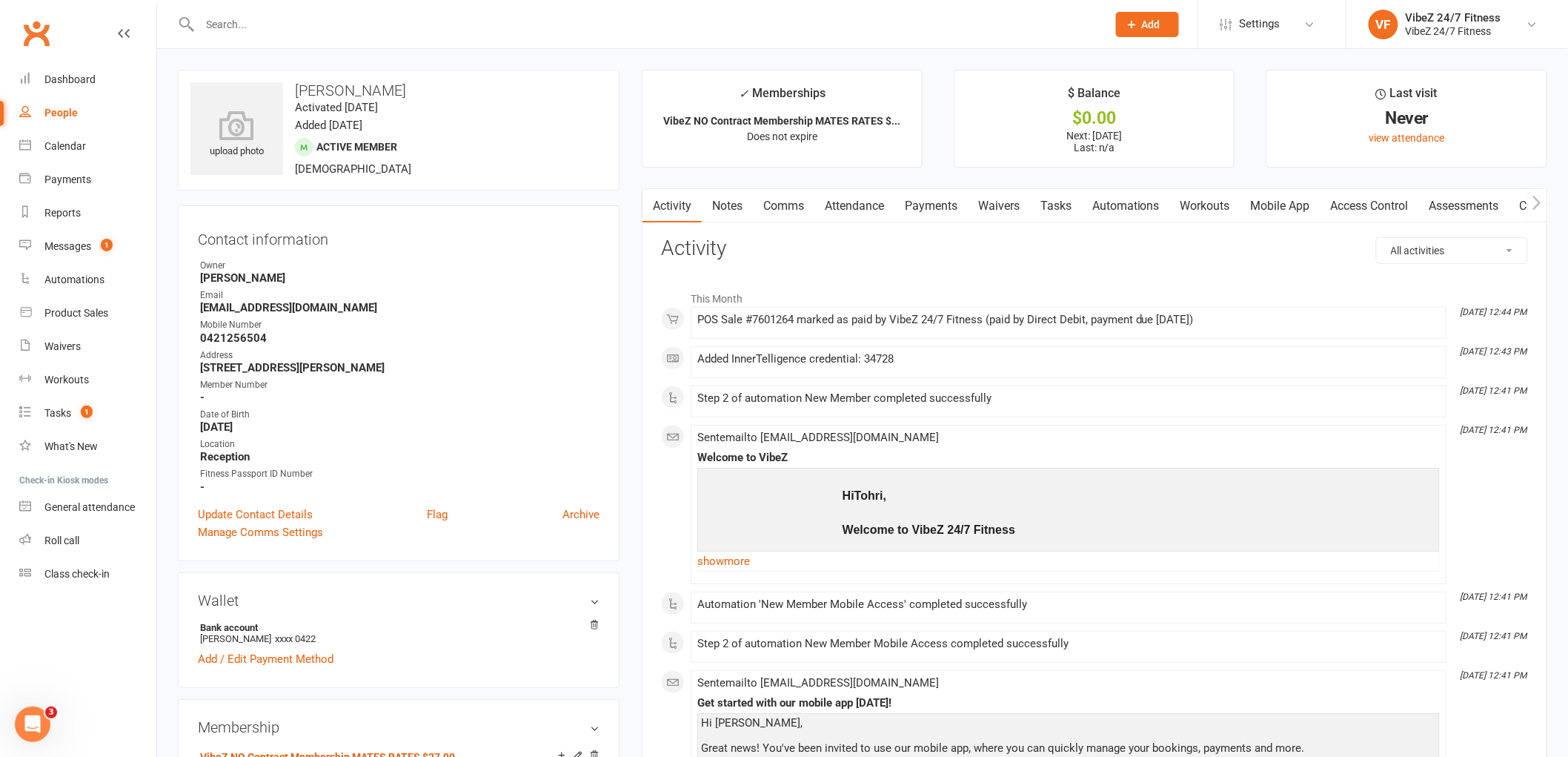
click at [942, 210] on link "Payments" at bounding box center [932, 206] width 74 height 34
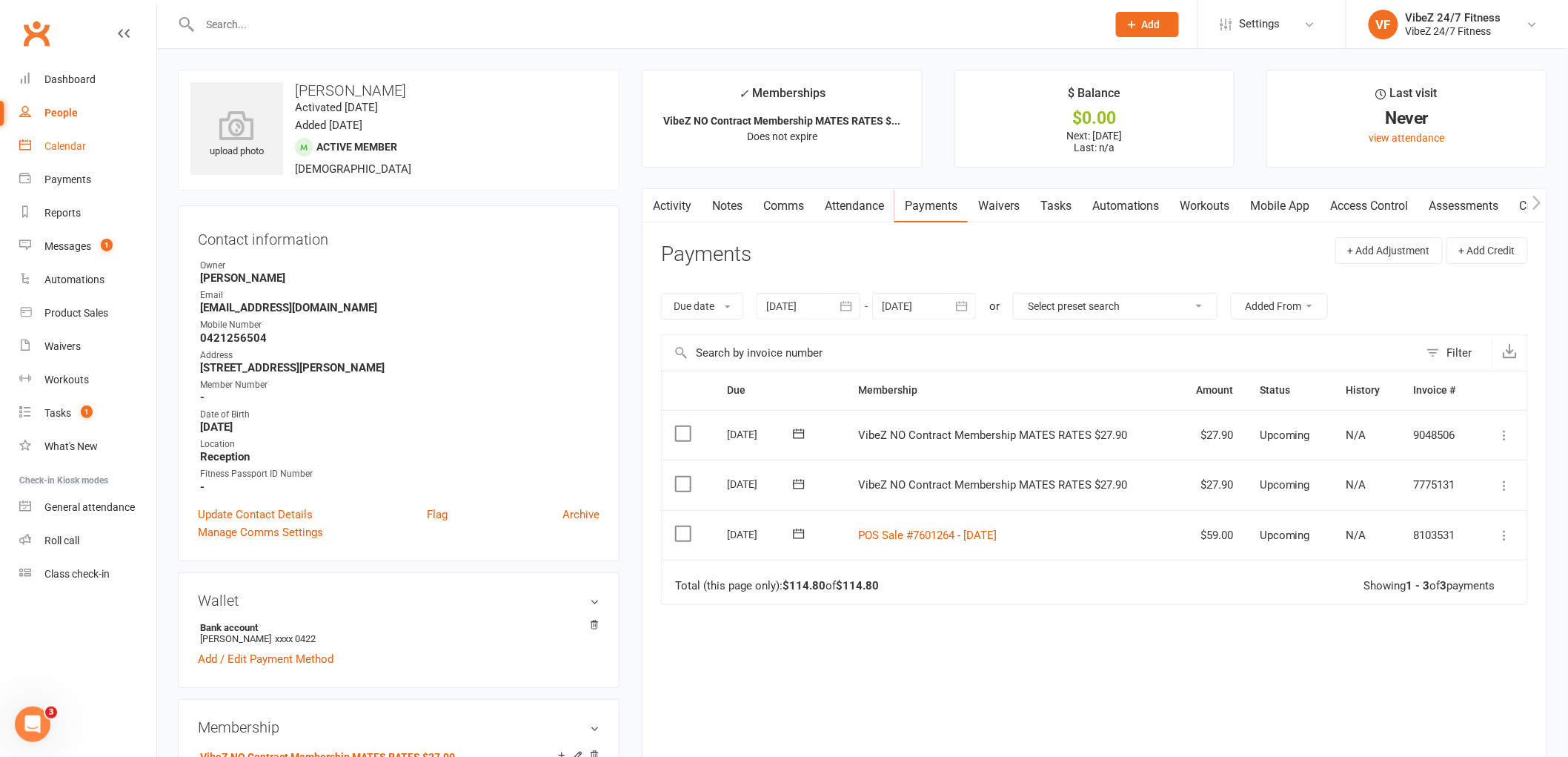
click at [80, 143] on div "Calendar" at bounding box center [65, 146] width 41 height 12
